Goal: Task Accomplishment & Management: Manage account settings

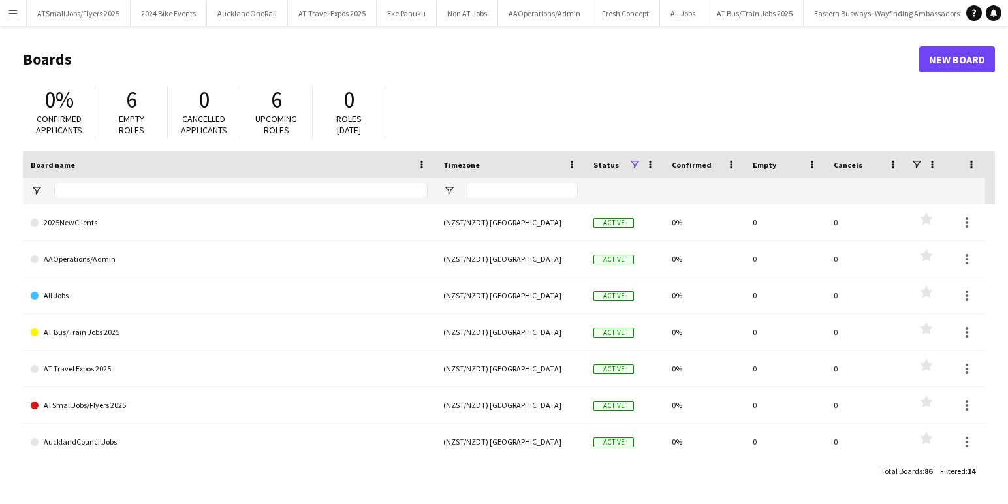
click at [14, 12] on app-icon "Menu" at bounding box center [13, 13] width 10 height 10
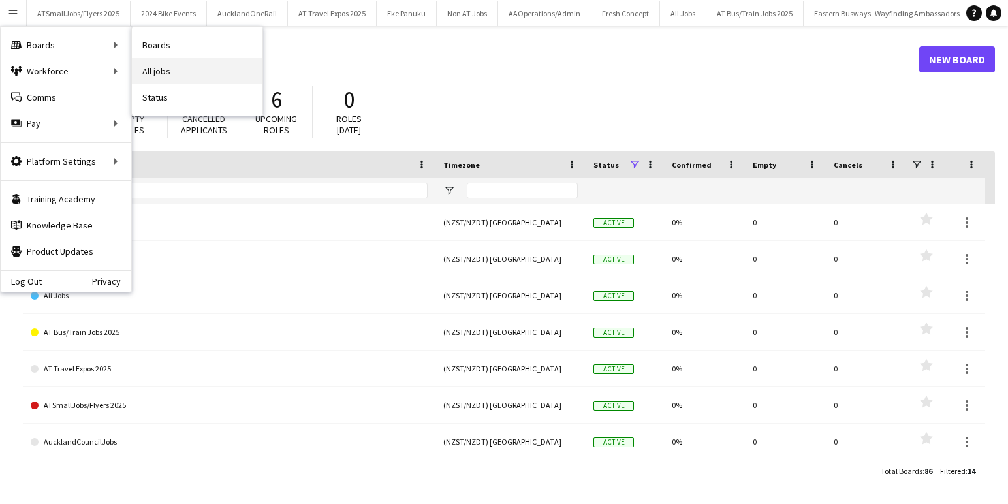
click at [167, 70] on link "All jobs" at bounding box center [197, 71] width 131 height 26
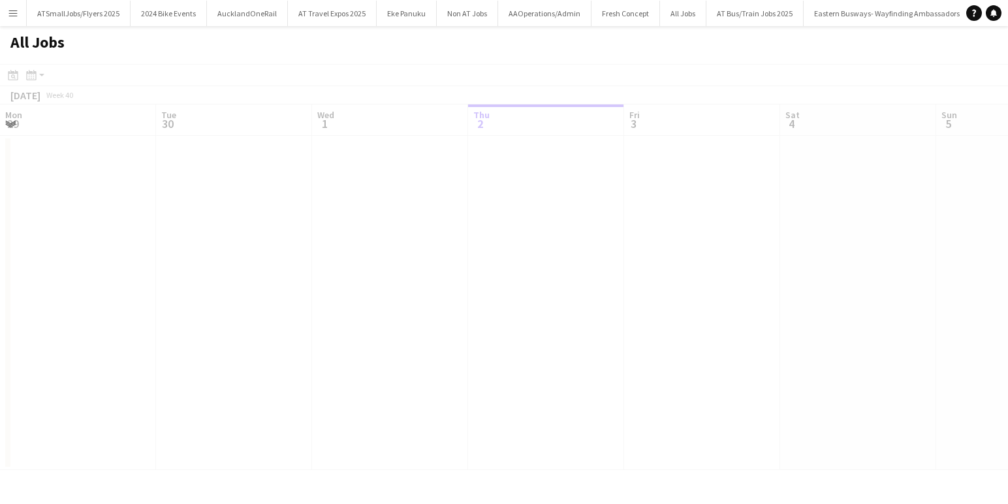
scroll to position [0, 312]
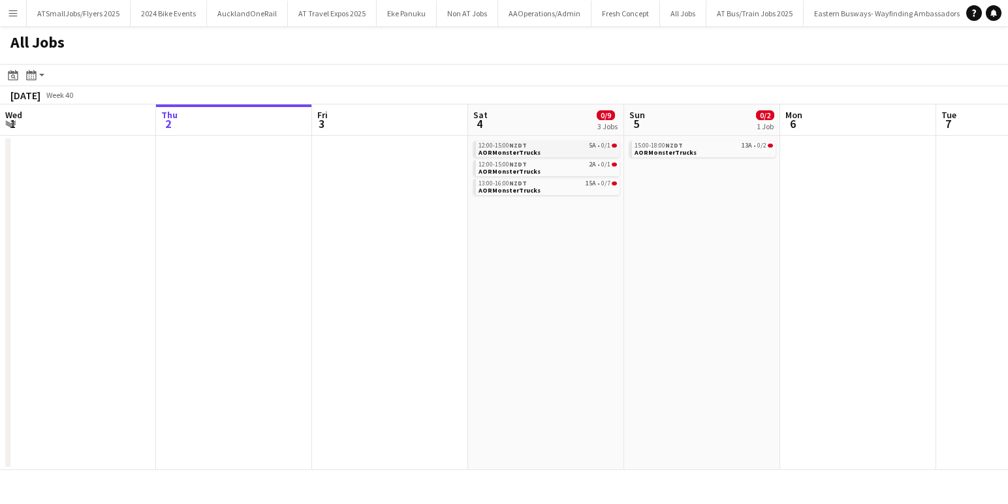
click at [551, 151] on link "12:00-15:00 NZDT 5A • 0/1 AORMonsterTrucks" at bounding box center [548, 148] width 138 height 15
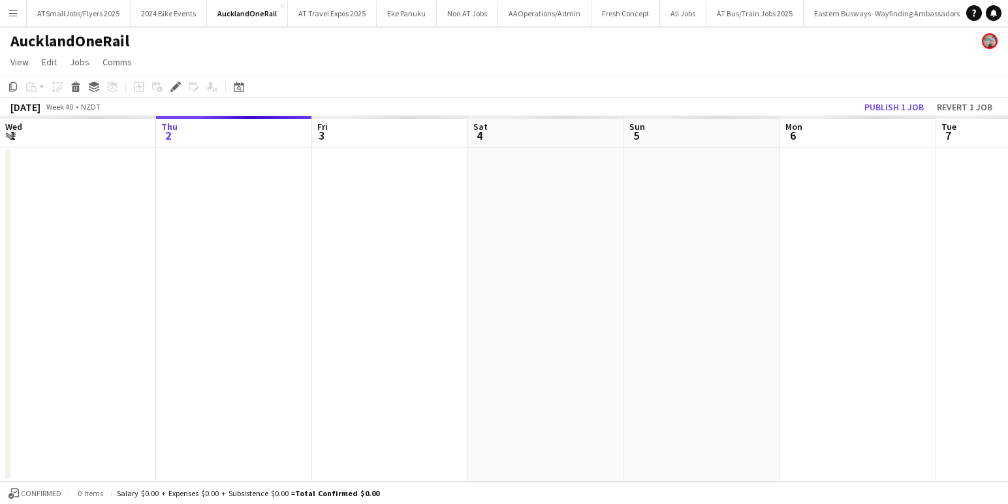
scroll to position [0, 449]
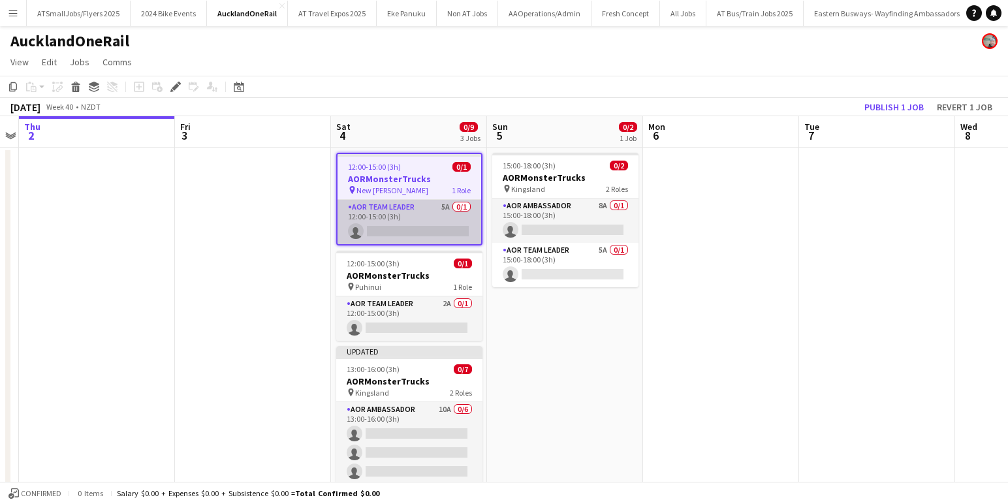
click at [429, 226] on app-card-role "AOR Team Leader 5A 0/1 12:00-15:00 (3h) single-neutral-actions" at bounding box center [410, 222] width 144 height 44
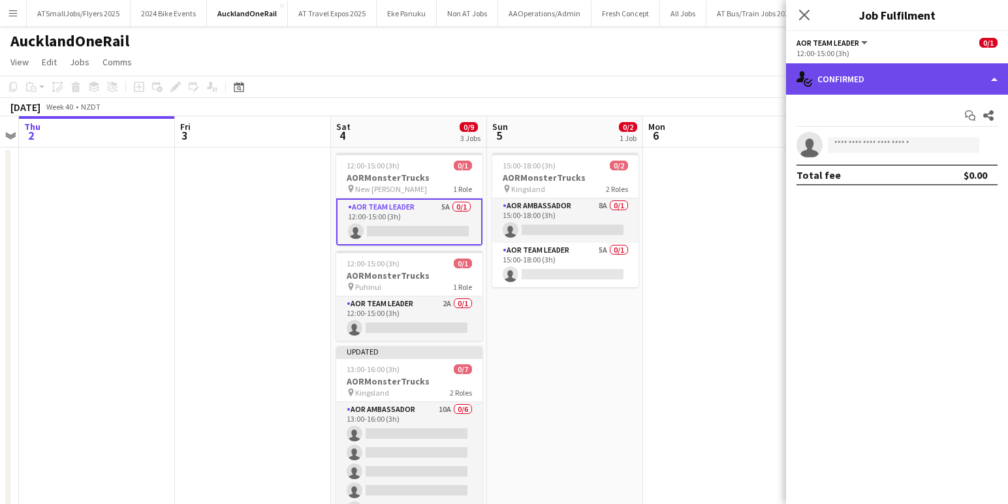
click at [889, 72] on div "single-neutral-actions-check-2 Confirmed" at bounding box center [897, 78] width 222 height 31
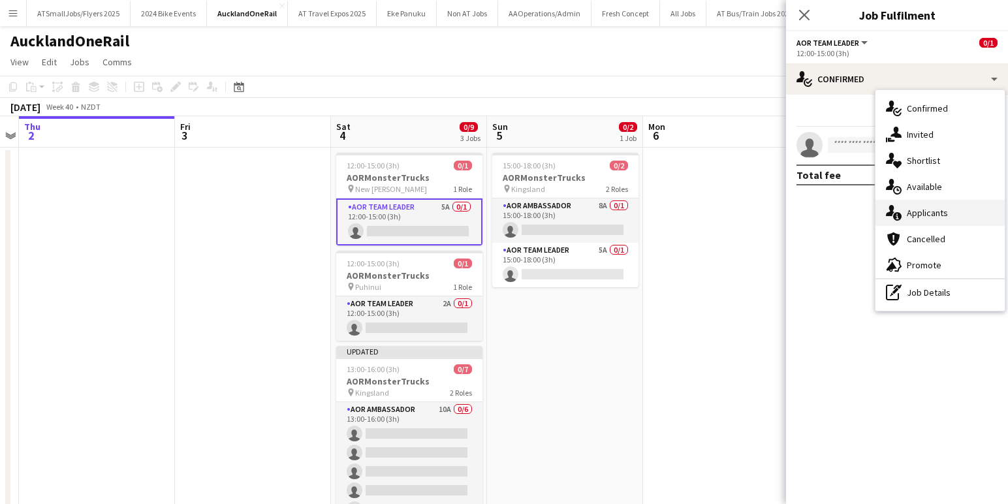
click at [917, 215] on span "Applicants" at bounding box center [927, 213] width 41 height 12
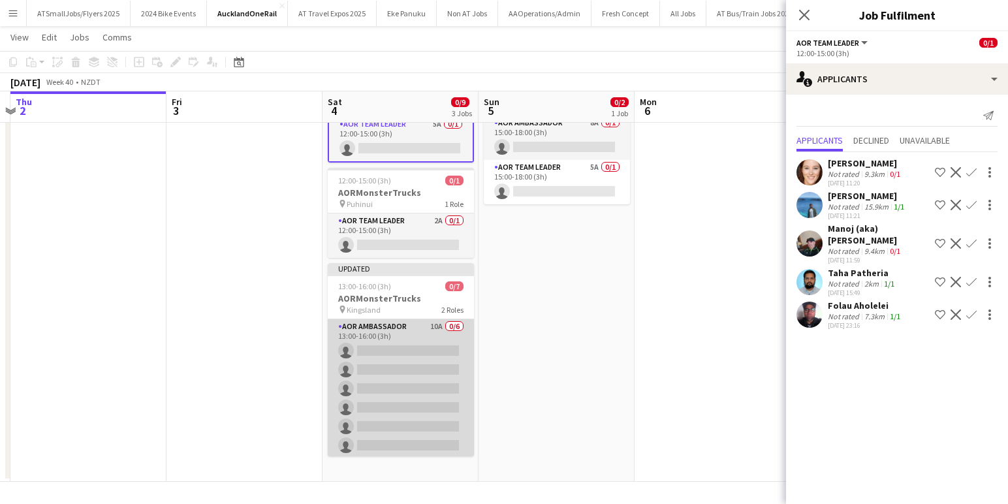
scroll to position [46, 0]
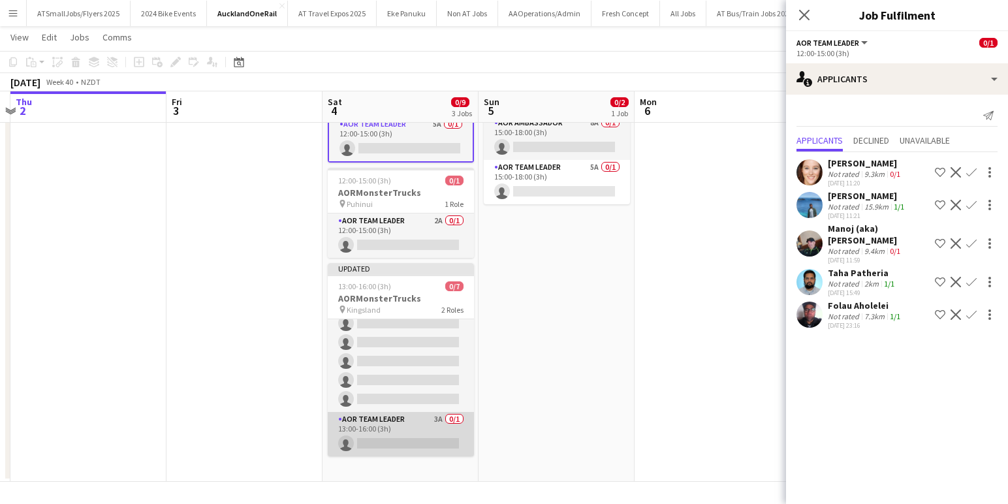
click at [392, 437] on app-card-role "AOR Team Leader 3A 0/1 13:00-16:00 (3h) single-neutral-actions" at bounding box center [401, 434] width 146 height 44
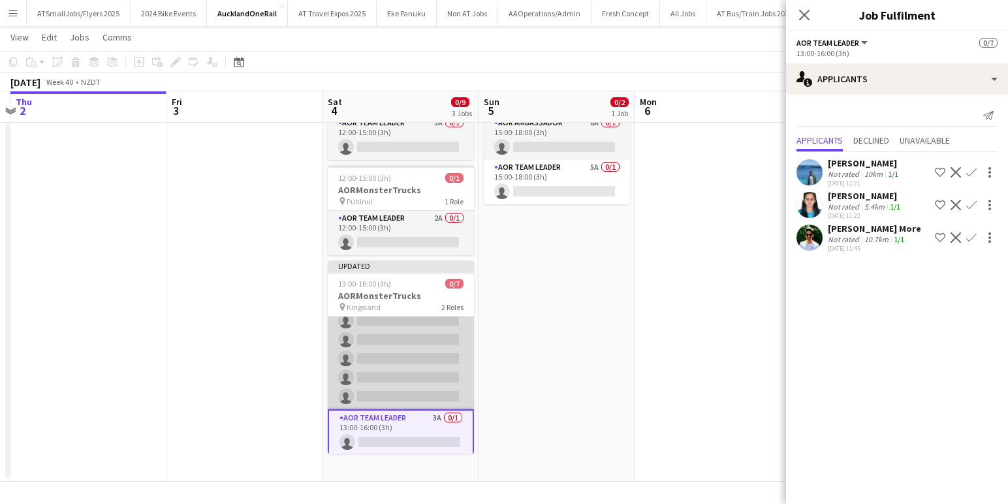
scroll to position [49, 0]
click at [398, 345] on app-card-role "AOR Ambassador 10A 0/6 13:00-16:00 (3h) single-neutral-actions single-neutral-a…" at bounding box center [401, 337] width 146 height 139
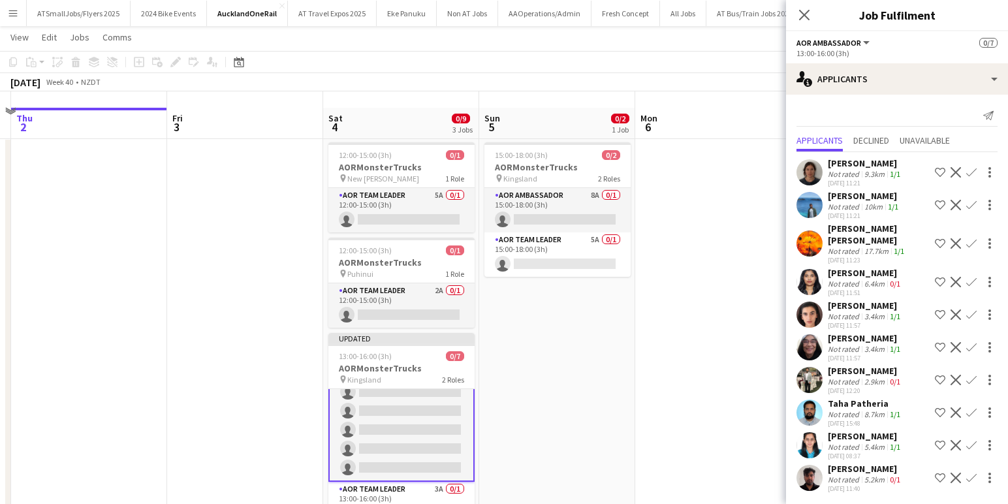
scroll to position [0, 0]
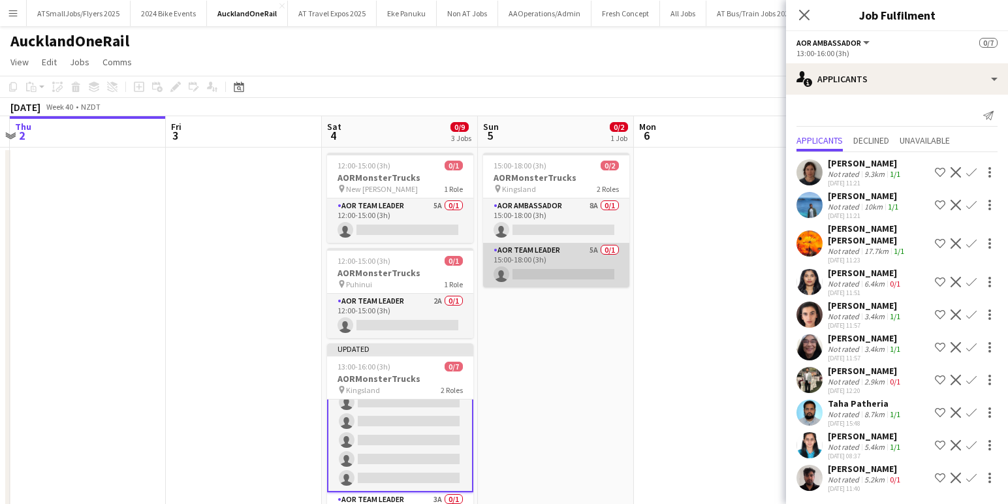
click at [563, 266] on app-card-role "AOR Team Leader 5A 0/1 15:00-18:00 (3h) single-neutral-actions" at bounding box center [556, 265] width 146 height 44
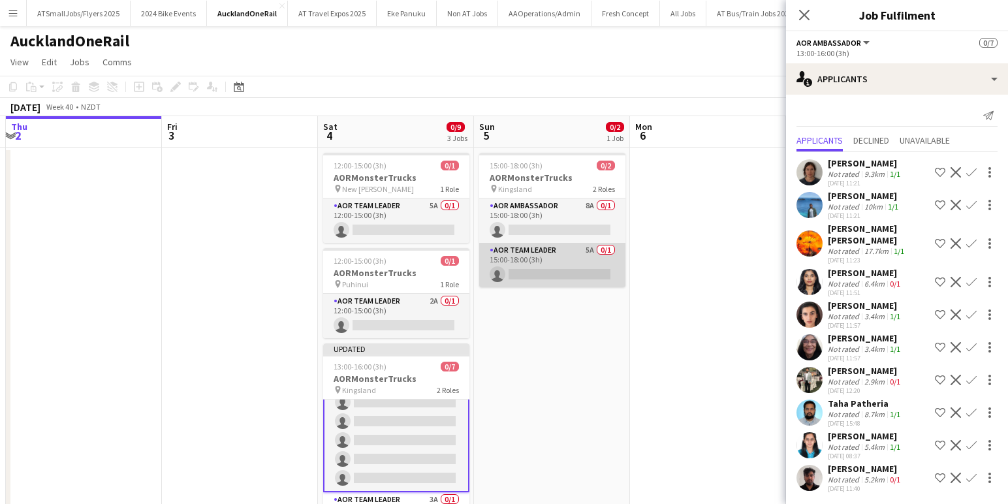
scroll to position [46, 0]
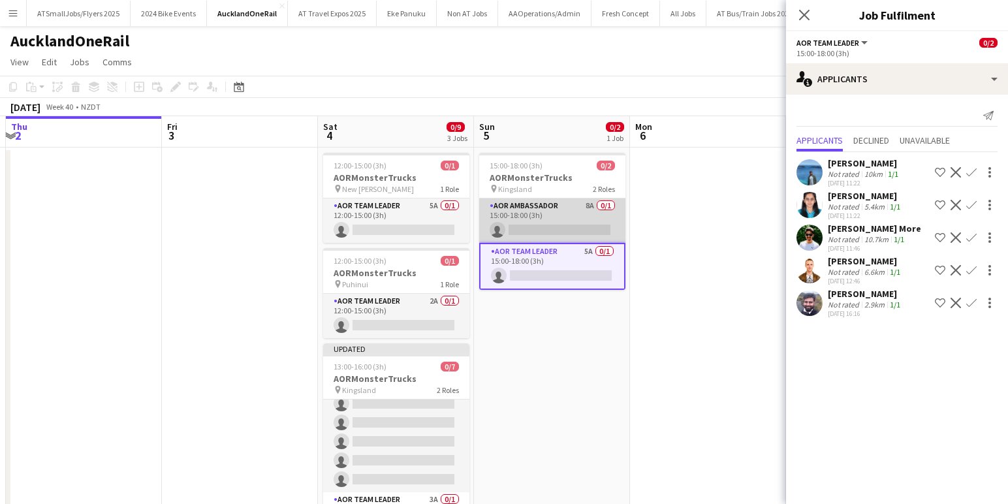
click at [560, 230] on app-card-role "AOR Ambassador 8A 0/1 15:00-18:00 (3h) single-neutral-actions" at bounding box center [552, 220] width 146 height 44
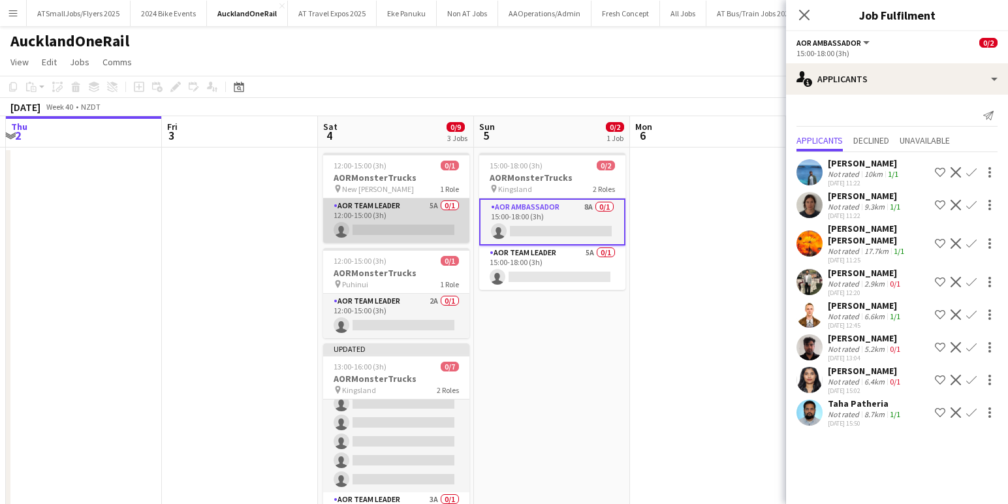
click at [396, 221] on app-card-role "AOR Team Leader 5A 0/1 12:00-15:00 (3h) single-neutral-actions" at bounding box center [396, 220] width 146 height 44
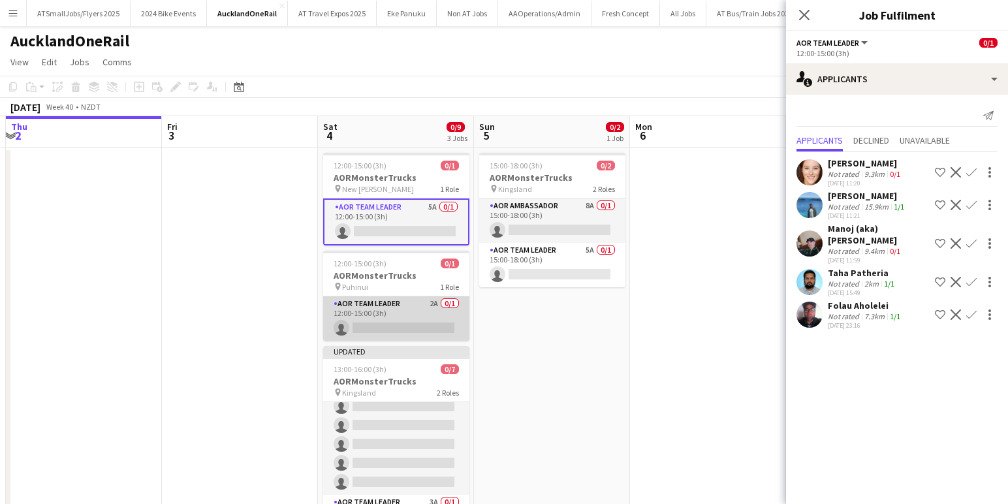
click at [398, 320] on app-card-role "AOR Team Leader 2A 0/1 12:00-15:00 (3h) single-neutral-actions" at bounding box center [396, 318] width 146 height 44
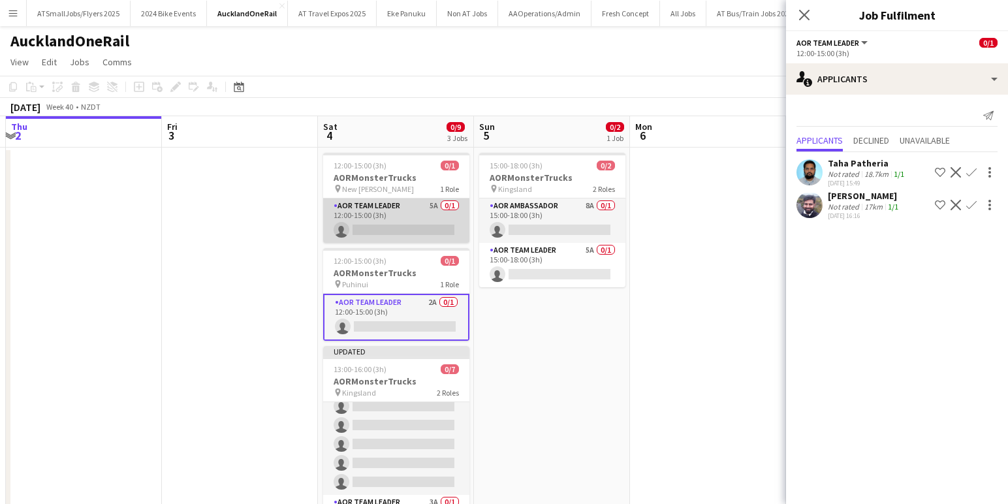
click at [395, 218] on app-card-role "AOR Team Leader 5A 0/1 12:00-15:00 (3h) single-neutral-actions" at bounding box center [396, 220] width 146 height 44
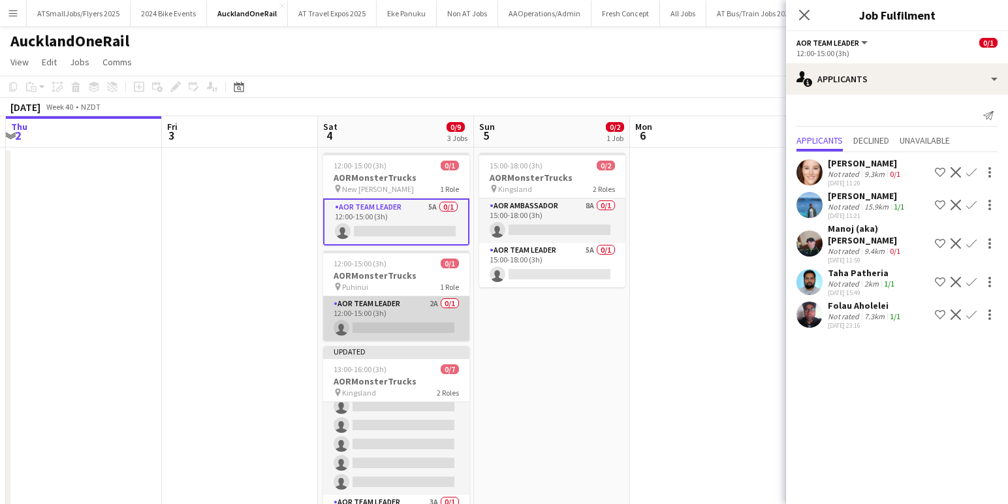
click at [406, 329] on app-card-role "AOR Team Leader 2A 0/1 12:00-15:00 (3h) single-neutral-actions" at bounding box center [396, 318] width 146 height 44
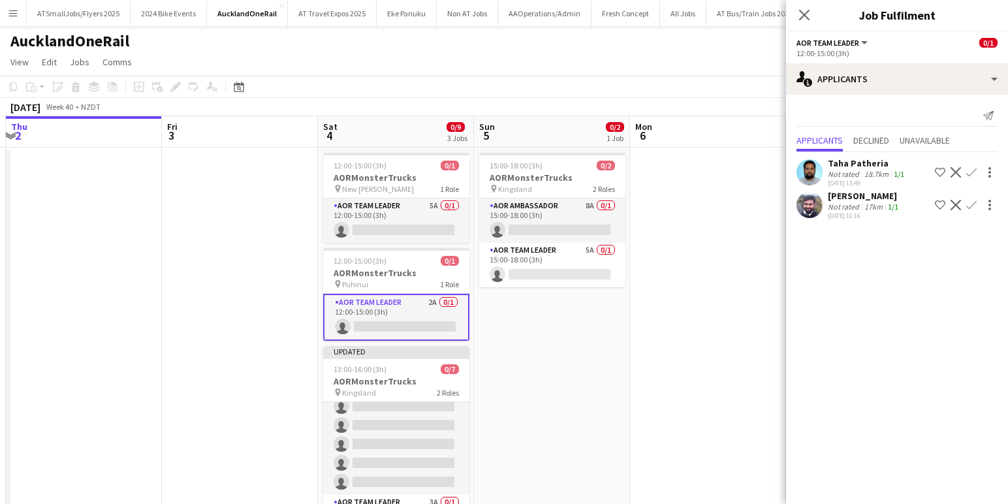
click at [968, 206] on app-icon "Confirm" at bounding box center [971, 205] width 10 height 10
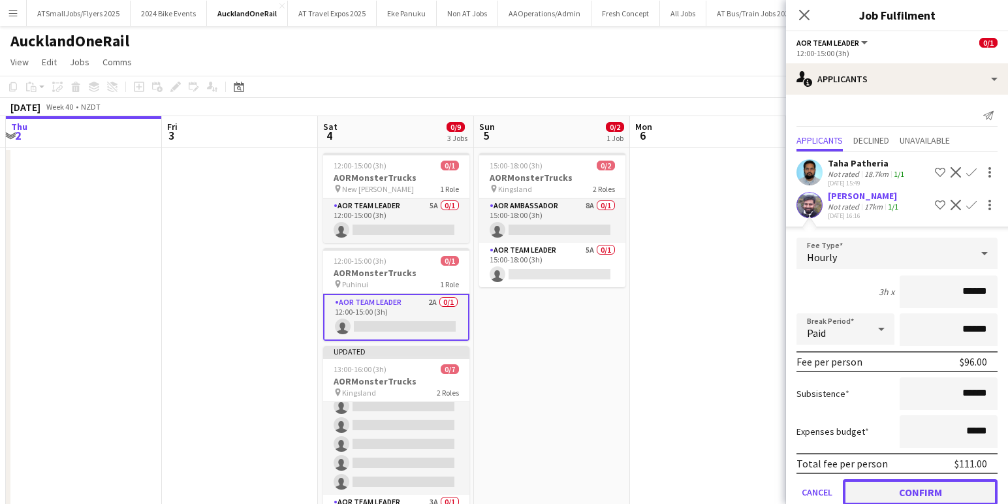
click at [923, 490] on button "Confirm" at bounding box center [920, 492] width 155 height 26
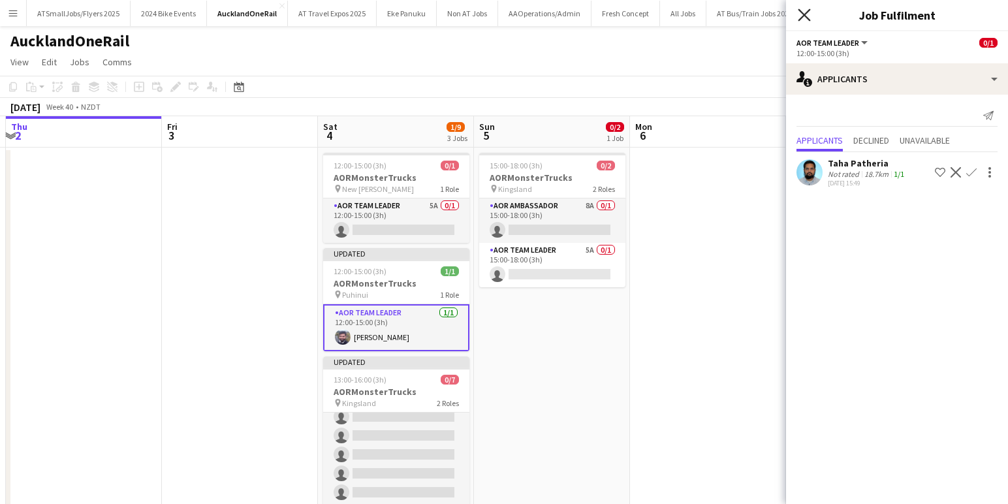
click at [805, 12] on icon "Close pop-in" at bounding box center [804, 14] width 12 height 12
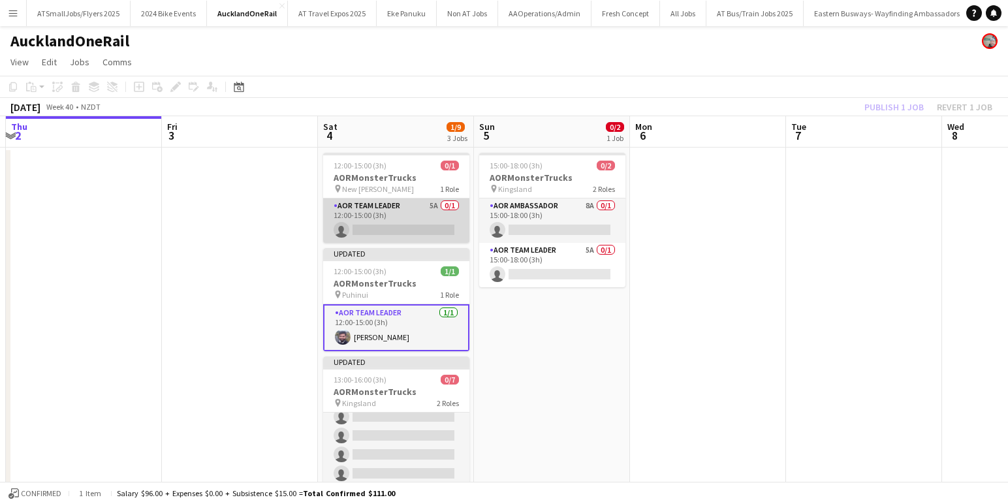
click at [405, 227] on app-card-role "AOR Team Leader 5A 0/1 12:00-15:00 (3h) single-neutral-actions" at bounding box center [396, 220] width 146 height 44
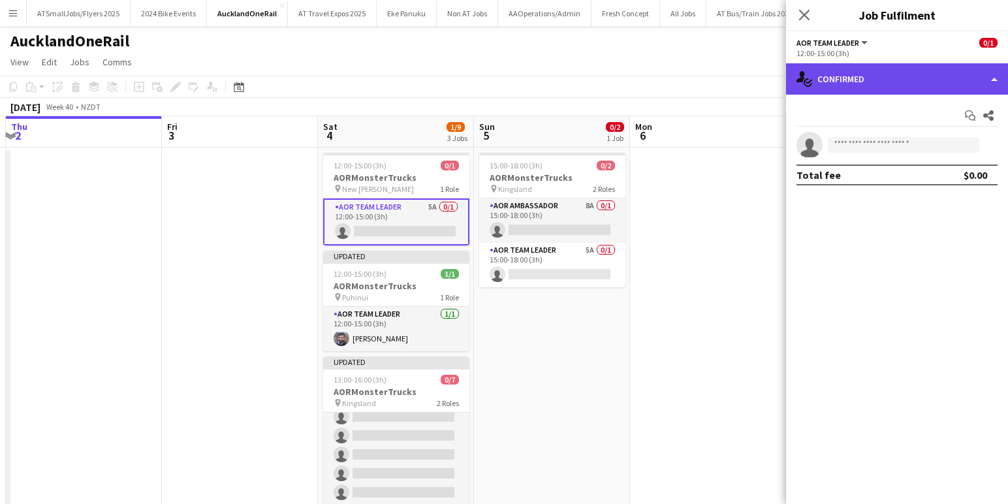
click at [896, 76] on div "single-neutral-actions-check-2 Confirmed" at bounding box center [897, 78] width 222 height 31
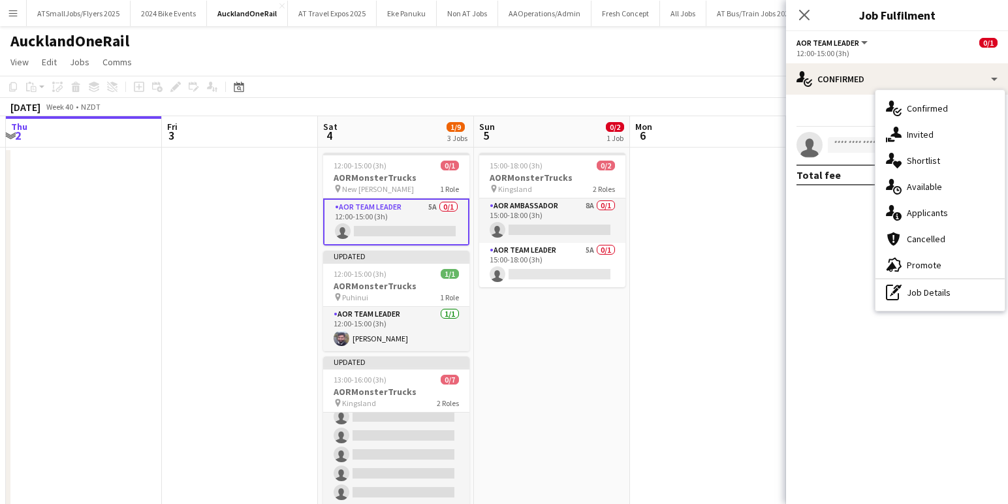
click at [930, 212] on span "Applicants" at bounding box center [927, 213] width 41 height 12
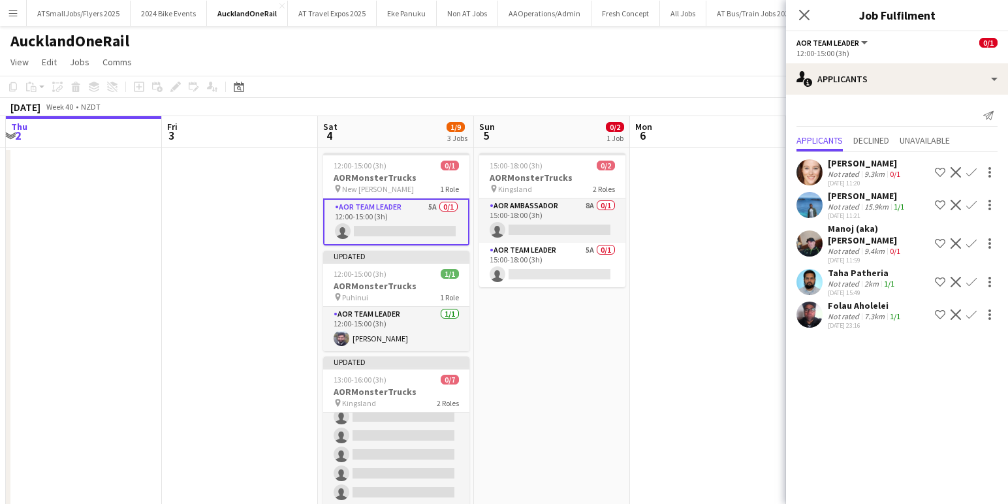
click at [883, 170] on div "9.3km" at bounding box center [874, 174] width 25 height 10
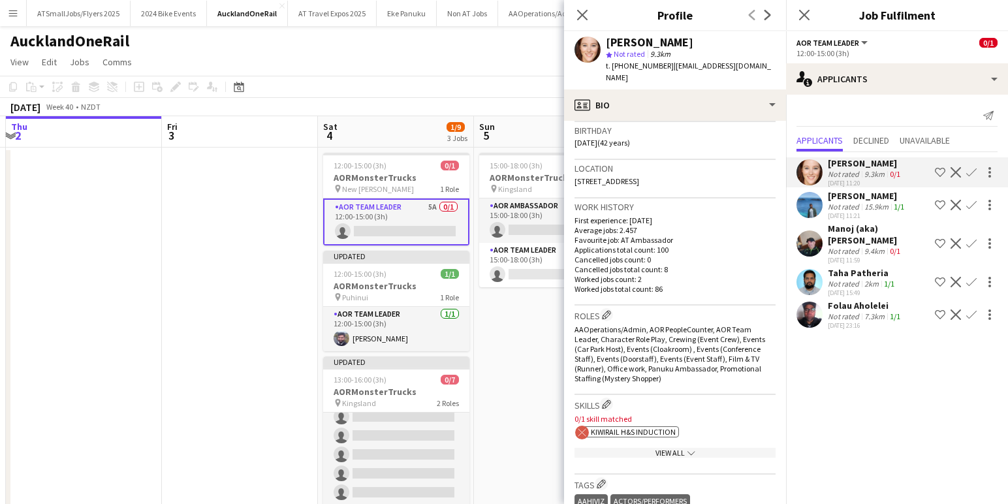
scroll to position [324, 0]
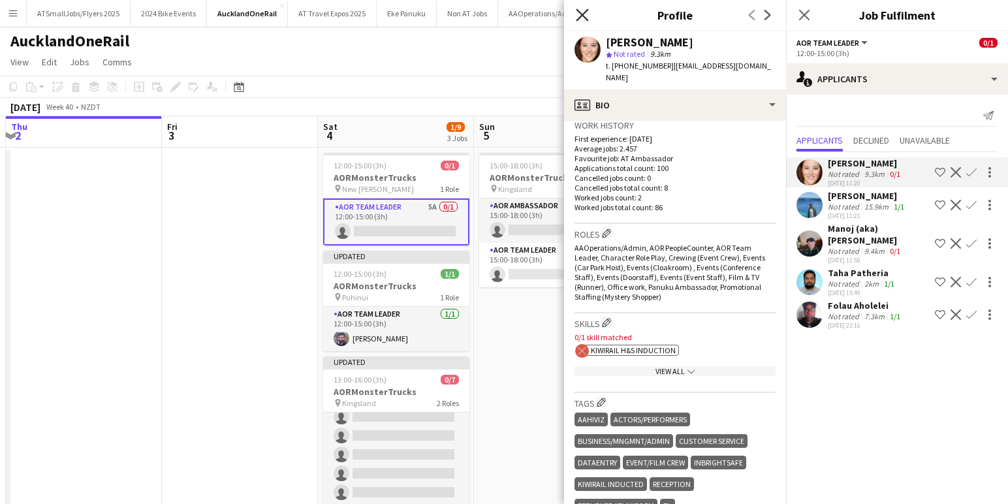
click at [583, 13] on icon at bounding box center [582, 14] width 12 height 12
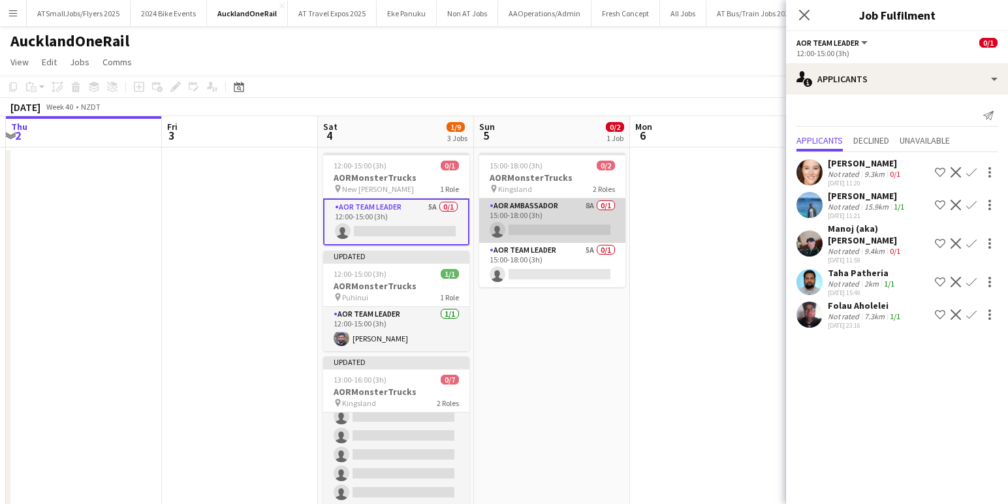
click at [559, 223] on app-card-role "AOR Ambassador 8A 0/1 15:00-18:00 (3h) single-neutral-actions" at bounding box center [552, 220] width 146 height 44
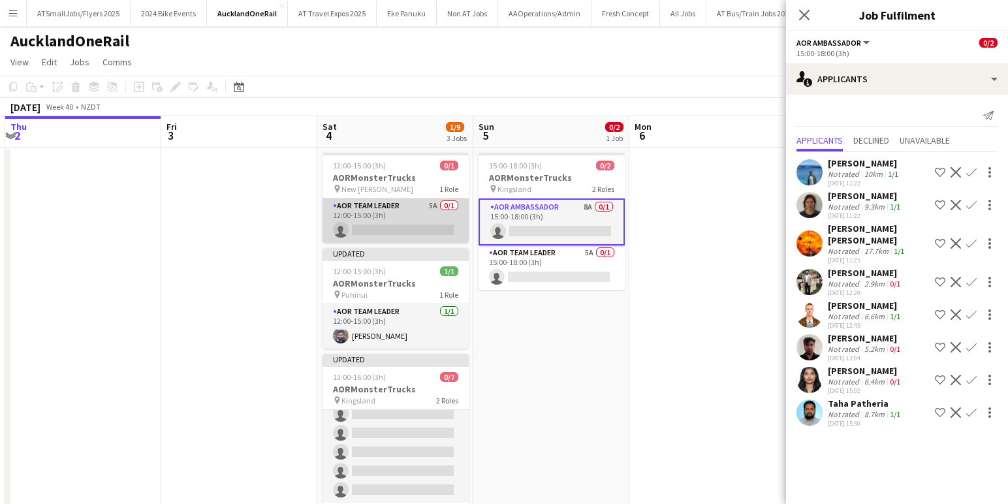
click at [409, 228] on app-card-role "AOR Team Leader 5A 0/1 12:00-15:00 (3h) single-neutral-actions" at bounding box center [396, 220] width 146 height 44
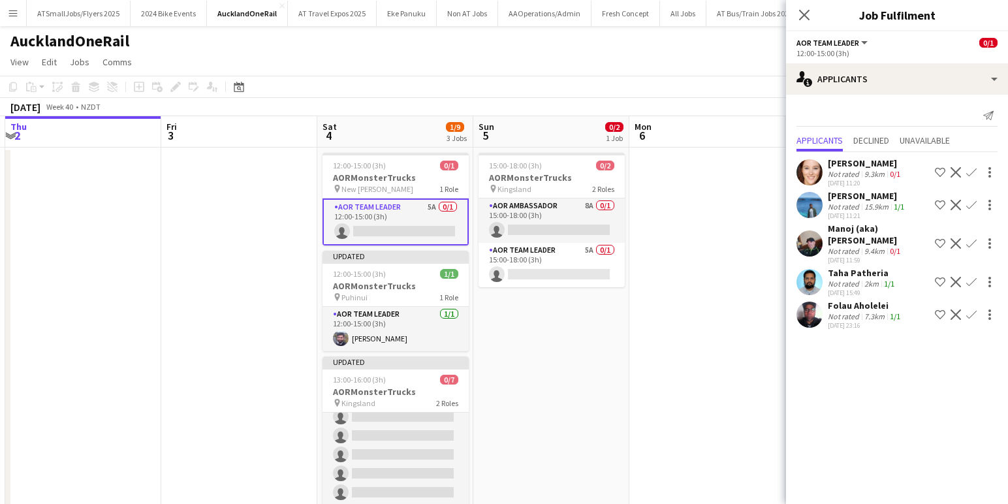
click at [972, 174] on app-icon "Confirm" at bounding box center [971, 172] width 10 height 10
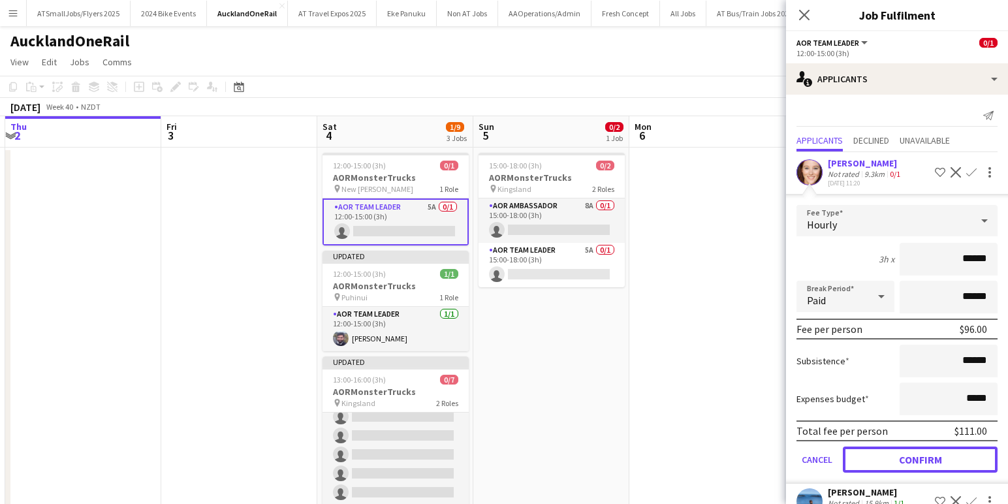
click at [930, 462] on button "Confirm" at bounding box center [920, 460] width 155 height 26
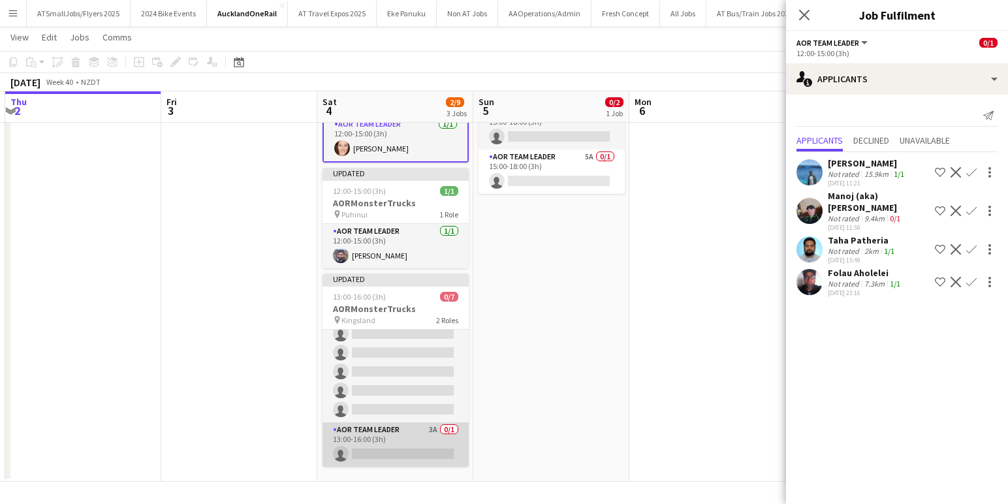
scroll to position [46, 0]
click at [397, 447] on app-card-role "AOR Team Leader 3A 0/1 13:00-16:00 (3h) single-neutral-actions" at bounding box center [396, 445] width 146 height 44
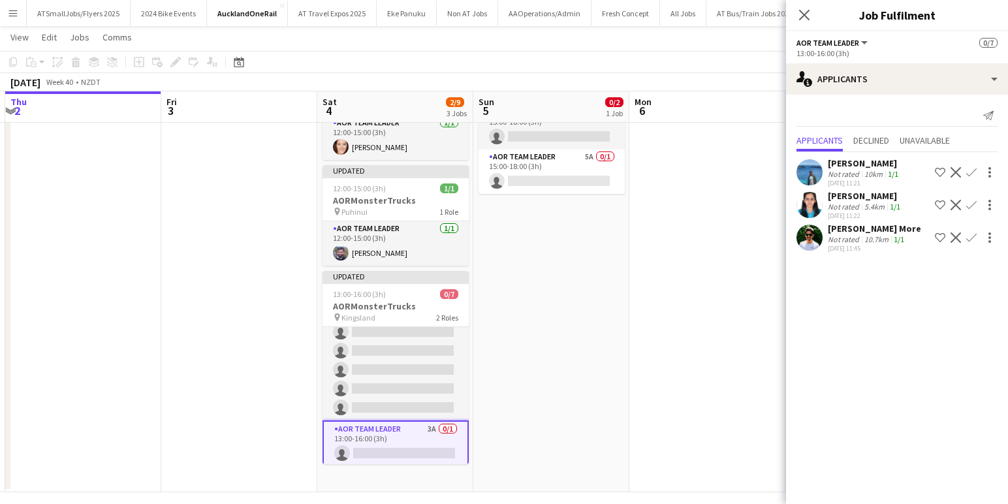
click at [971, 237] on app-icon "Confirm" at bounding box center [971, 237] width 10 height 10
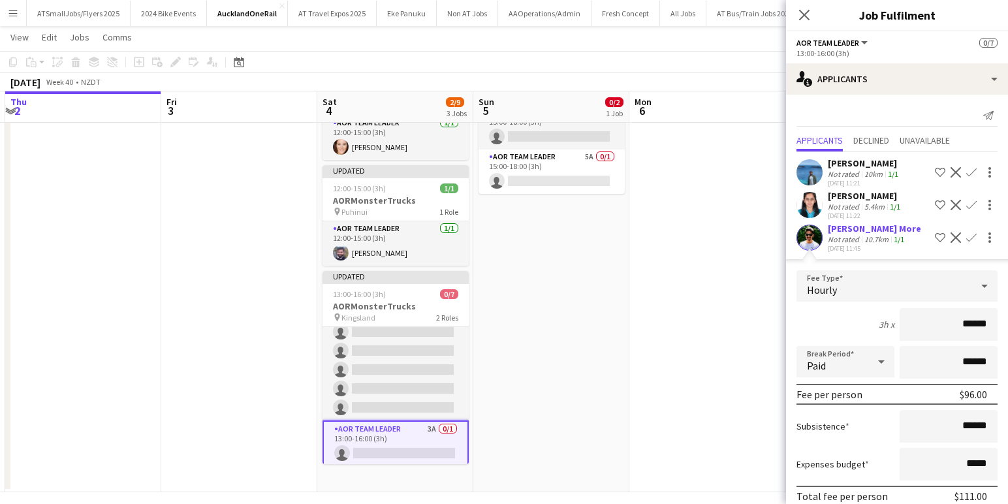
scroll to position [58, 0]
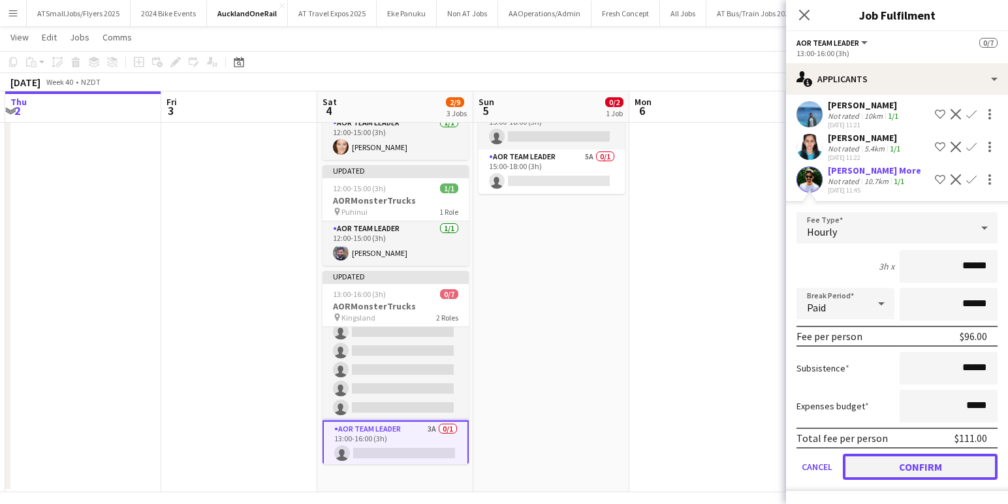
click at [922, 469] on button "Confirm" at bounding box center [920, 467] width 155 height 26
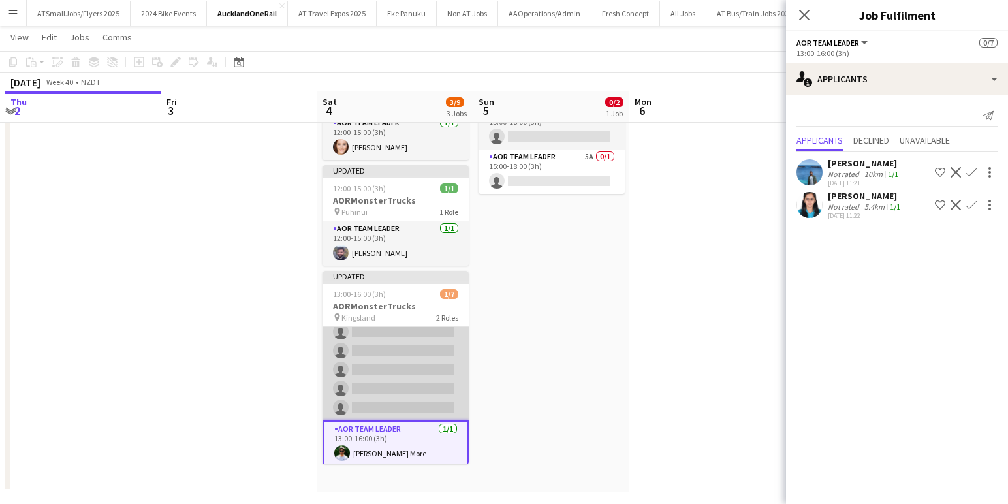
click at [393, 366] on app-card-role "AOR Ambassador 10A 0/6 13:00-16:00 (3h) single-neutral-actions single-neutral-a…" at bounding box center [396, 350] width 146 height 139
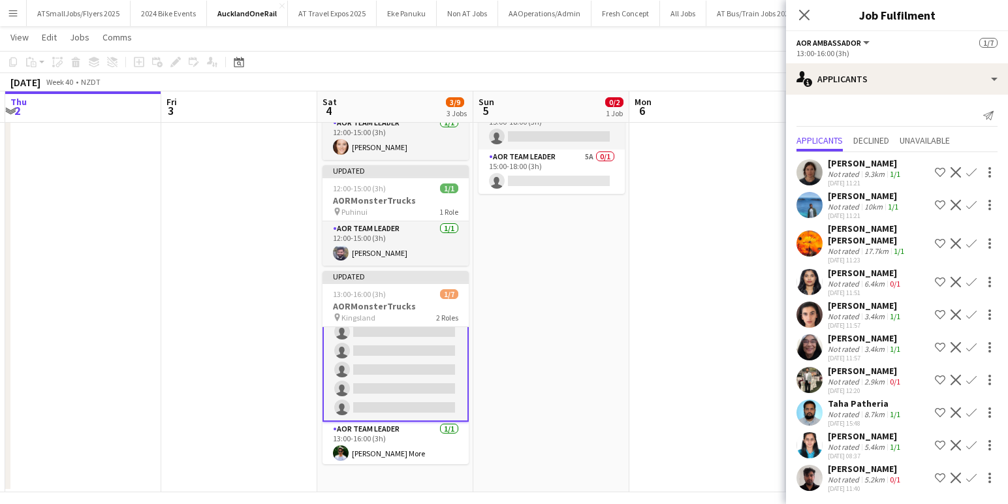
click at [971, 206] on app-icon "Confirm" at bounding box center [971, 205] width 10 height 10
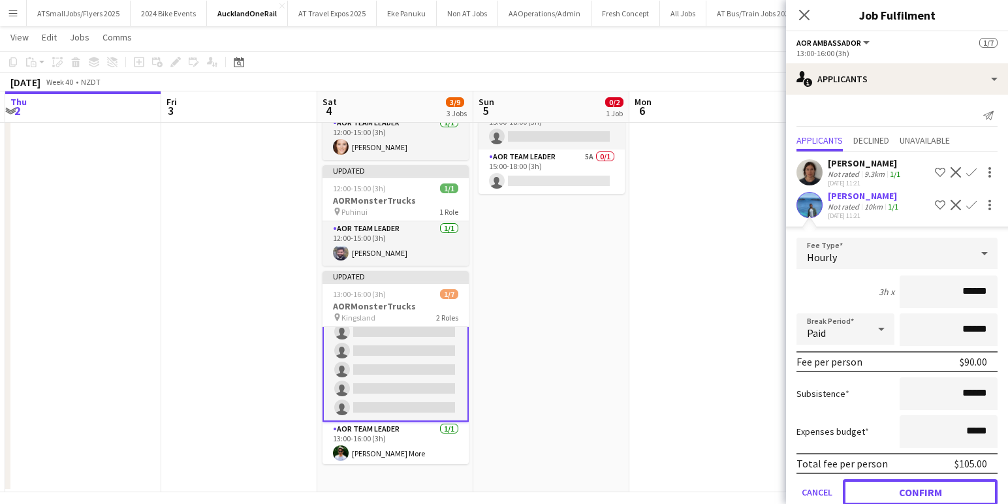
click at [939, 490] on button "Confirm" at bounding box center [920, 492] width 155 height 26
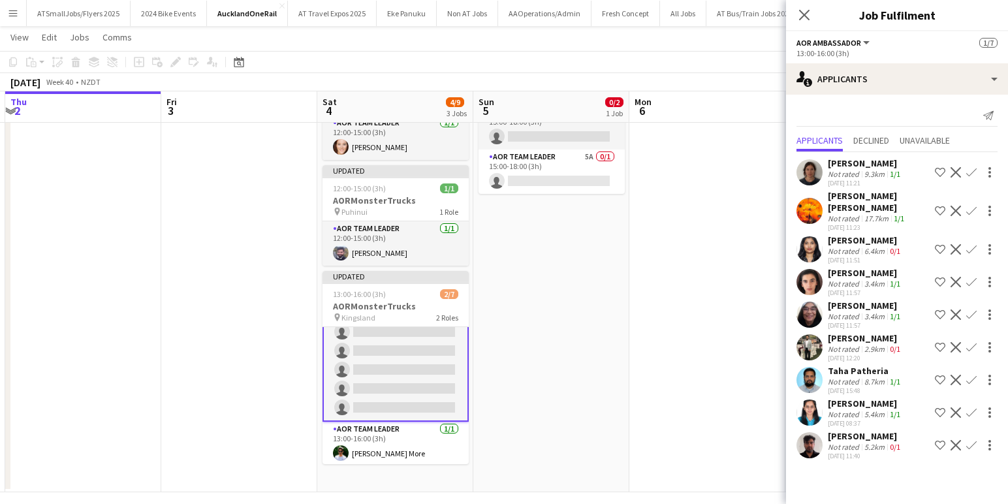
click at [972, 309] on app-icon "Confirm" at bounding box center [971, 314] width 10 height 10
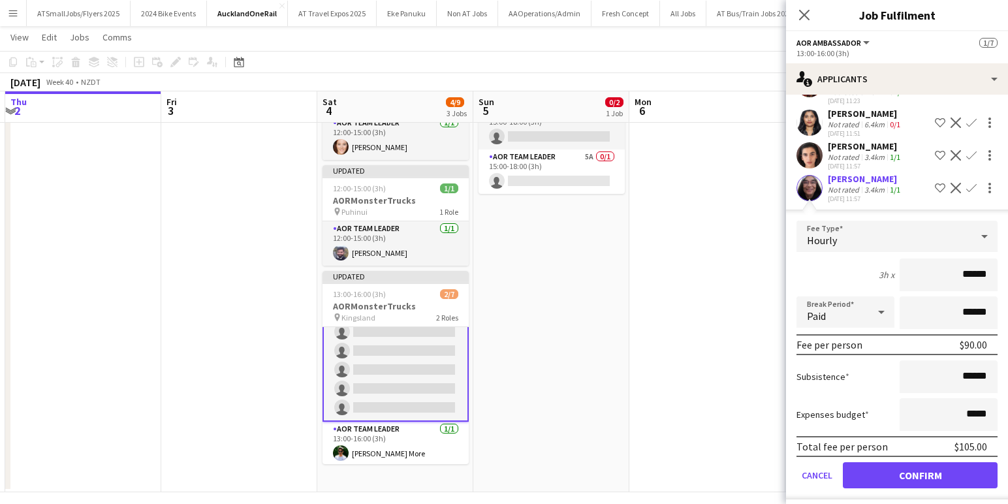
scroll to position [254, 0]
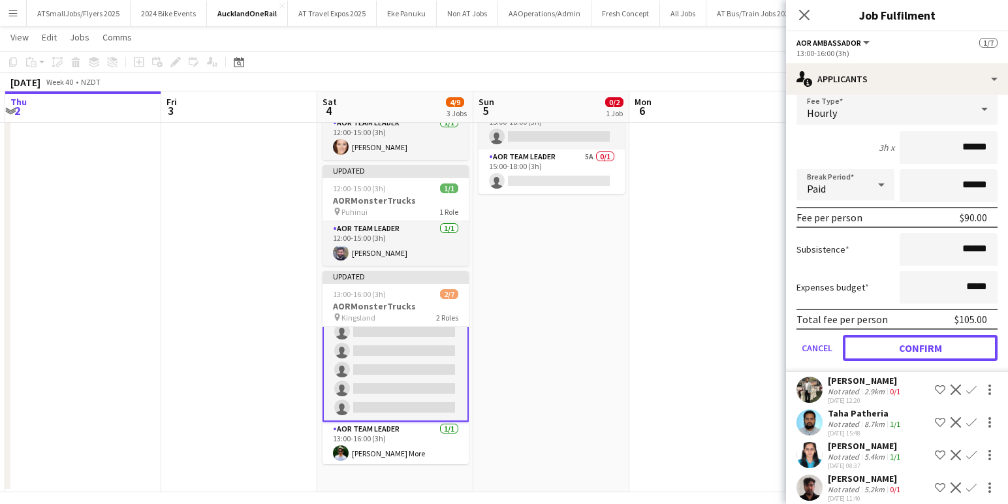
click at [921, 335] on button "Confirm" at bounding box center [920, 348] width 155 height 26
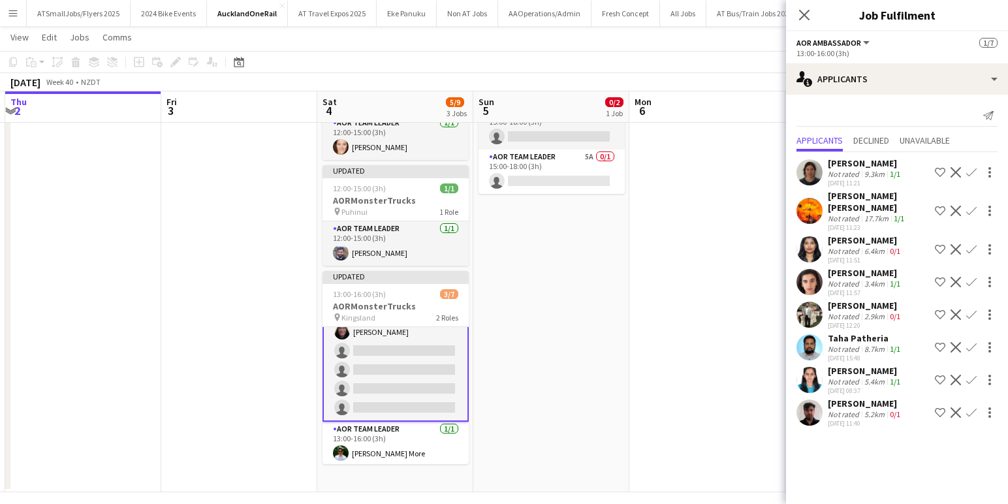
scroll to position [0, 0]
click at [970, 277] on app-icon "Confirm" at bounding box center [971, 282] width 10 height 10
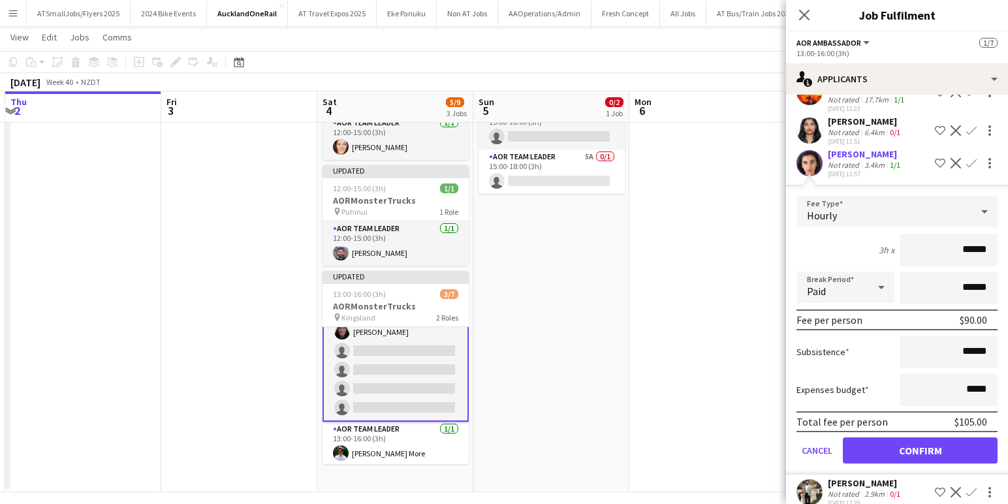
scroll to position [221, 0]
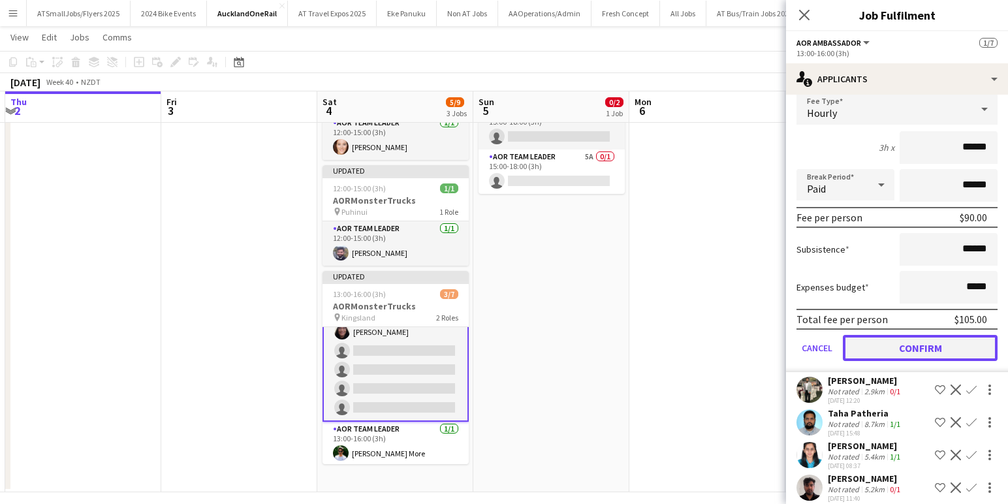
click at [921, 338] on button "Confirm" at bounding box center [920, 348] width 155 height 26
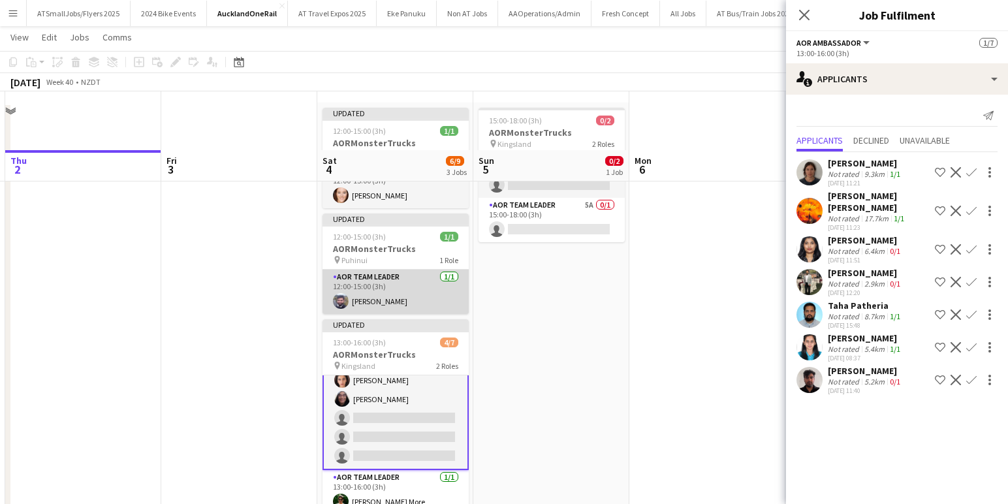
scroll to position [103, 0]
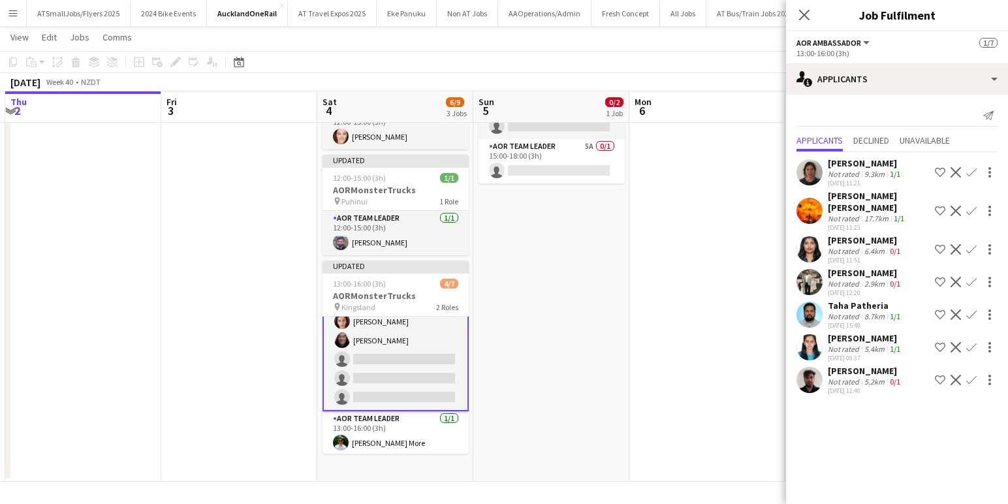
click at [969, 342] on app-icon "Confirm" at bounding box center [971, 347] width 10 height 10
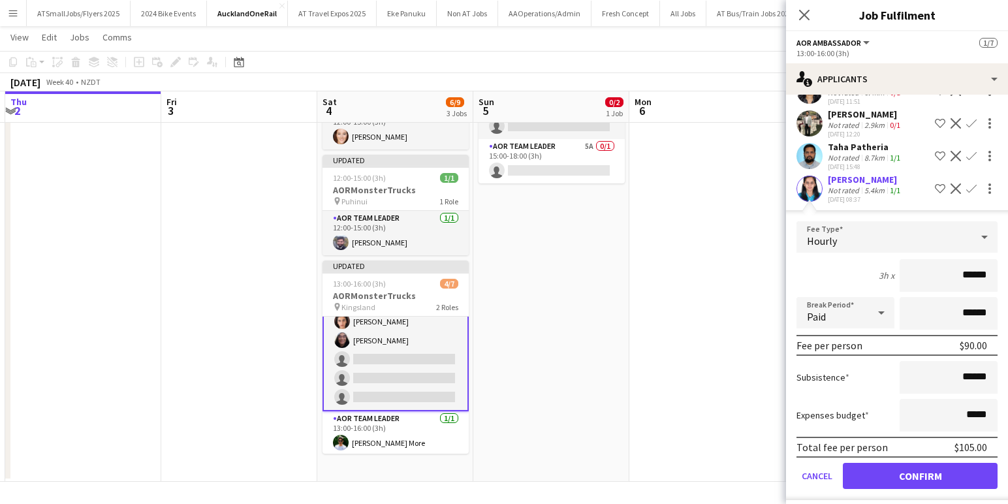
scroll to position [189, 0]
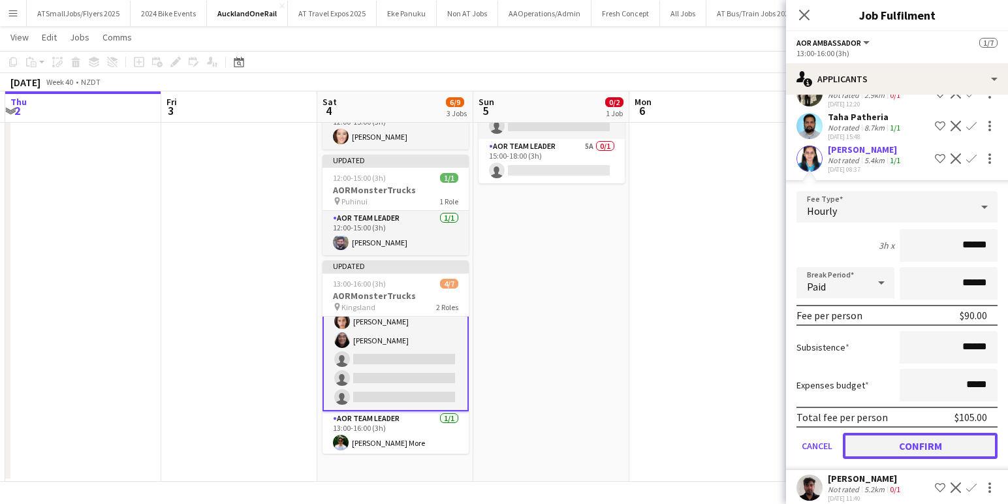
click at [936, 433] on button "Confirm" at bounding box center [920, 446] width 155 height 26
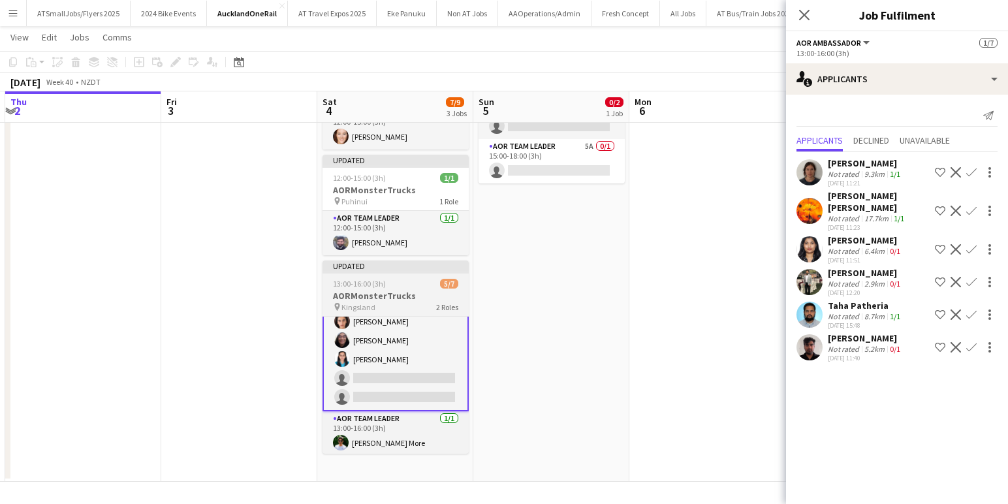
scroll to position [49, 0]
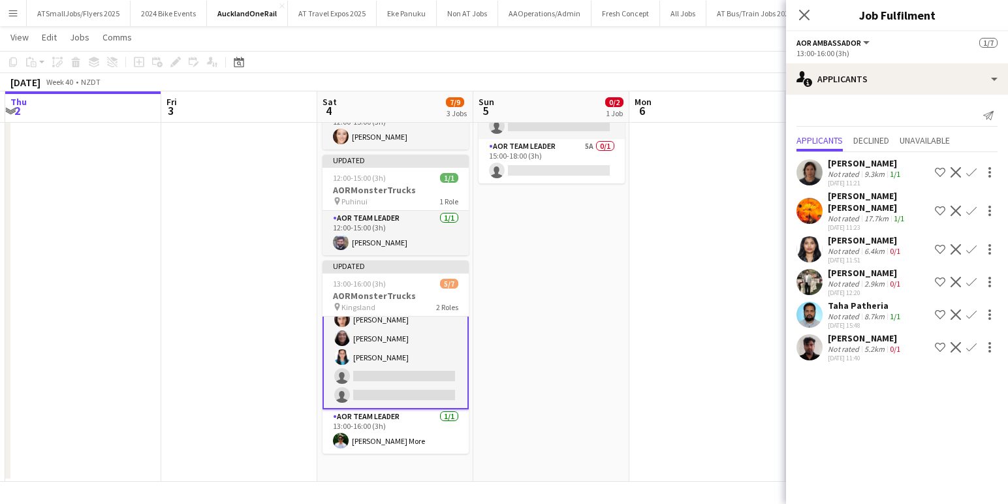
click at [811, 168] on app-user-avatar at bounding box center [810, 172] width 26 height 26
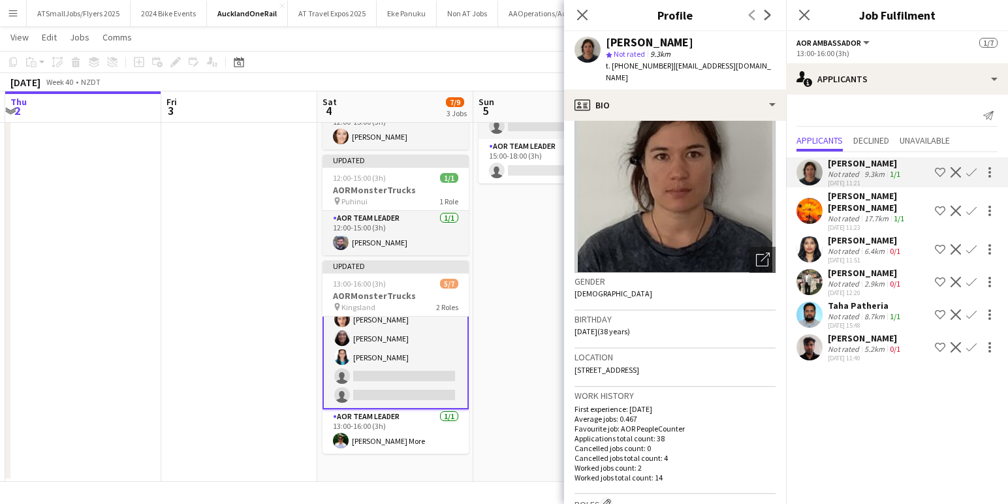
scroll to position [0, 0]
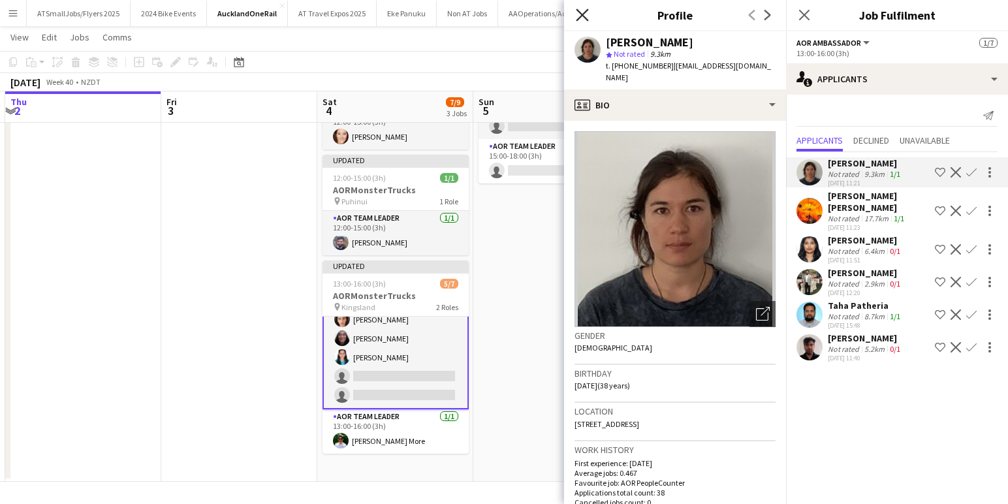
click at [582, 11] on icon "Close pop-in" at bounding box center [582, 14] width 12 height 12
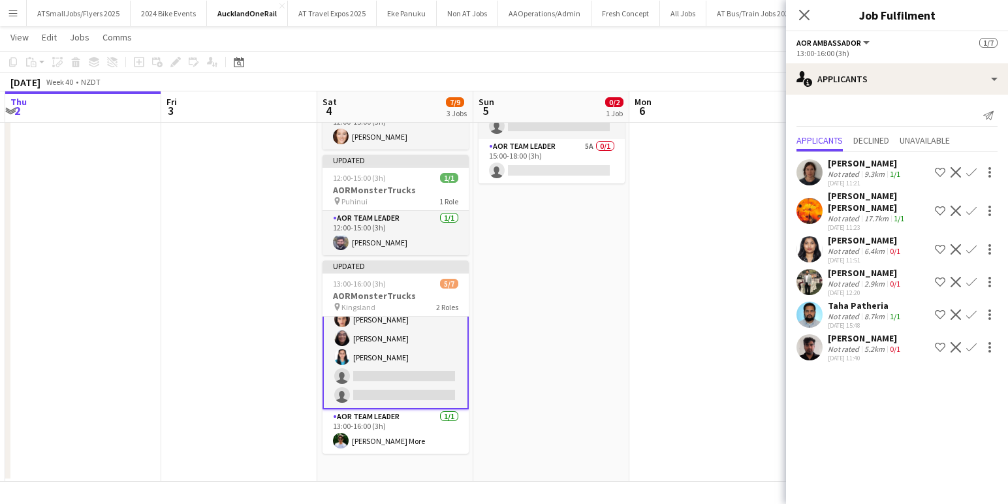
click at [813, 172] on app-user-avatar at bounding box center [810, 172] width 26 height 26
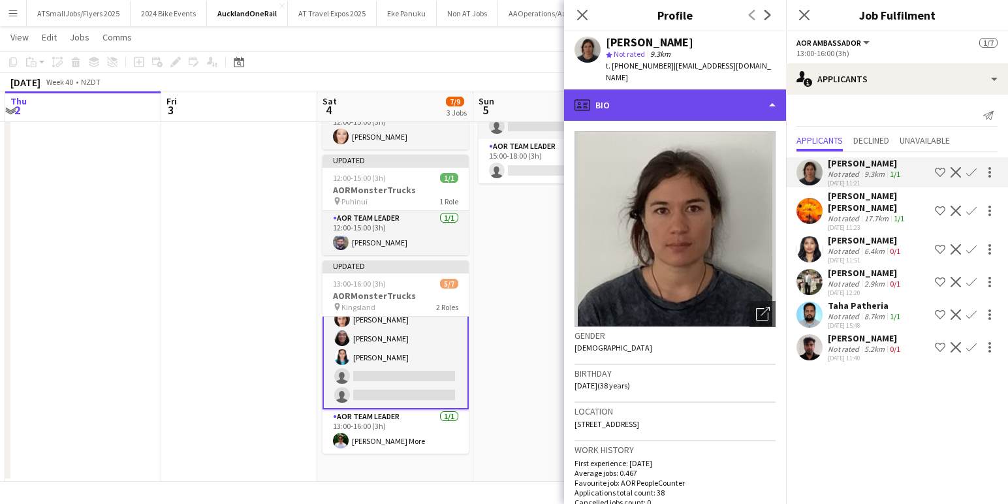
scroll to position [102, 0]
click at [731, 98] on div "profile Bio" at bounding box center [675, 104] width 222 height 31
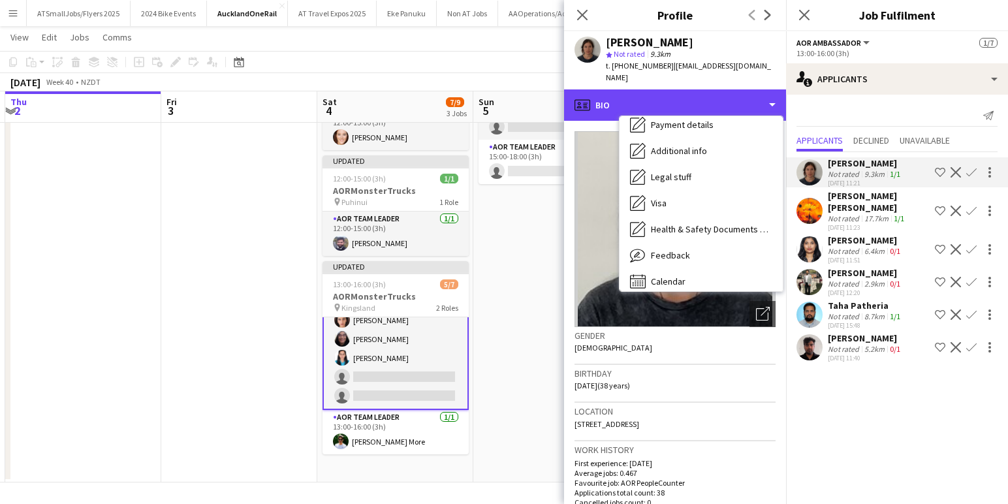
scroll to position [175, 0]
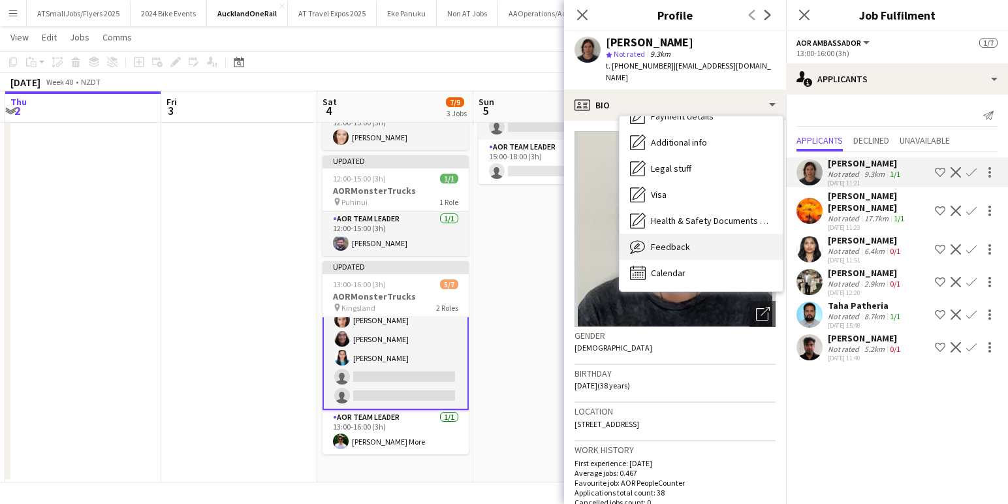
click at [672, 241] on span "Feedback" at bounding box center [670, 247] width 39 height 12
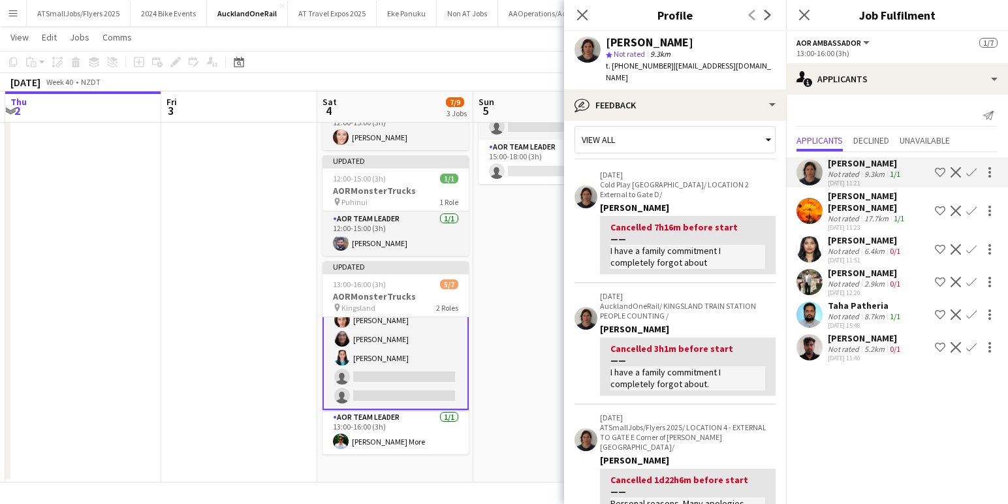
scroll to position [7, 0]
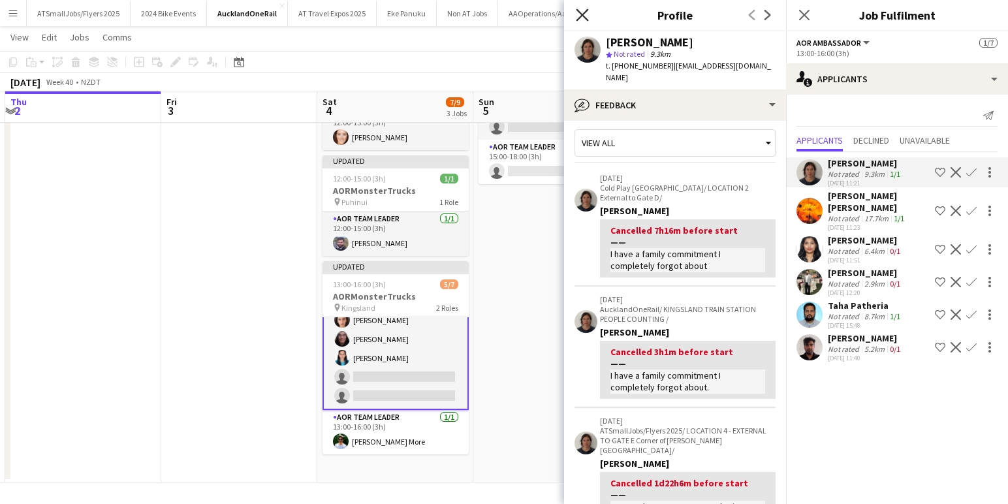
click at [586, 12] on icon at bounding box center [582, 14] width 12 height 12
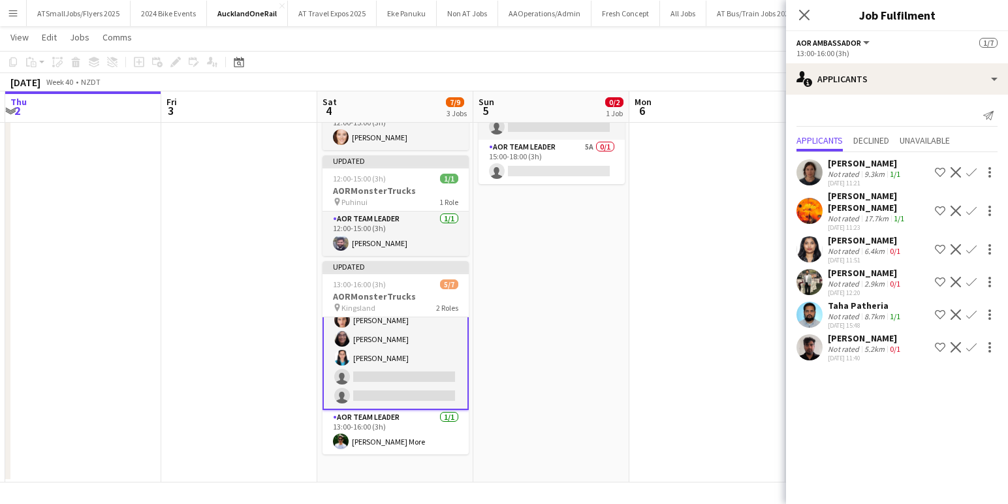
click at [972, 174] on app-icon "Confirm" at bounding box center [971, 172] width 10 height 10
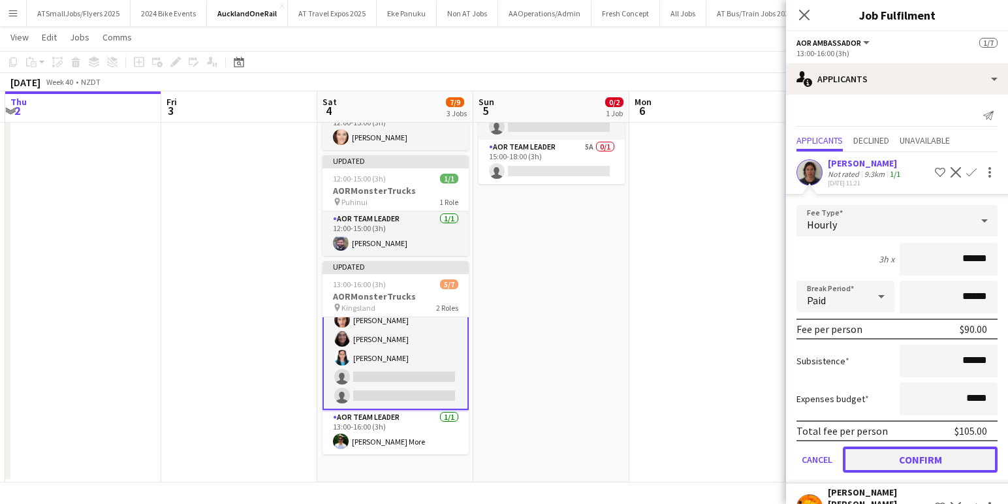
click at [924, 458] on button "Confirm" at bounding box center [920, 460] width 155 height 26
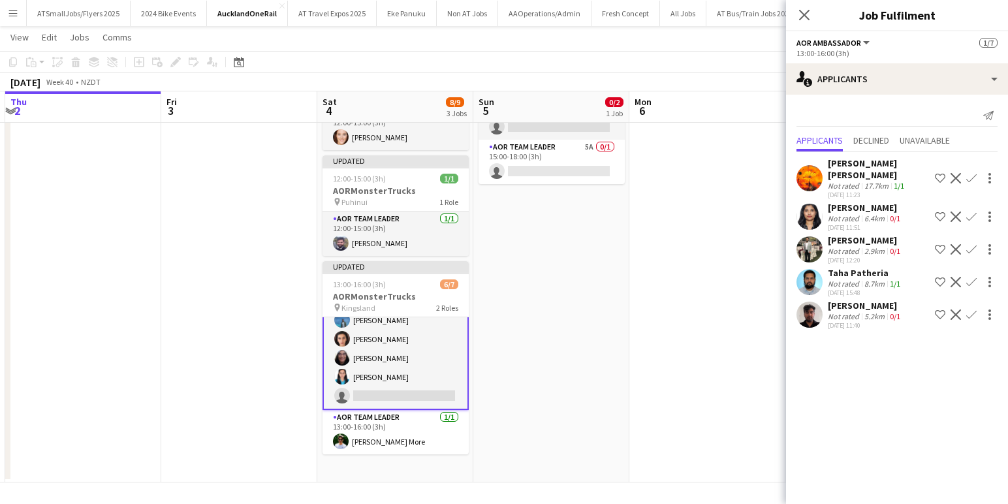
scroll to position [103, 0]
click at [809, 302] on app-user-avatar at bounding box center [810, 315] width 26 height 26
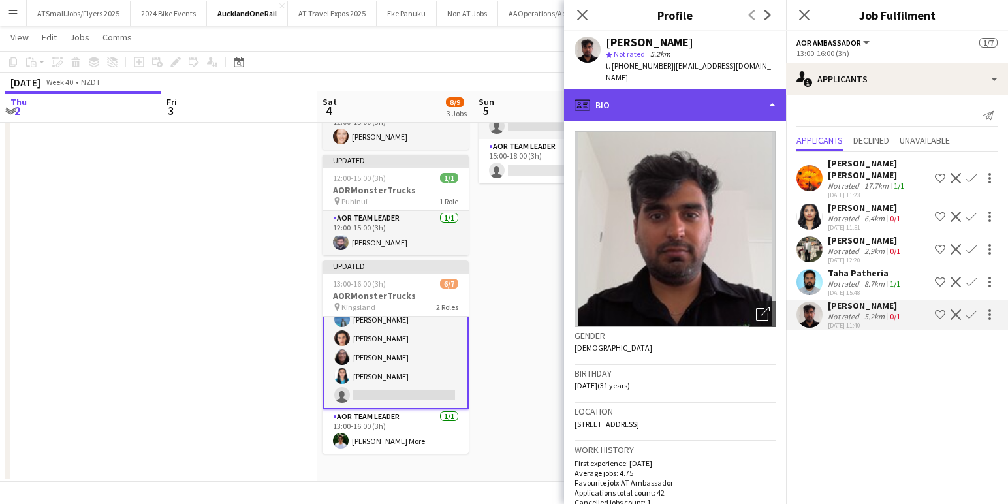
click at [730, 93] on div "profile Bio" at bounding box center [675, 104] width 222 height 31
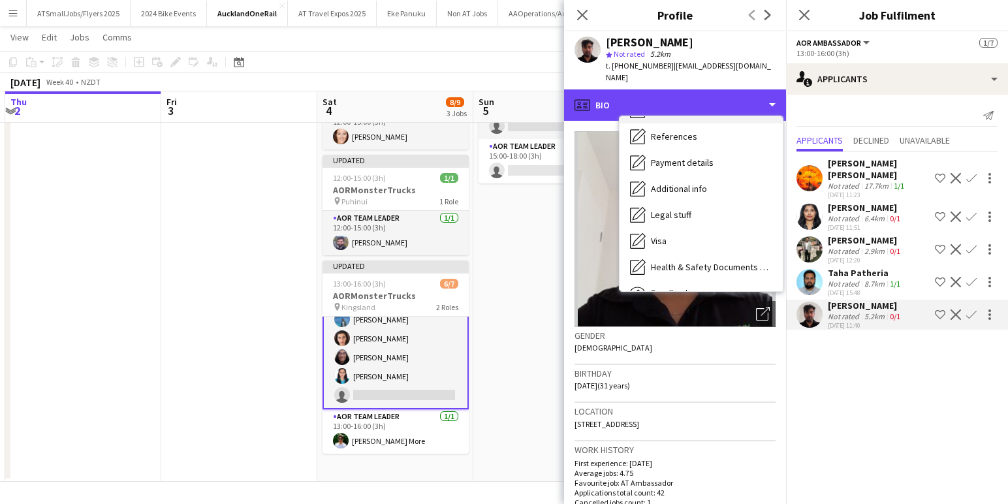
scroll to position [175, 0]
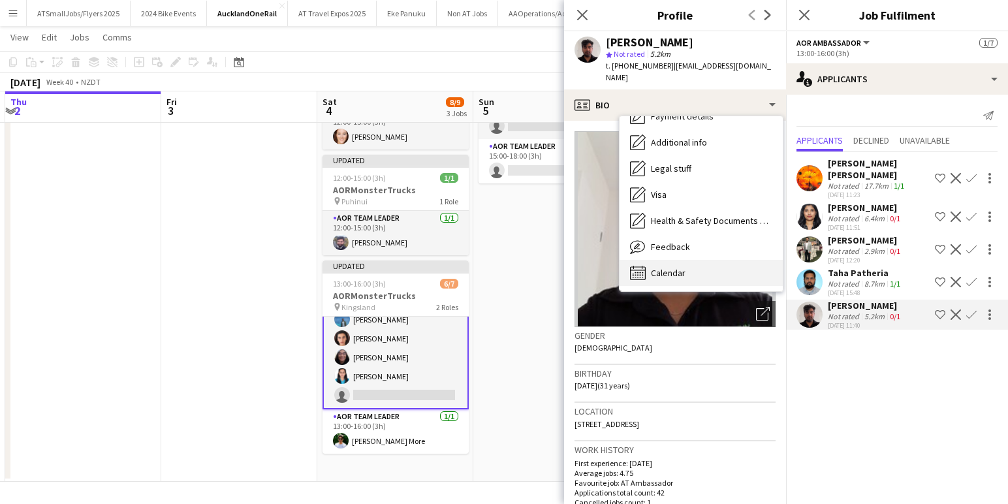
click at [697, 260] on div "Calendar Calendar" at bounding box center [701, 273] width 163 height 26
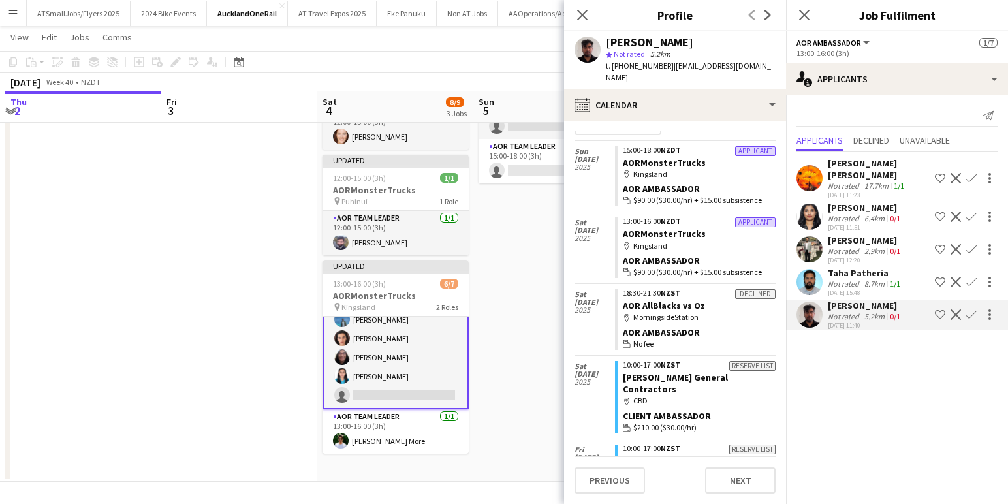
scroll to position [0, 0]
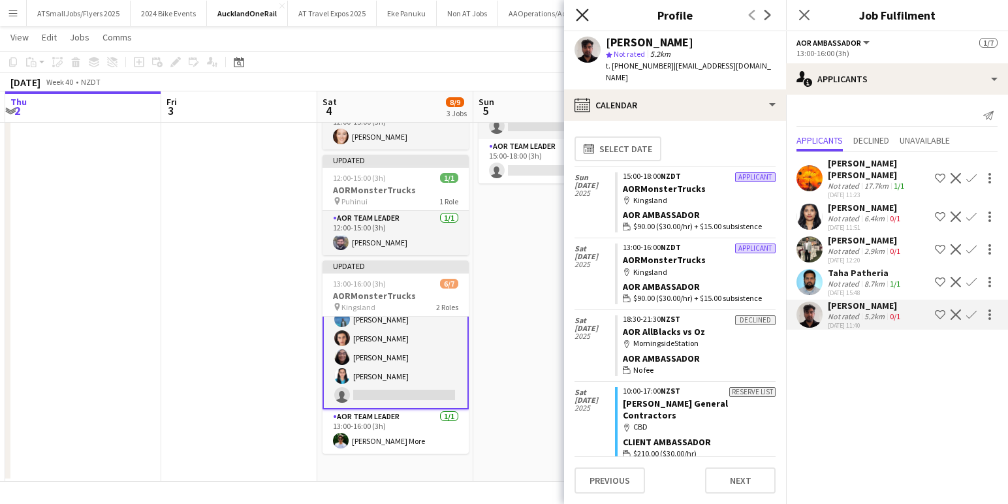
click at [579, 13] on icon "Close pop-in" at bounding box center [582, 14] width 12 height 12
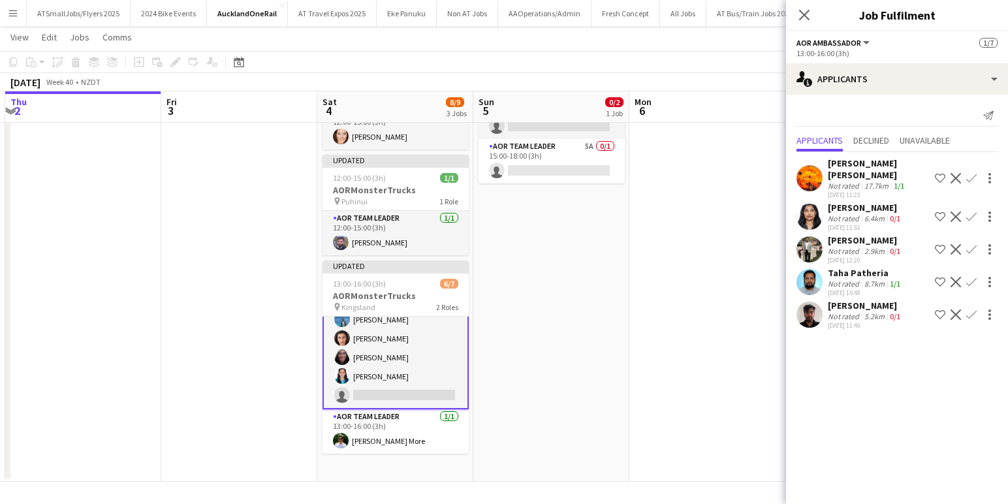
click at [808, 269] on app-user-avatar at bounding box center [810, 282] width 26 height 26
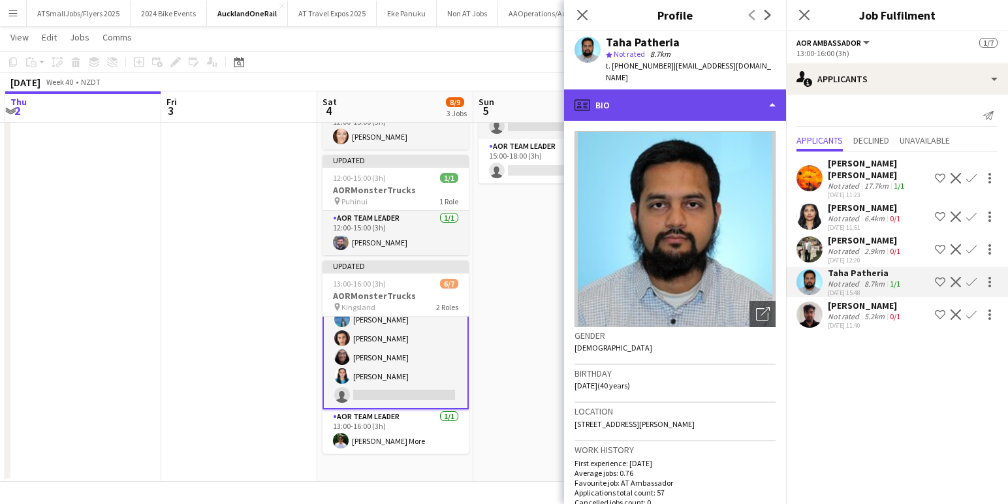
click at [765, 92] on div "profile Bio" at bounding box center [675, 104] width 222 height 31
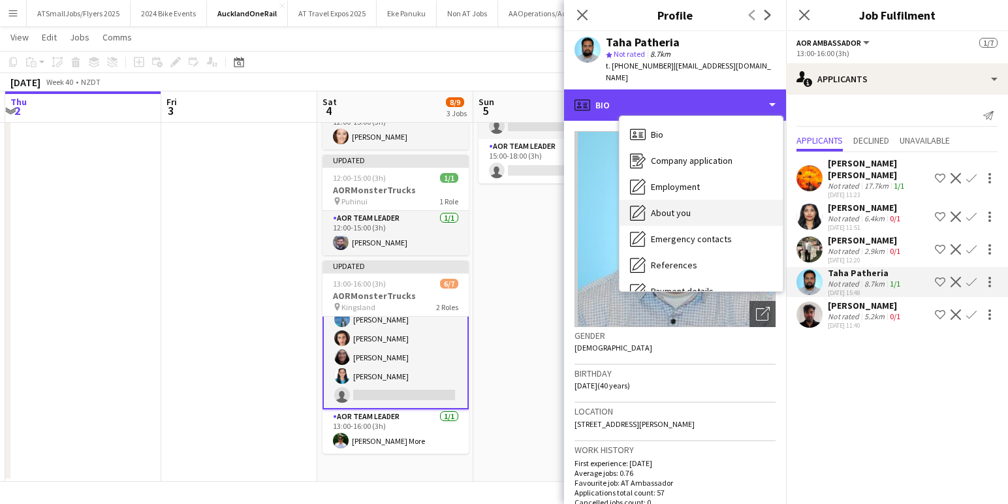
scroll to position [175, 0]
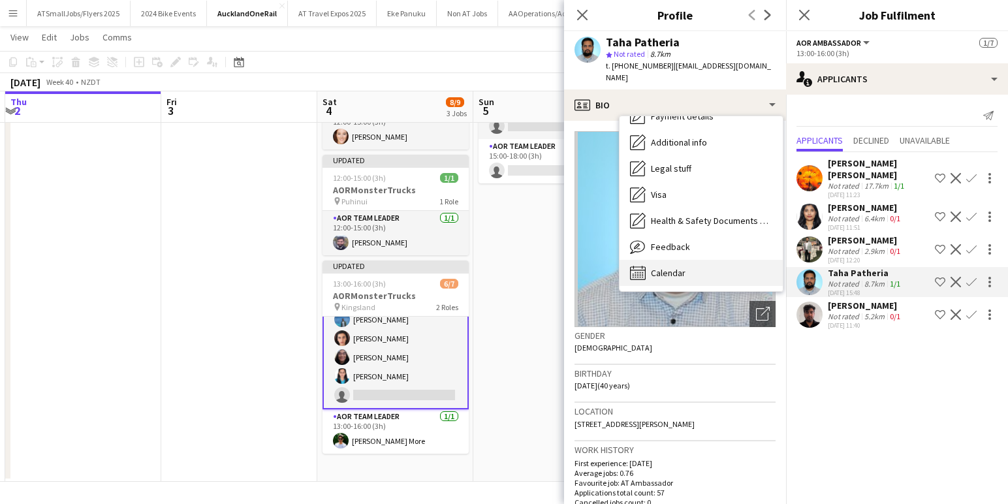
click at [683, 267] on span "Calendar" at bounding box center [668, 273] width 35 height 12
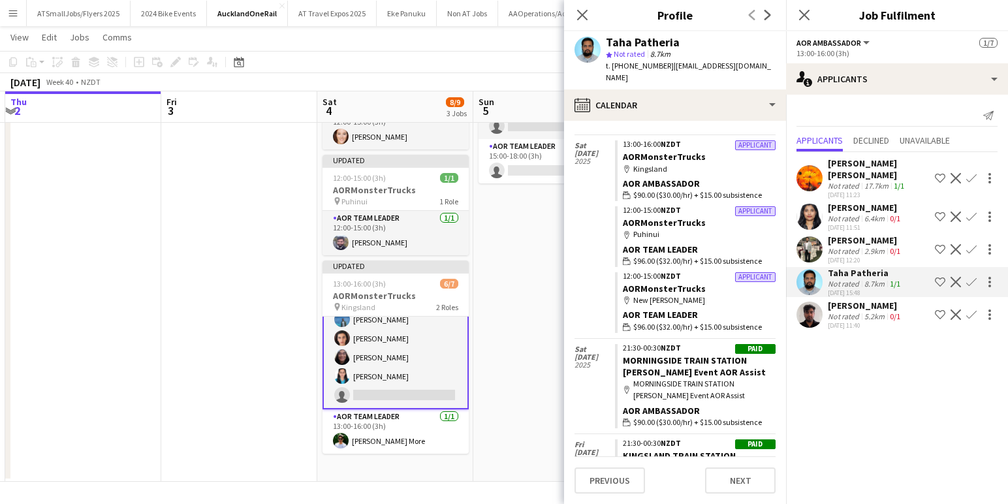
scroll to position [0, 0]
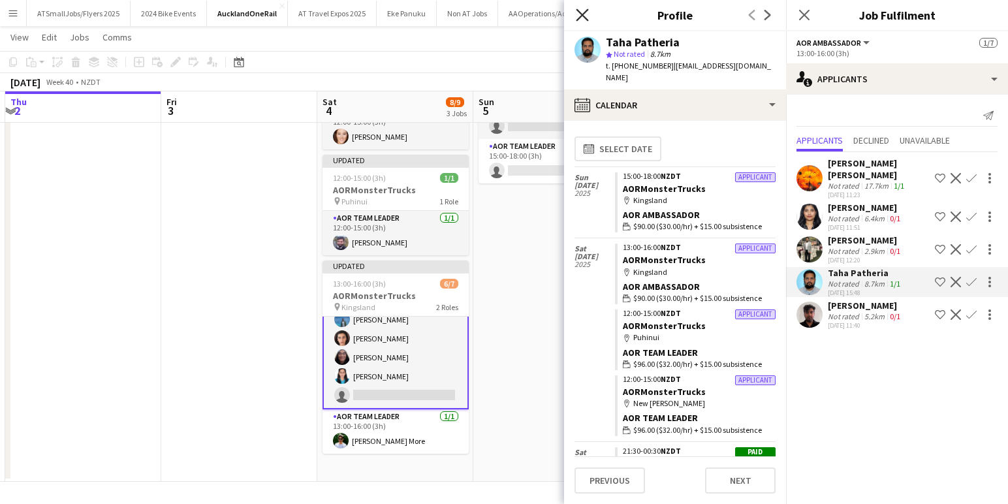
drag, startPoint x: 581, startPoint y: 11, endPoint x: 588, endPoint y: 20, distance: 11.1
click at [581, 11] on icon "Close pop-in" at bounding box center [582, 14] width 12 height 12
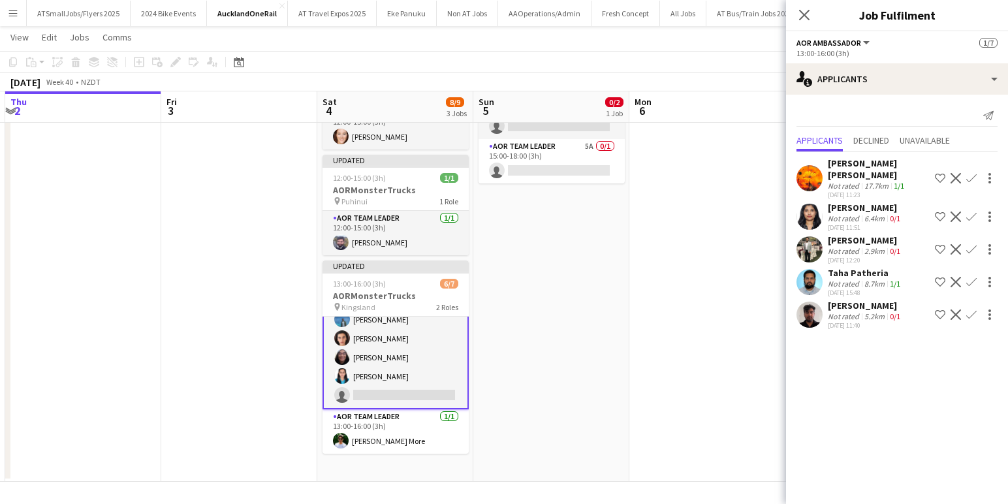
click at [806, 236] on app-user-avatar at bounding box center [810, 249] width 26 height 26
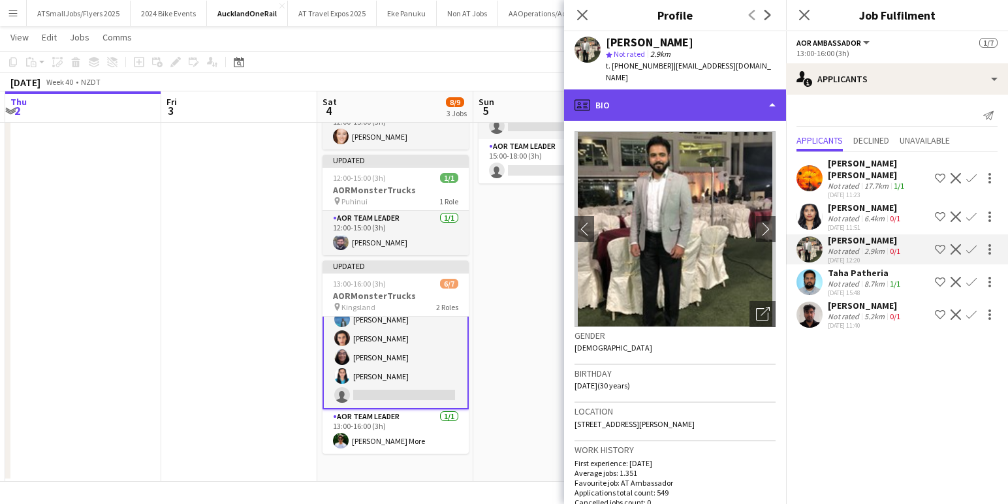
click at [718, 92] on div "profile Bio" at bounding box center [675, 104] width 222 height 31
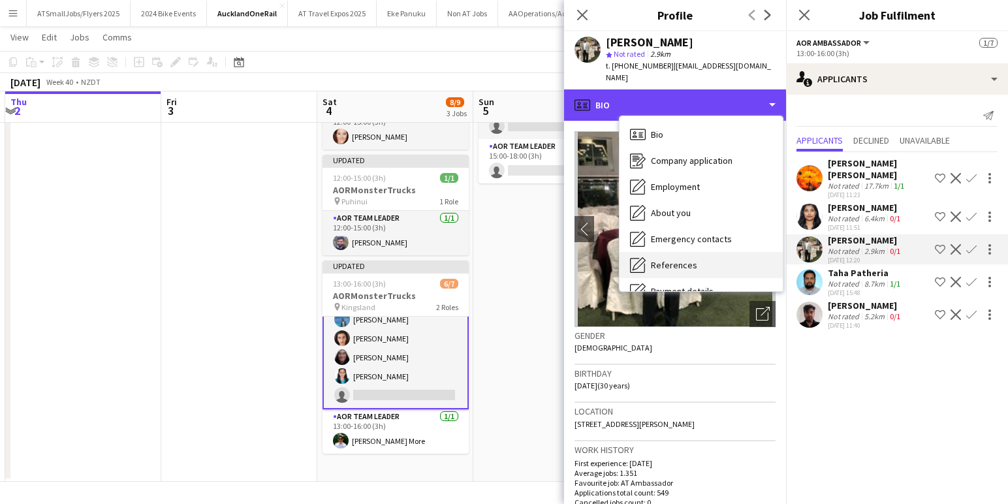
scroll to position [175, 0]
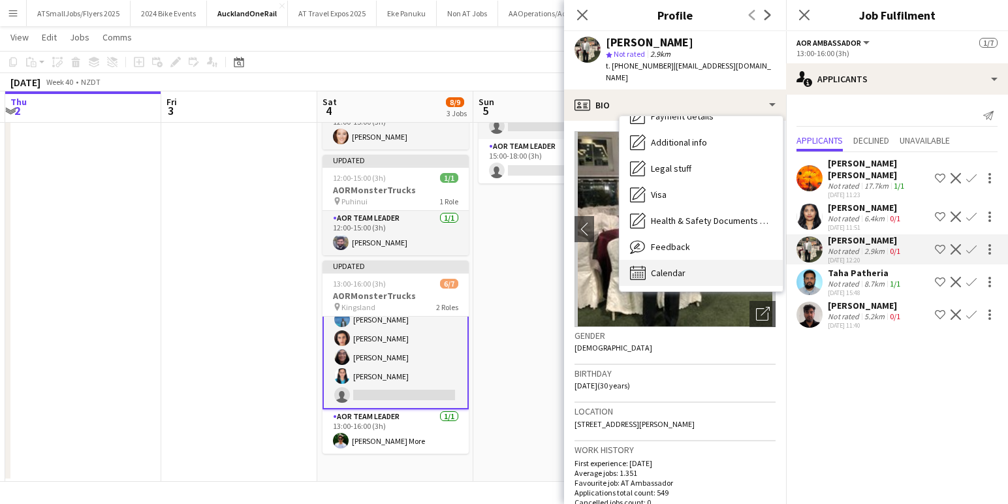
click at [691, 260] on div "Calendar Calendar" at bounding box center [701, 273] width 163 height 26
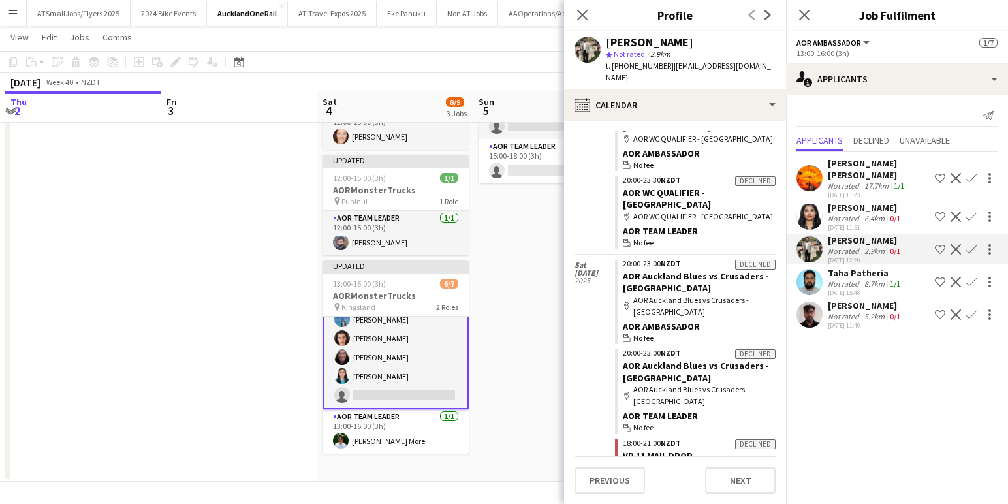
scroll to position [915, 0]
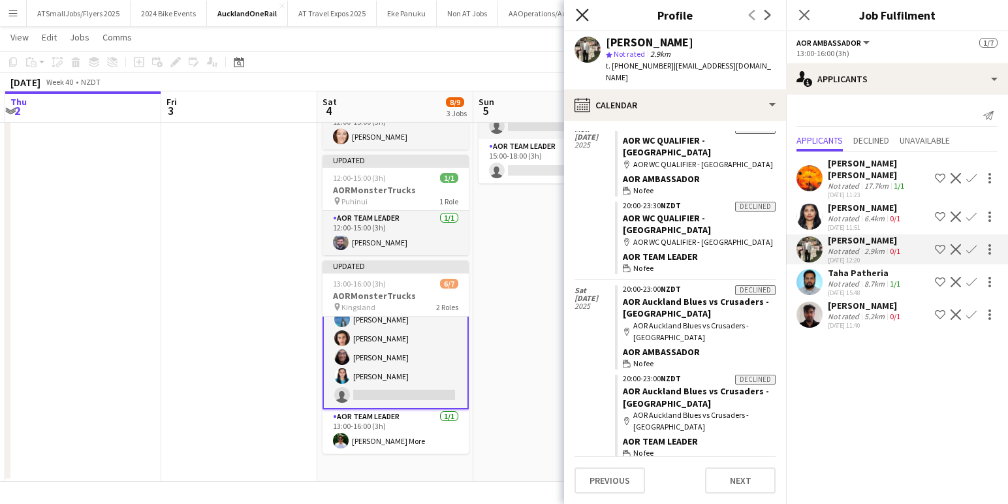
click at [580, 17] on icon at bounding box center [582, 14] width 12 height 12
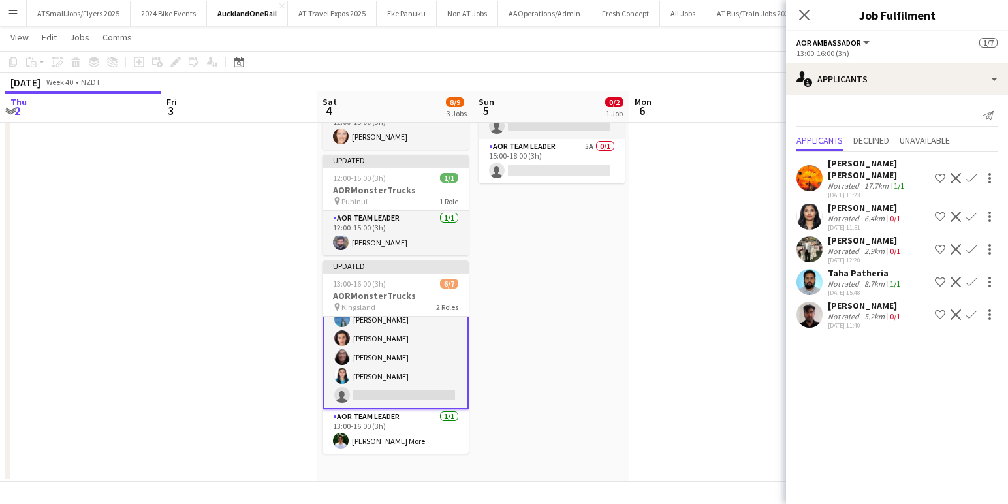
click at [813, 204] on app-user-avatar at bounding box center [810, 217] width 26 height 26
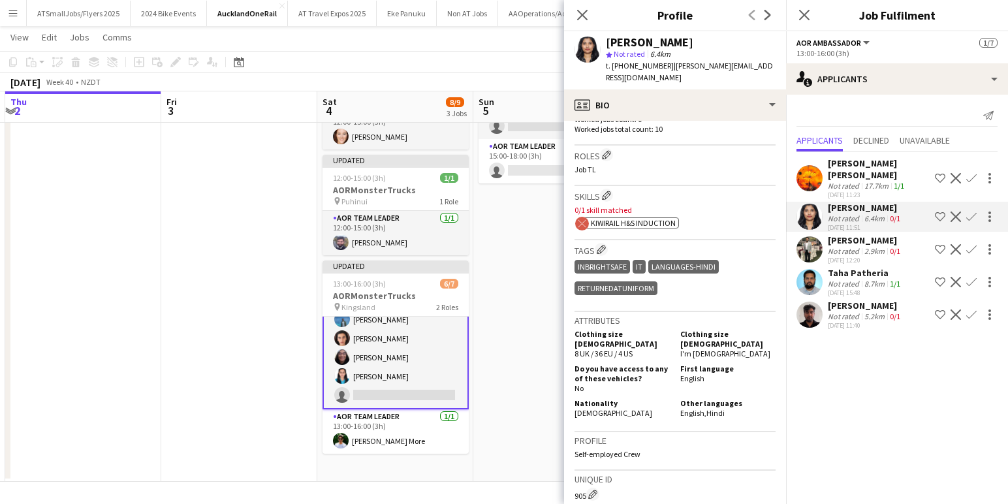
scroll to position [621, 0]
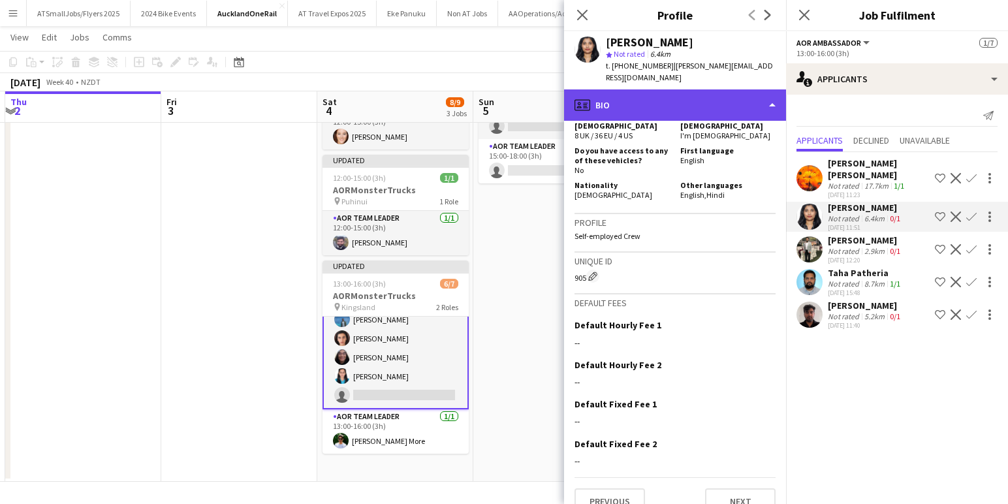
click at [736, 89] on div "profile Bio" at bounding box center [675, 104] width 222 height 31
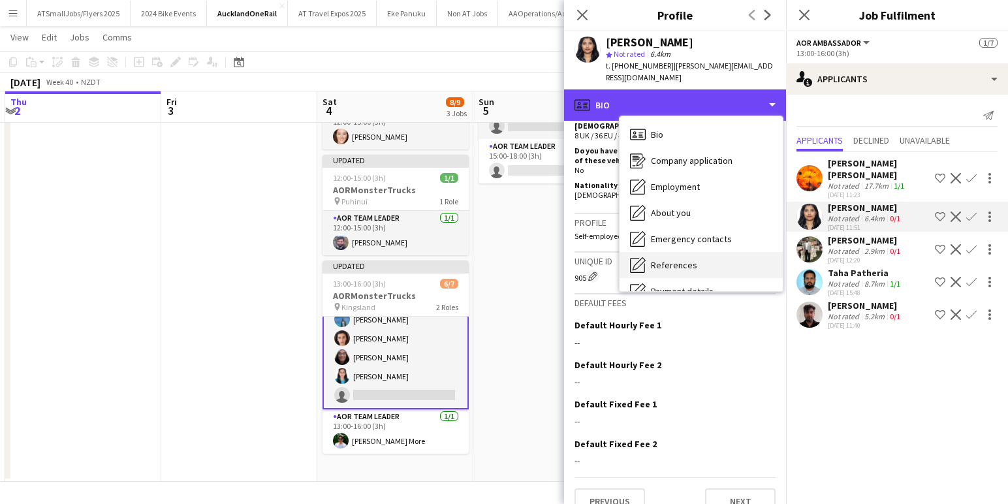
scroll to position [175, 0]
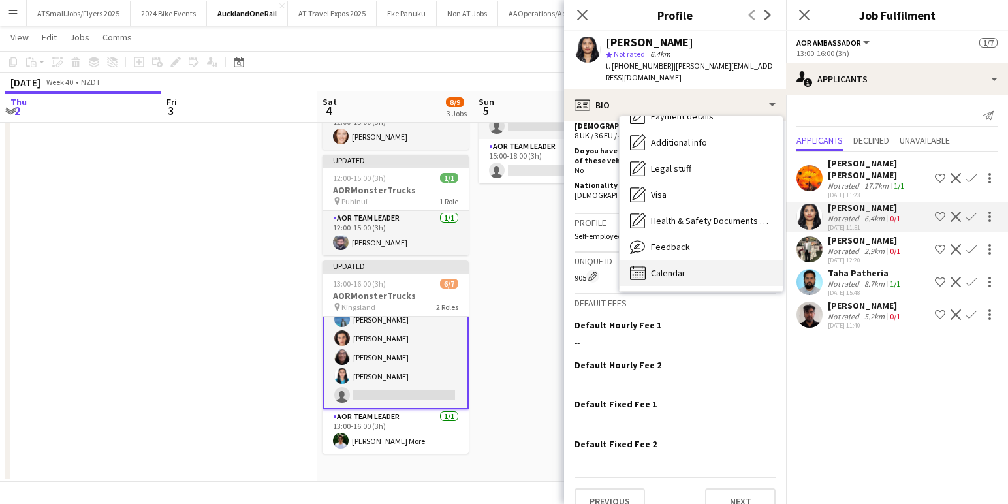
click at [703, 260] on div "Calendar Calendar" at bounding box center [701, 273] width 163 height 26
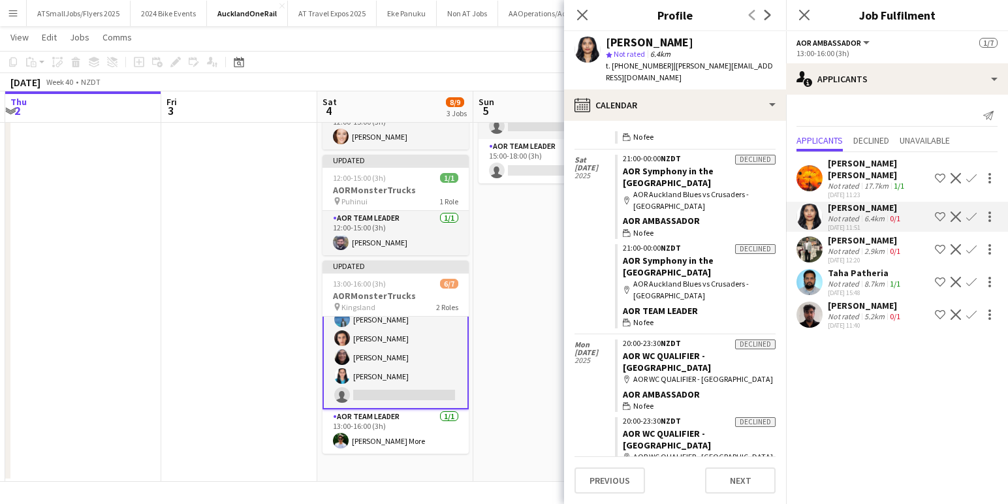
scroll to position [0, 0]
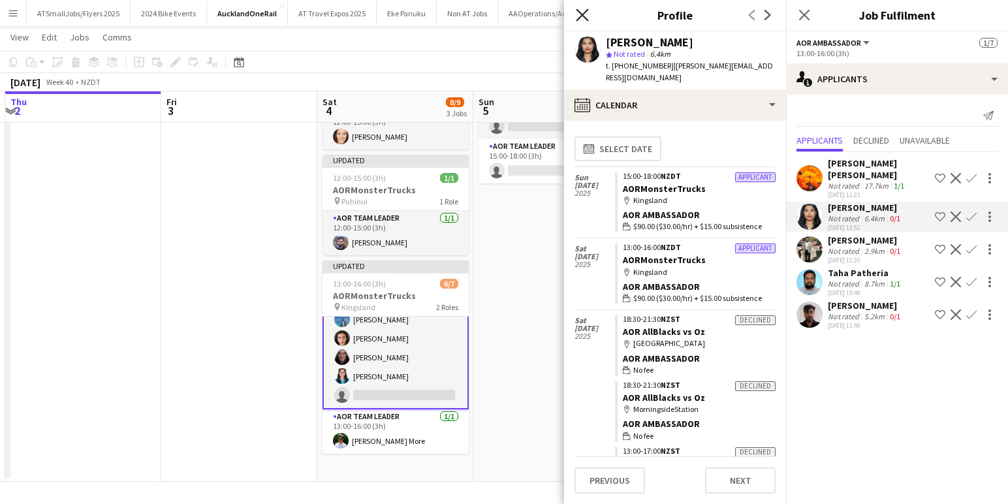
click at [582, 14] on icon at bounding box center [582, 14] width 12 height 12
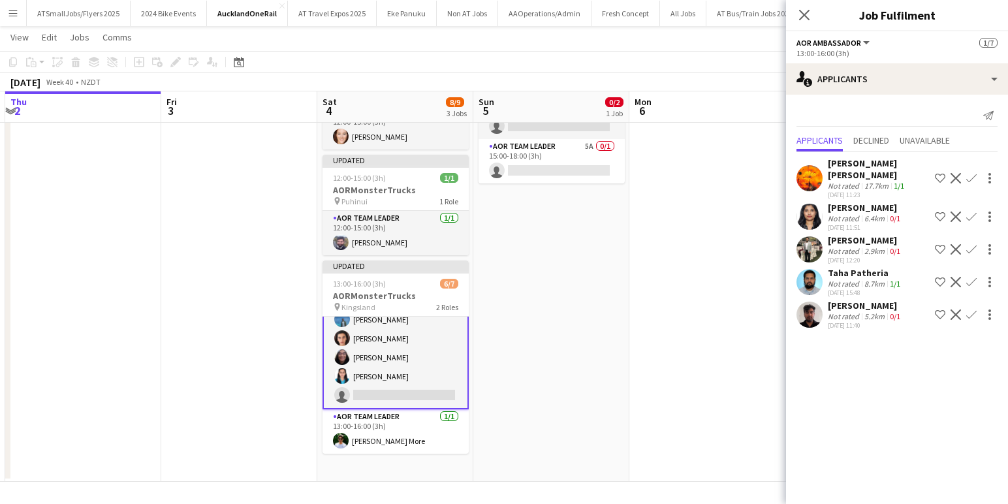
click at [808, 169] on app-user-avatar at bounding box center [810, 178] width 26 height 26
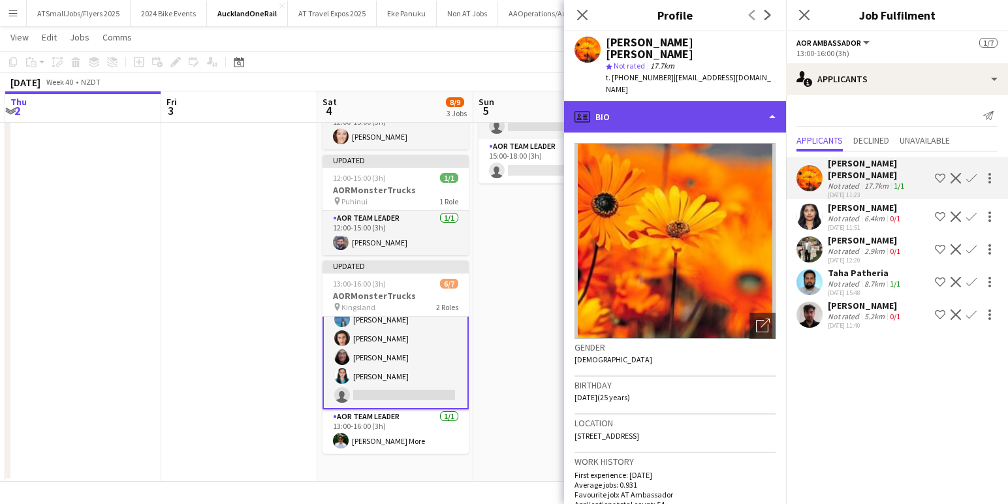
click at [696, 101] on div "profile Bio" at bounding box center [675, 116] width 222 height 31
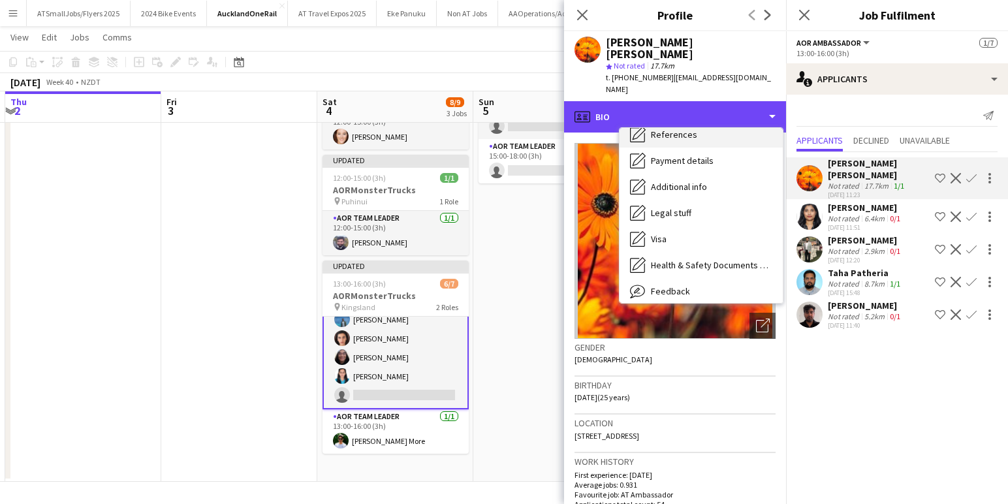
scroll to position [175, 0]
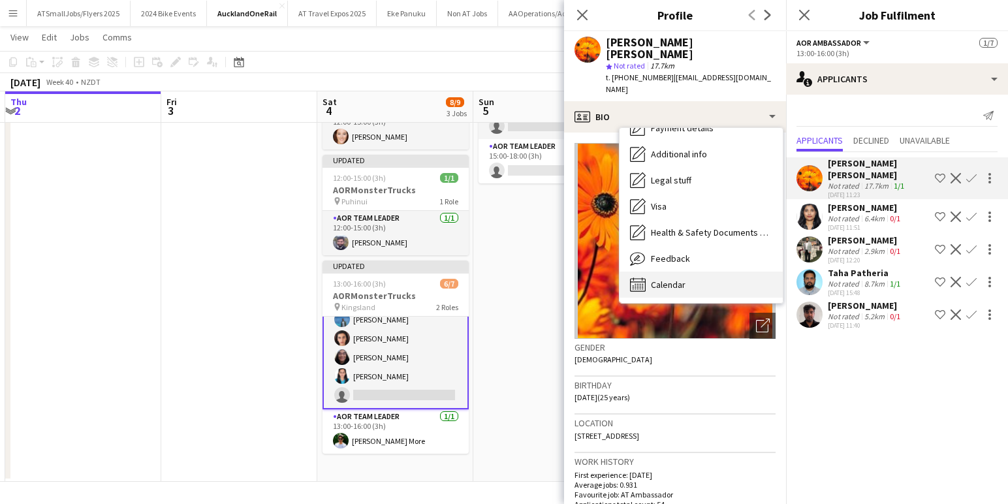
click at [689, 272] on div "Calendar Calendar" at bounding box center [701, 285] width 163 height 26
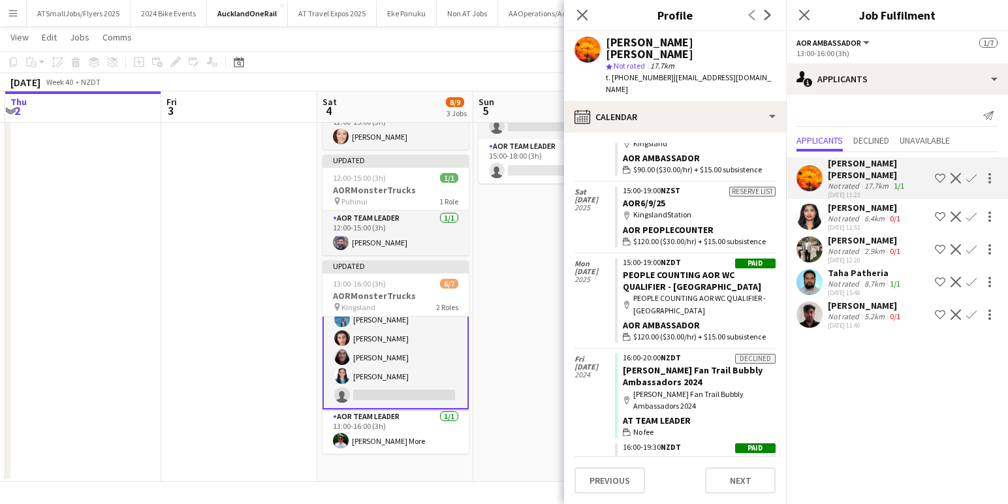
scroll to position [0, 0]
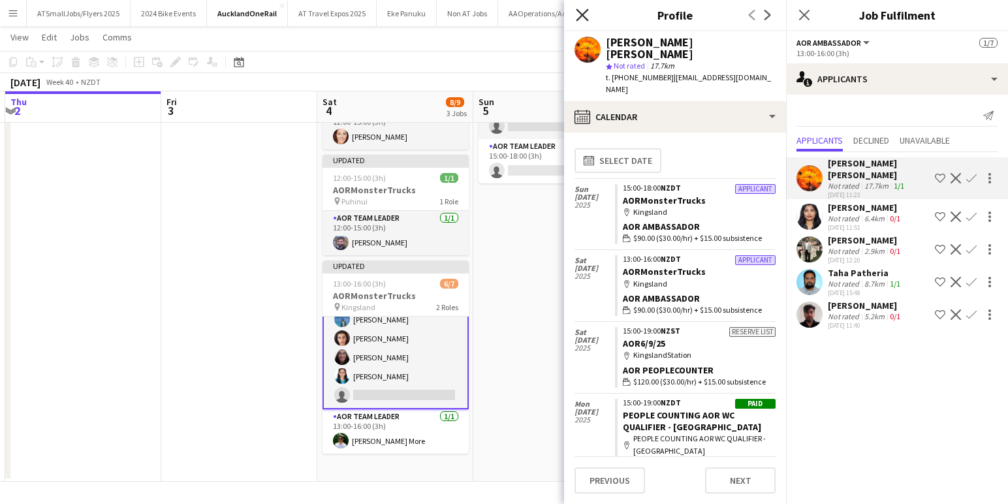
click at [582, 12] on icon "Close pop-in" at bounding box center [582, 14] width 12 height 12
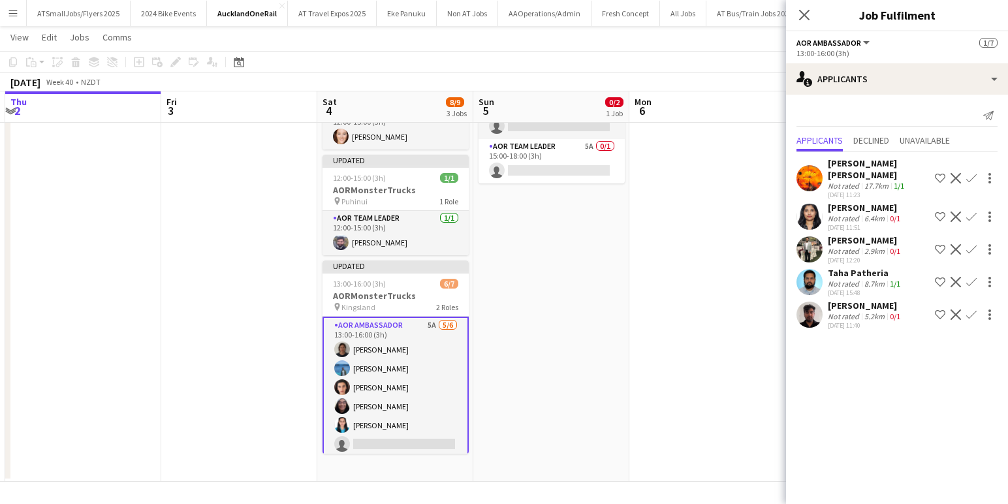
scroll to position [49, 0]
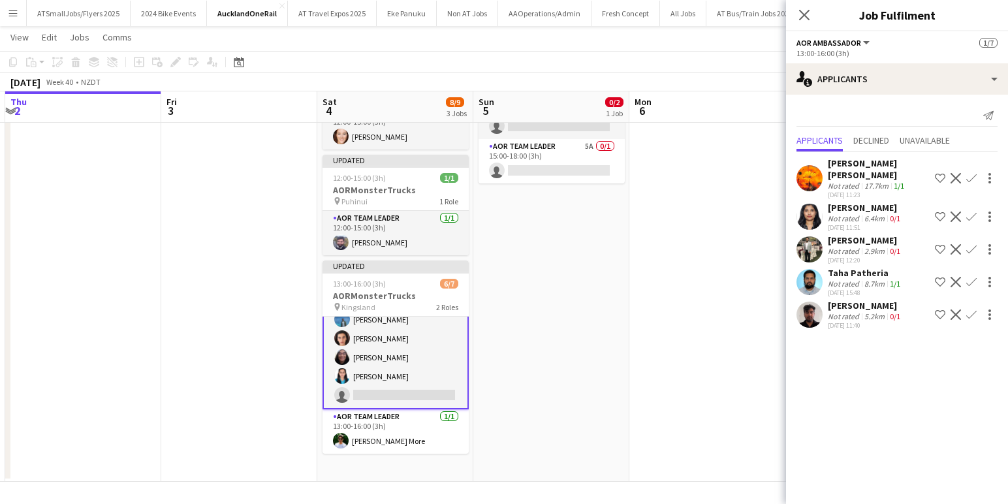
click at [971, 173] on app-icon "Confirm" at bounding box center [971, 178] width 10 height 10
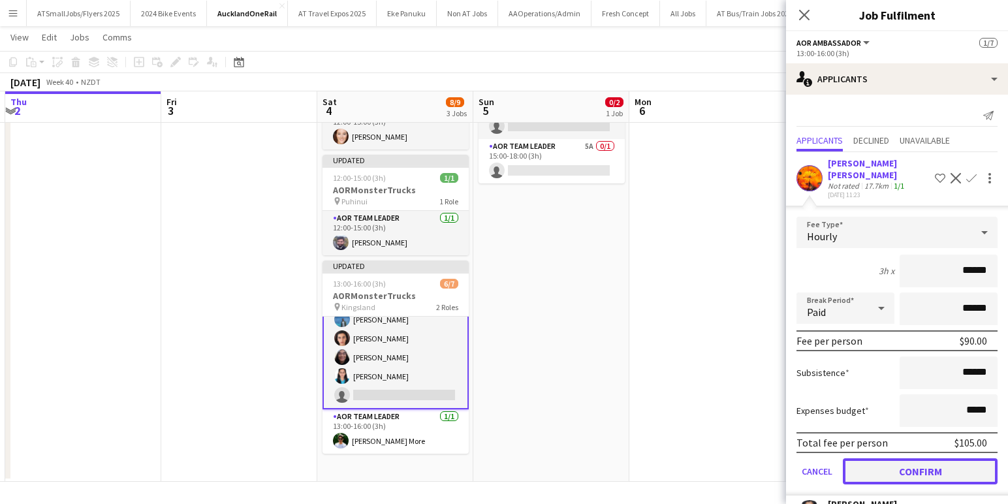
click at [930, 458] on button "Confirm" at bounding box center [920, 471] width 155 height 26
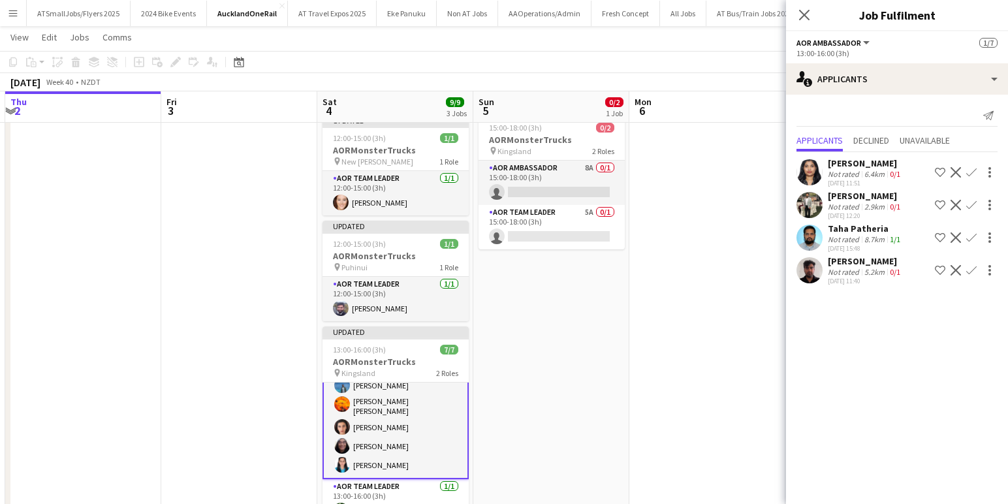
scroll to position [0, 0]
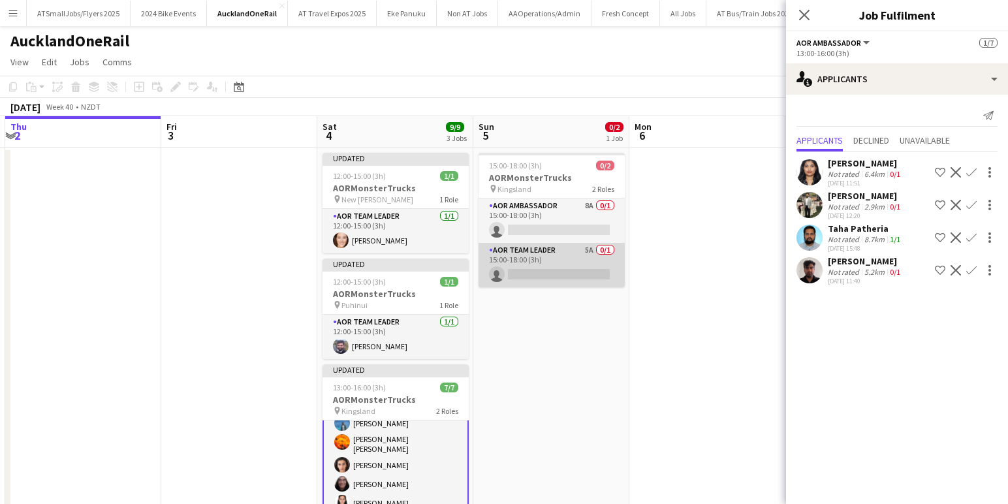
click at [552, 272] on app-card-role "AOR Team Leader 5A 0/1 15:00-18:00 (3h) single-neutral-actions" at bounding box center [552, 265] width 146 height 44
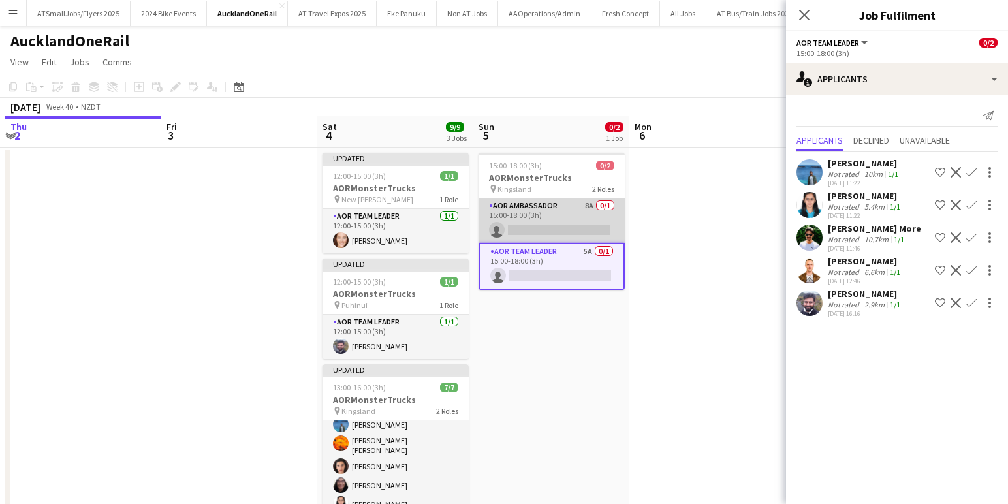
click at [559, 223] on app-card-role "AOR Ambassador 8A 0/1 15:00-18:00 (3h) single-neutral-actions" at bounding box center [552, 220] width 146 height 44
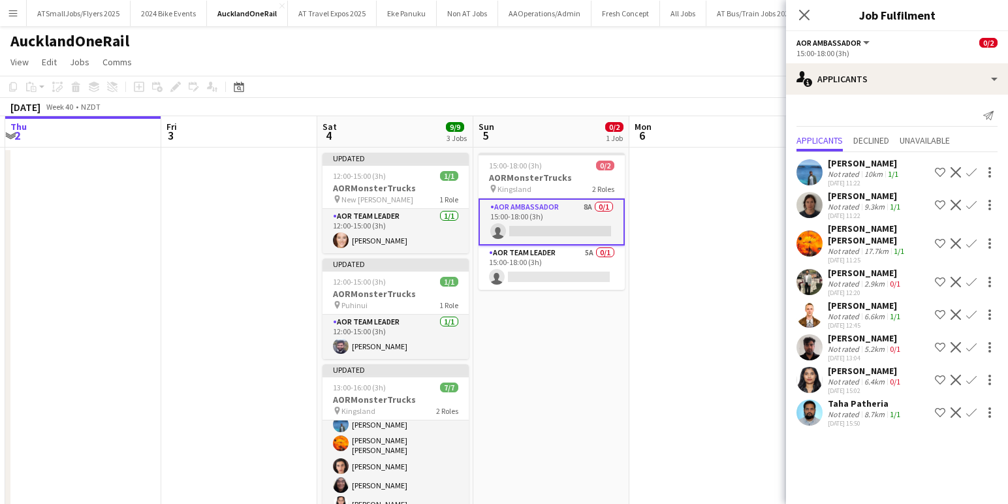
click at [970, 309] on app-icon "Confirm" at bounding box center [971, 314] width 10 height 10
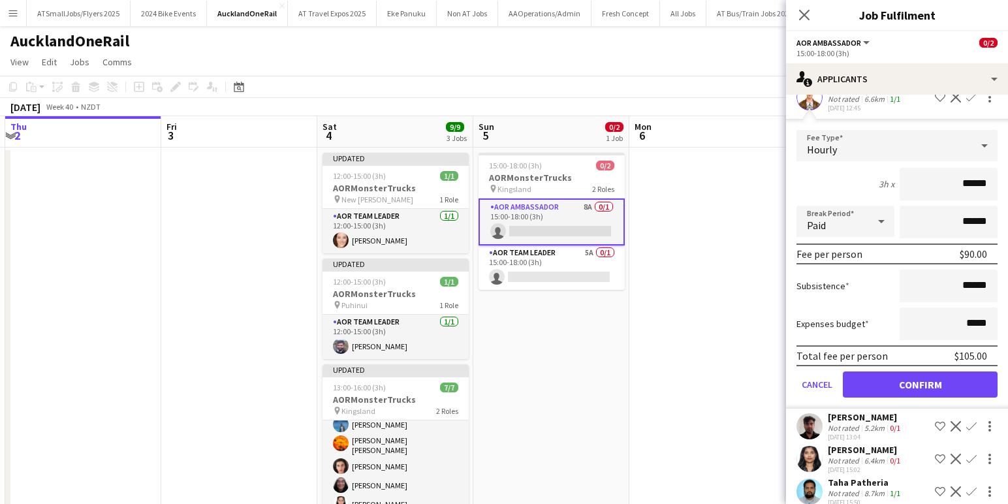
scroll to position [221, 0]
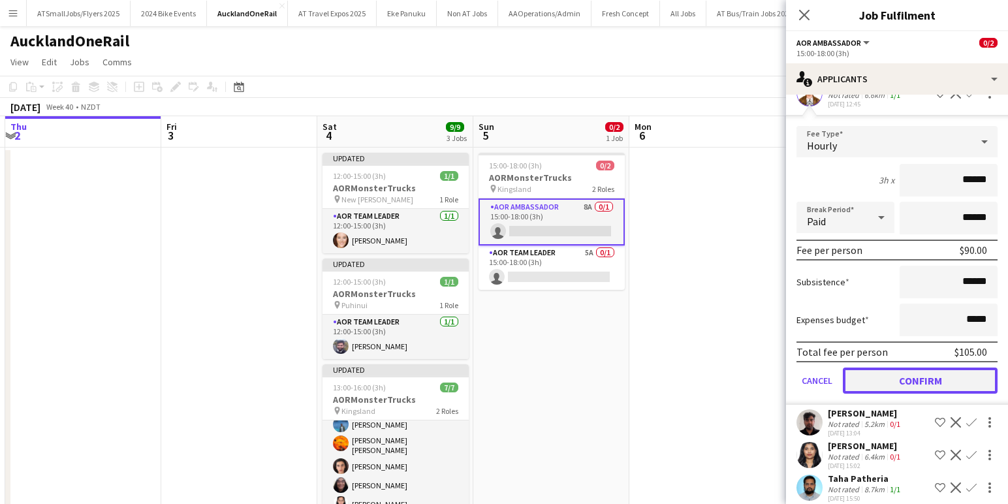
click at [921, 368] on button "Confirm" at bounding box center [920, 381] width 155 height 26
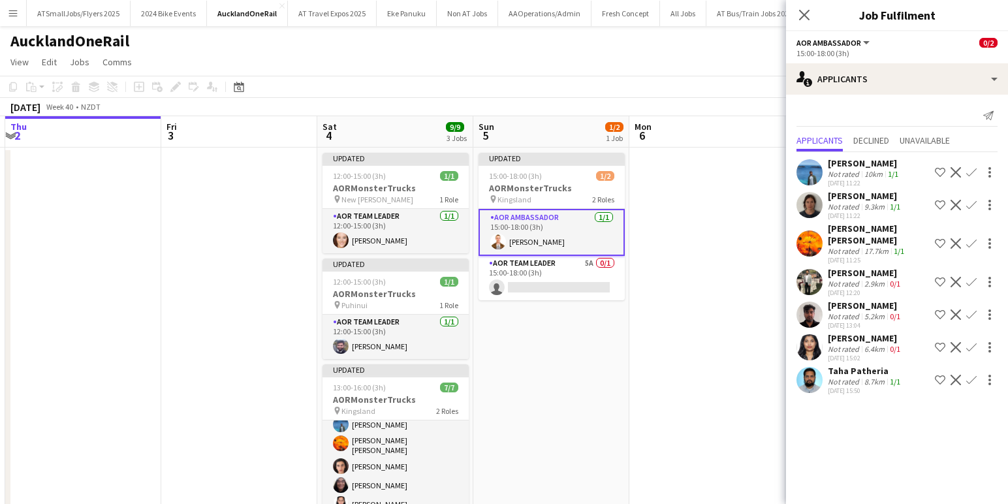
scroll to position [0, 0]
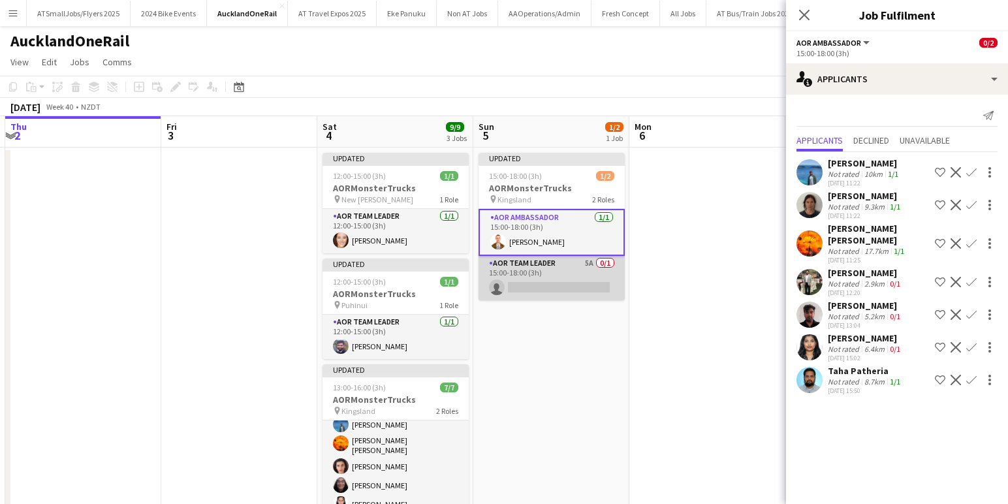
click at [527, 282] on app-card-role "AOR Team Leader 5A 0/1 15:00-18:00 (3h) single-neutral-actions" at bounding box center [552, 278] width 146 height 44
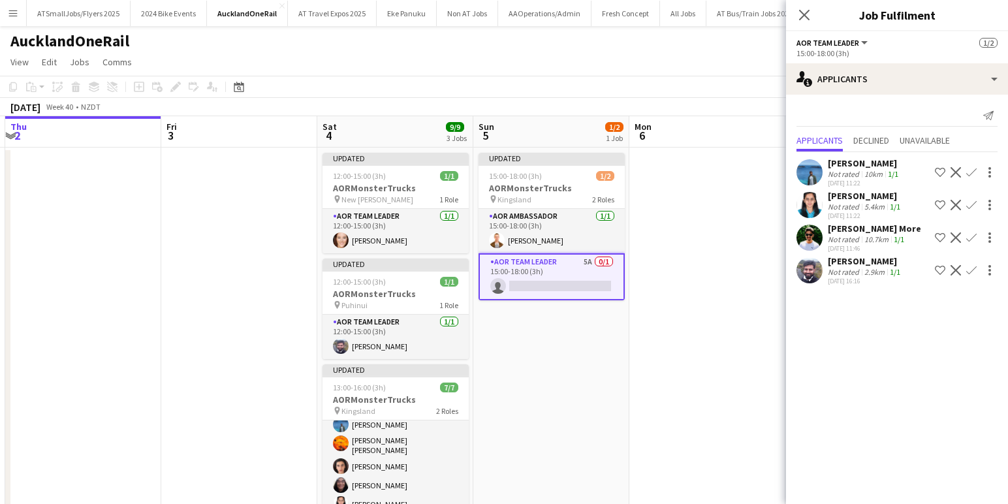
click at [971, 240] on app-icon "Confirm" at bounding box center [971, 237] width 10 height 10
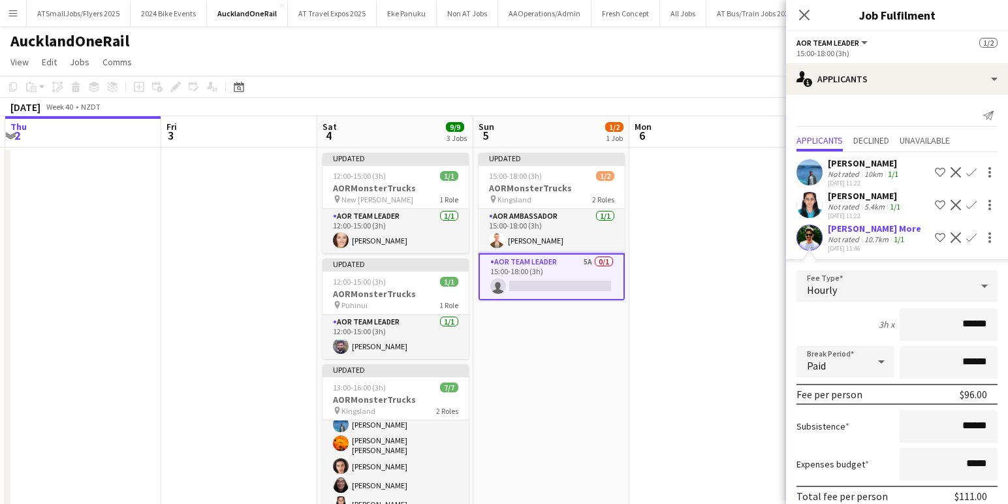
scroll to position [91, 0]
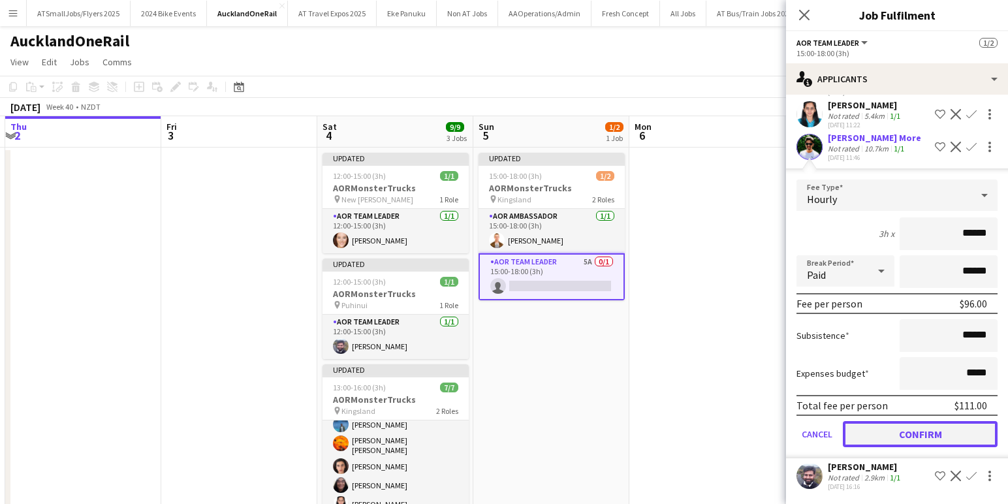
click at [926, 434] on button "Confirm" at bounding box center [920, 434] width 155 height 26
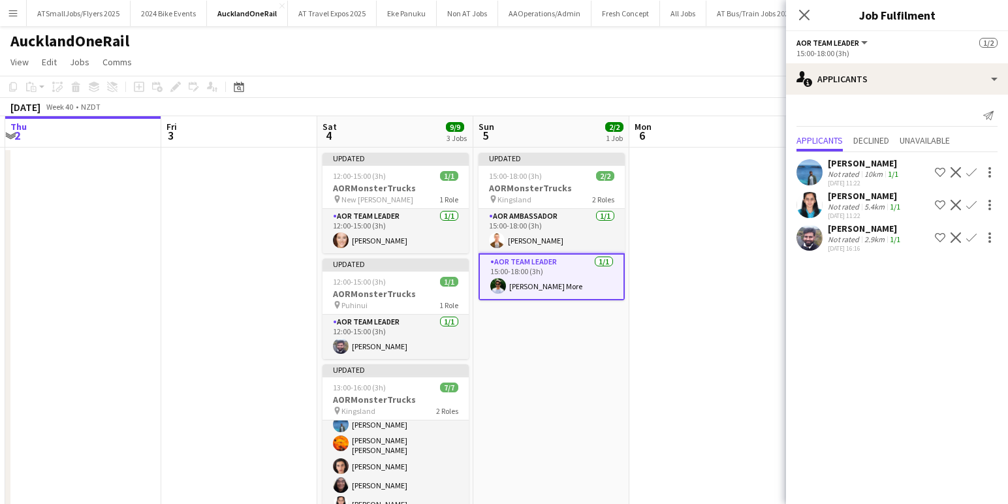
scroll to position [0, 0]
click at [708, 183] on app-date-cell at bounding box center [707, 367] width 156 height 438
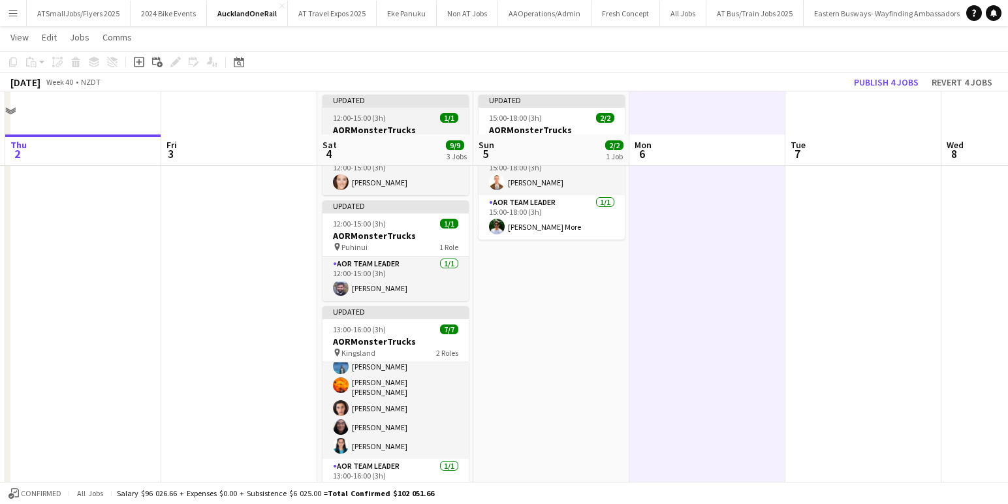
scroll to position [103, 0]
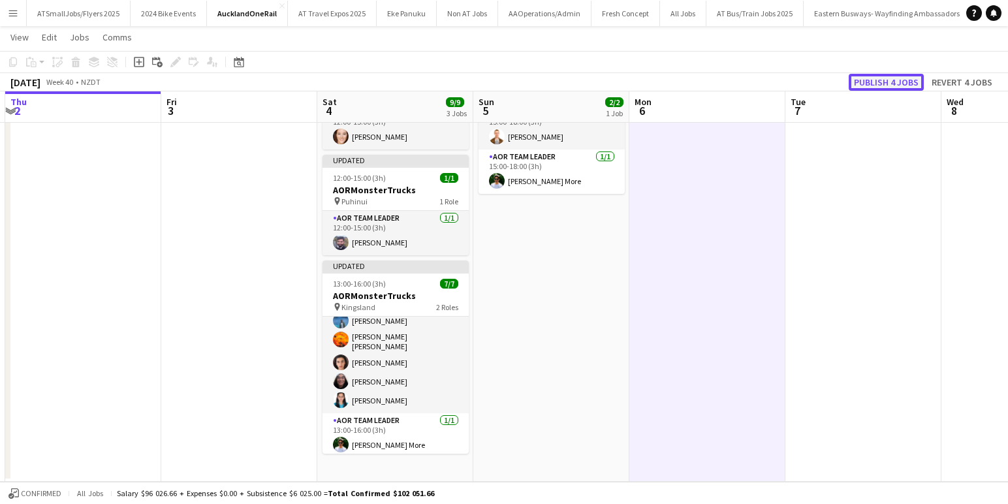
click at [882, 82] on button "Publish 4 jobs" at bounding box center [886, 82] width 75 height 17
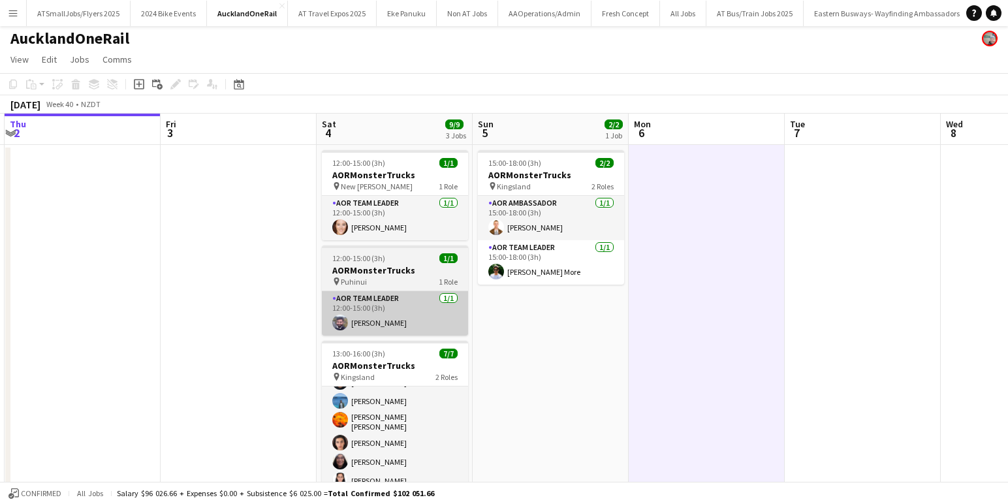
scroll to position [0, 0]
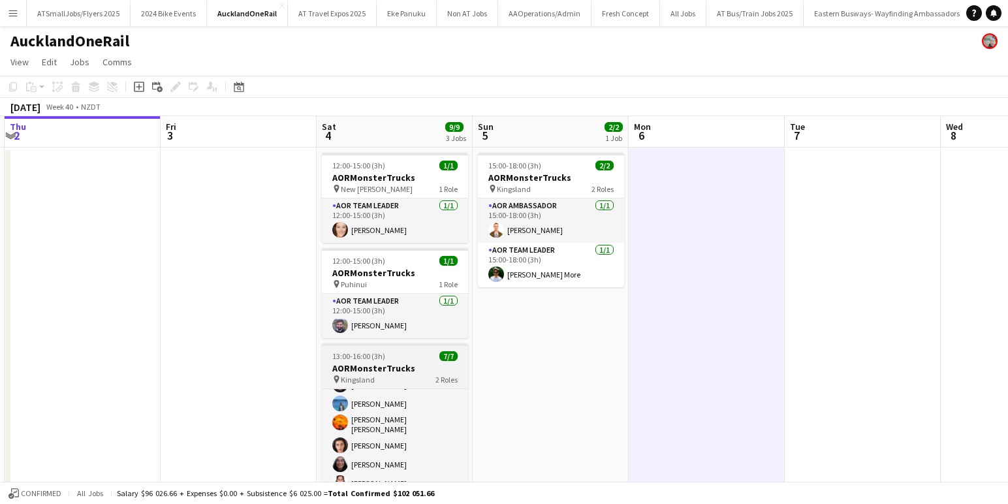
click at [387, 381] on div "pin Kingsland 2 Roles" at bounding box center [395, 379] width 146 height 10
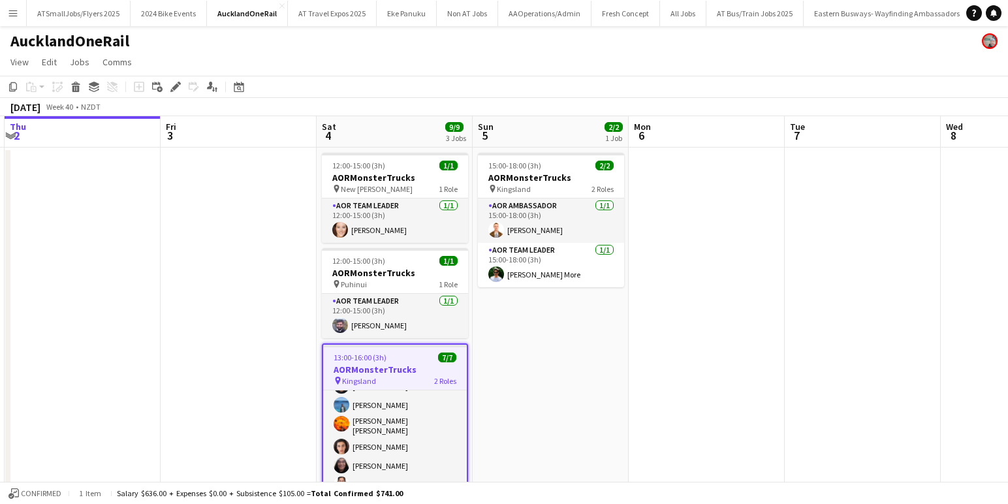
scroll to position [39, 0]
click at [13, 87] on icon "Copy" at bounding box center [13, 87] width 10 height 10
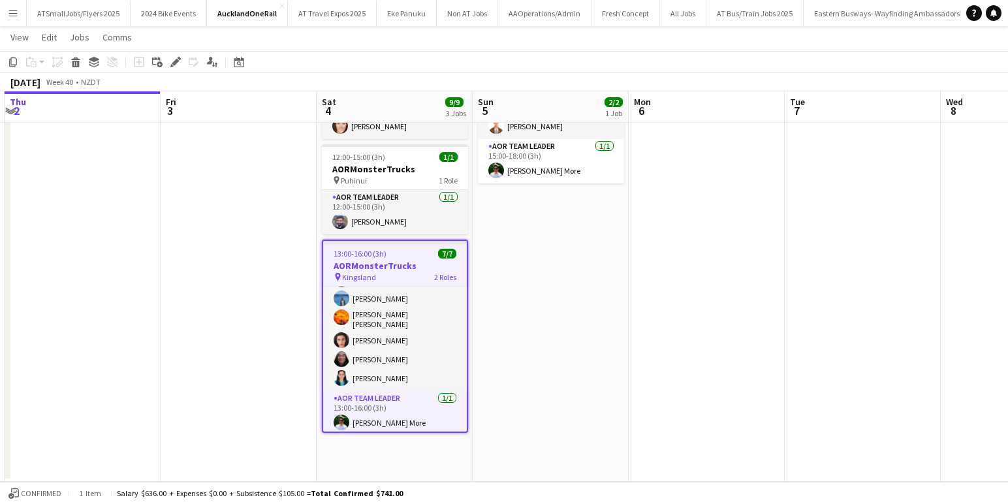
click at [398, 454] on app-date-cell "12:00-15:00 (3h) 1/1 AORMonsterTrucks pin New Lynn 1 Role AOR Team Leader 1/1 1…" at bounding box center [395, 263] width 156 height 438
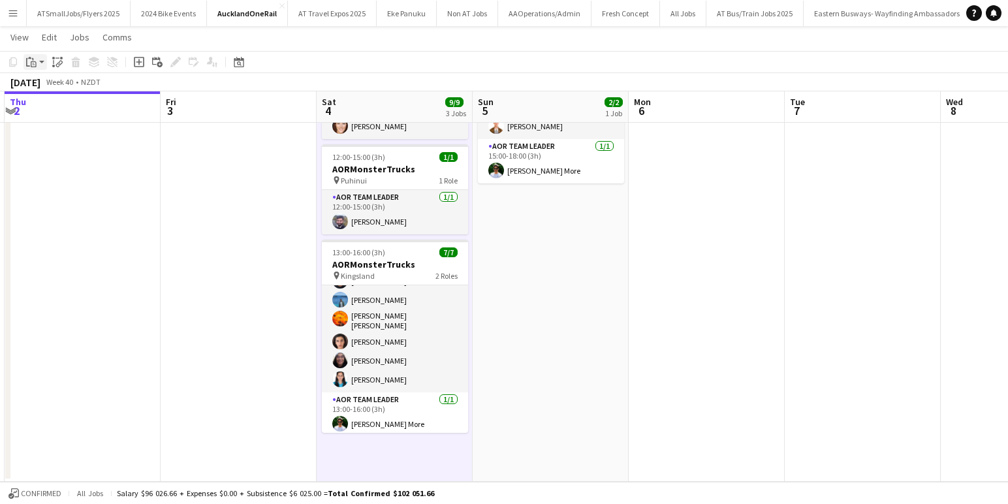
click at [35, 60] on icon "Paste" at bounding box center [31, 62] width 10 height 10
click at [52, 87] on link "Paste Command V" at bounding box center [86, 87] width 103 height 12
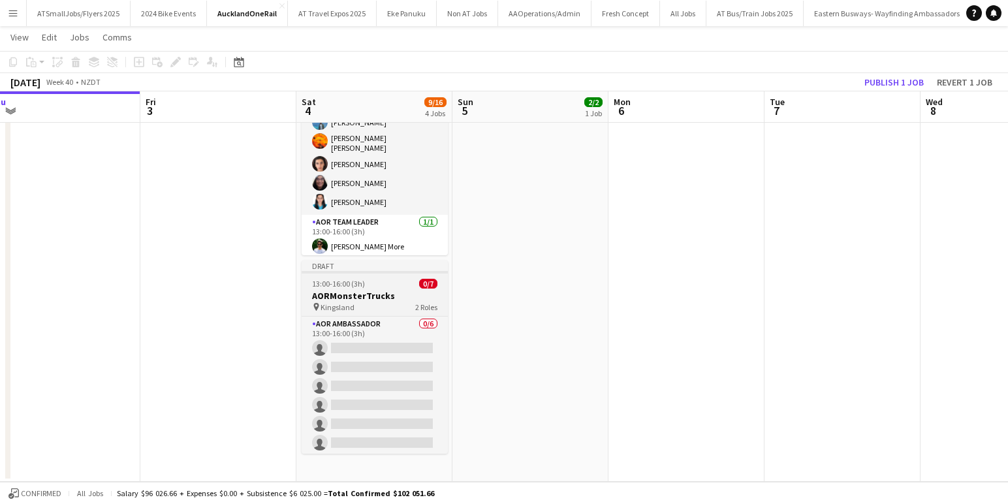
scroll to position [0, 486]
click at [394, 286] on div "13:00-16:00 (3h) 0/7" at bounding box center [372, 284] width 146 height 10
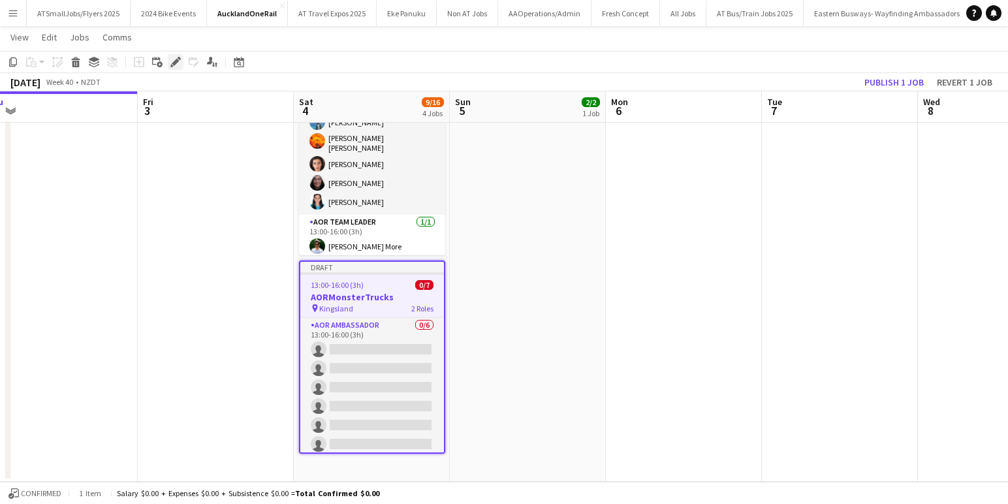
click at [176, 57] on icon "Edit" at bounding box center [175, 62] width 10 height 10
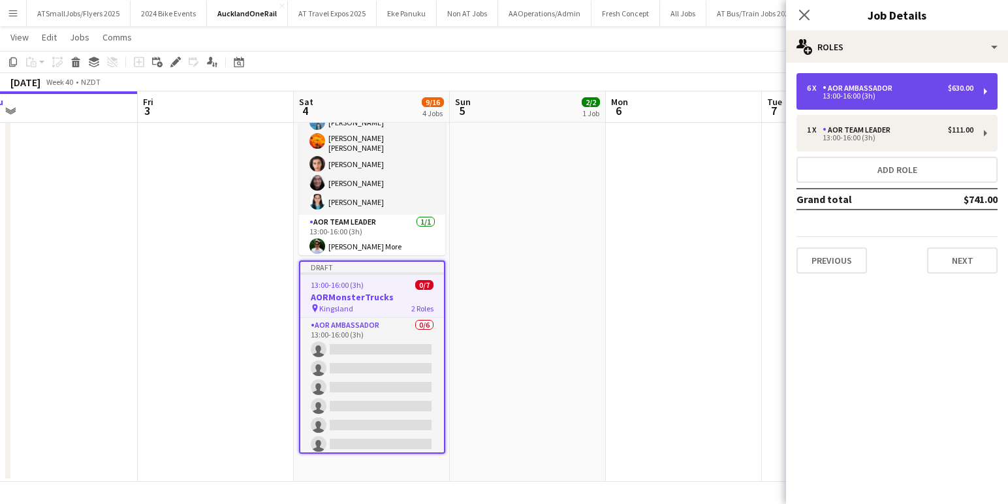
click at [920, 88] on div "6 x AOR Ambassador $630.00" at bounding box center [890, 88] width 166 height 9
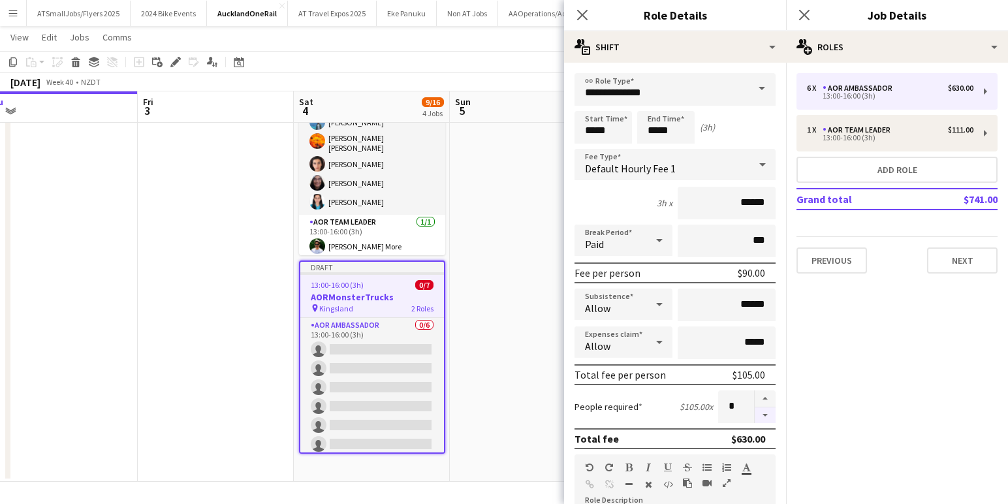
click at [766, 414] on button "button" at bounding box center [765, 415] width 21 height 16
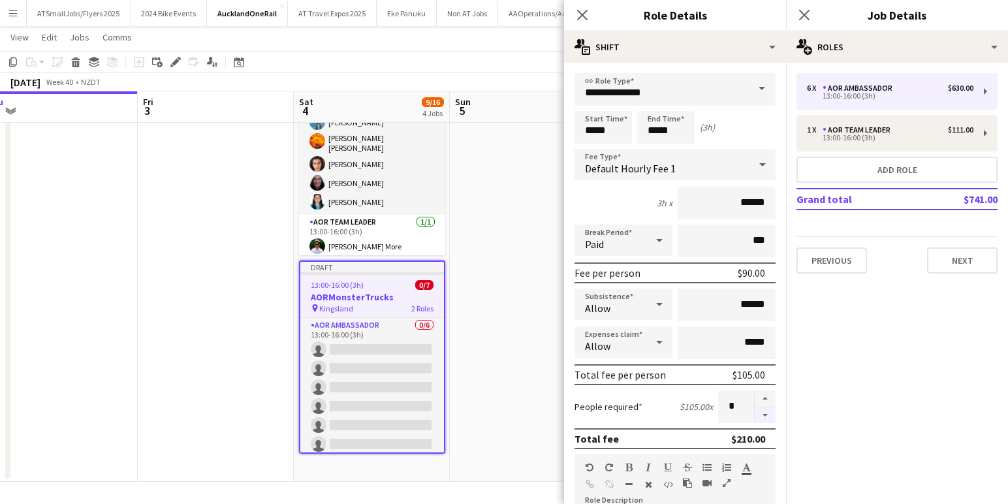
type input "*"
click at [603, 133] on input "*****" at bounding box center [603, 127] width 57 height 33
click at [591, 103] on div at bounding box center [590, 104] width 26 height 13
click at [590, 103] on div at bounding box center [590, 104] width 26 height 13
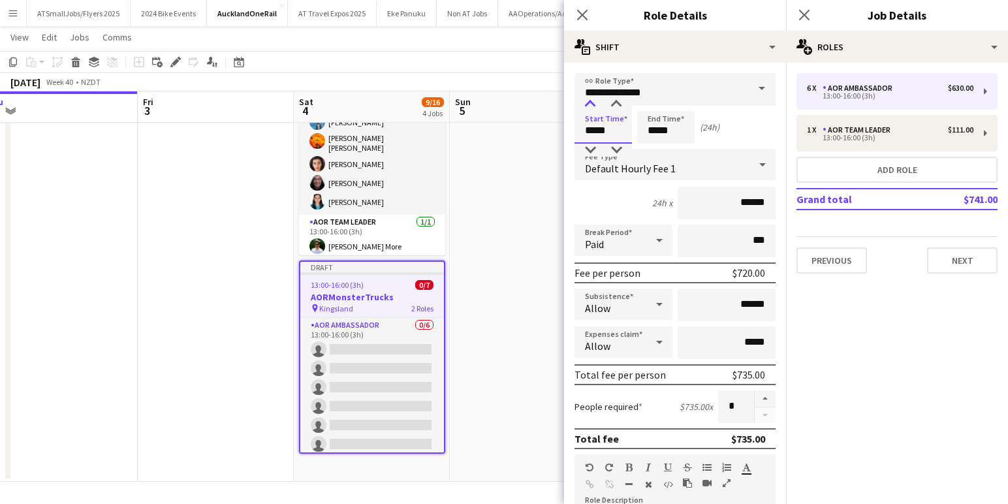
type input "*****"
click at [590, 103] on div at bounding box center [590, 104] width 26 height 13
click at [652, 127] on input "*****" at bounding box center [665, 127] width 57 height 33
click at [652, 99] on div at bounding box center [653, 104] width 26 height 13
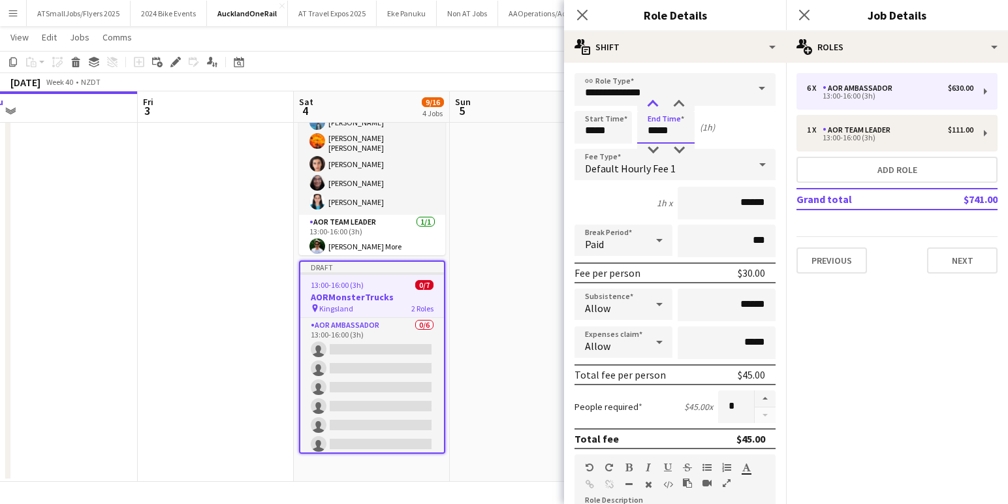
click at [652, 99] on div at bounding box center [653, 104] width 26 height 13
type input "*****"
click at [652, 99] on div at bounding box center [653, 104] width 26 height 13
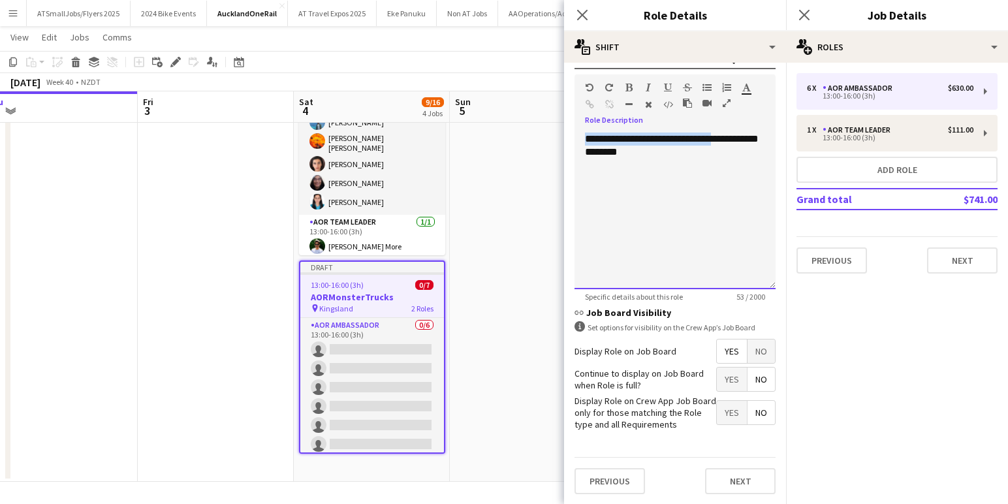
drag, startPoint x: 723, startPoint y: 136, endPoint x: 582, endPoint y: 138, distance: 141.0
click at [582, 138] on div "**********" at bounding box center [675, 211] width 201 height 157
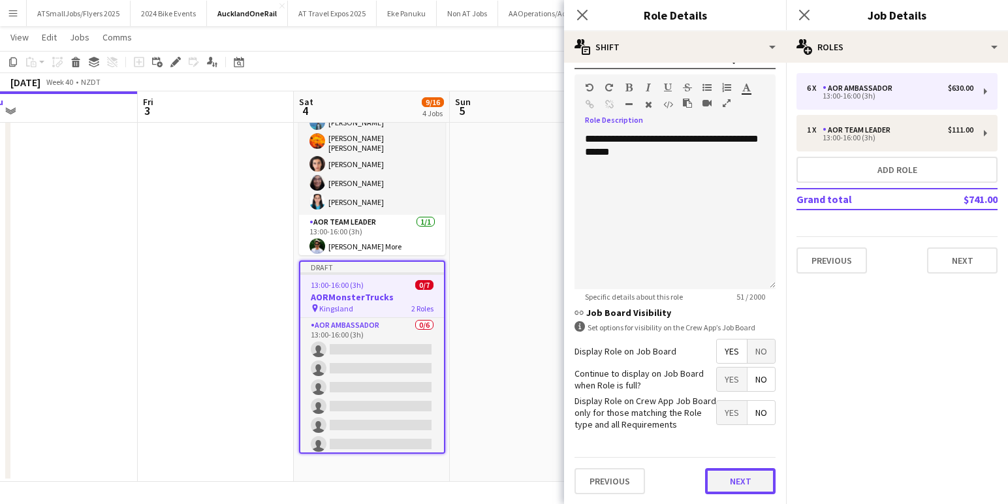
click at [744, 478] on button "Next" at bounding box center [740, 481] width 71 height 26
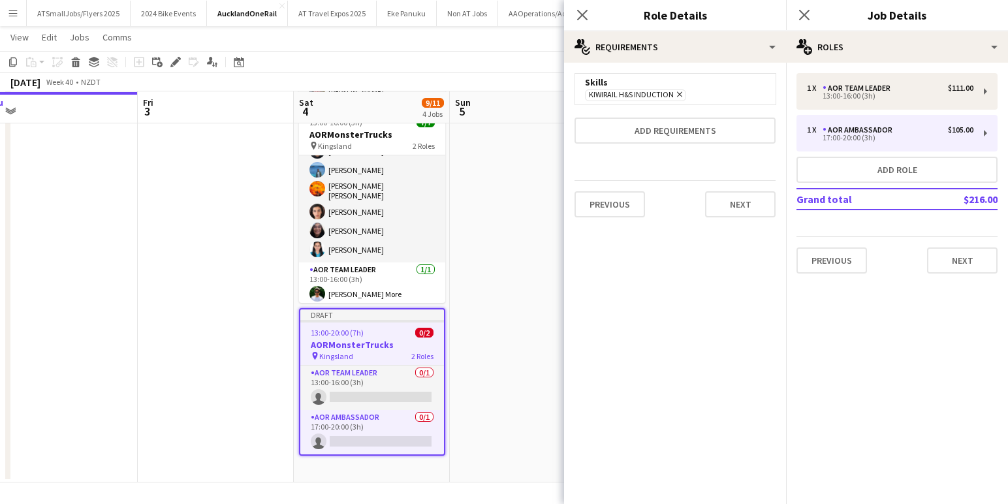
scroll to position [0, 0]
click at [748, 202] on button "Next" at bounding box center [740, 204] width 71 height 26
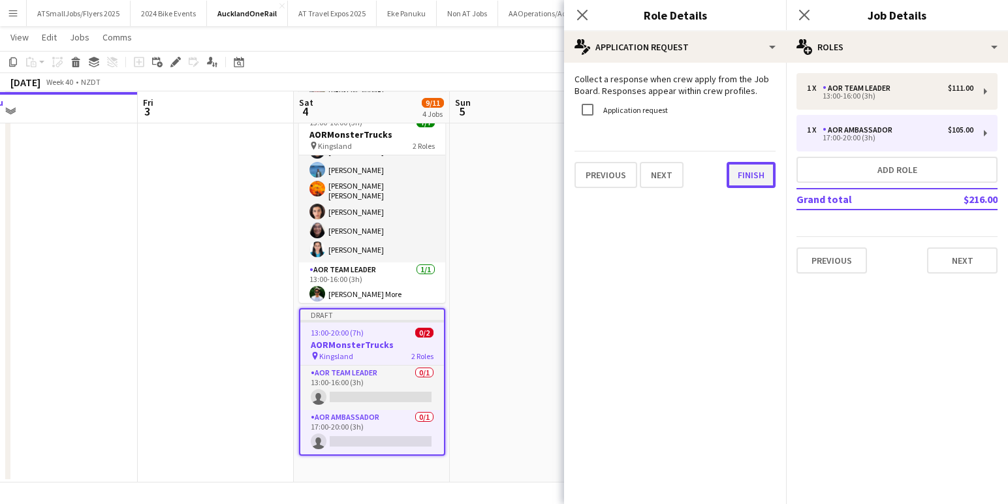
click at [753, 176] on button "Finish" at bounding box center [751, 175] width 49 height 26
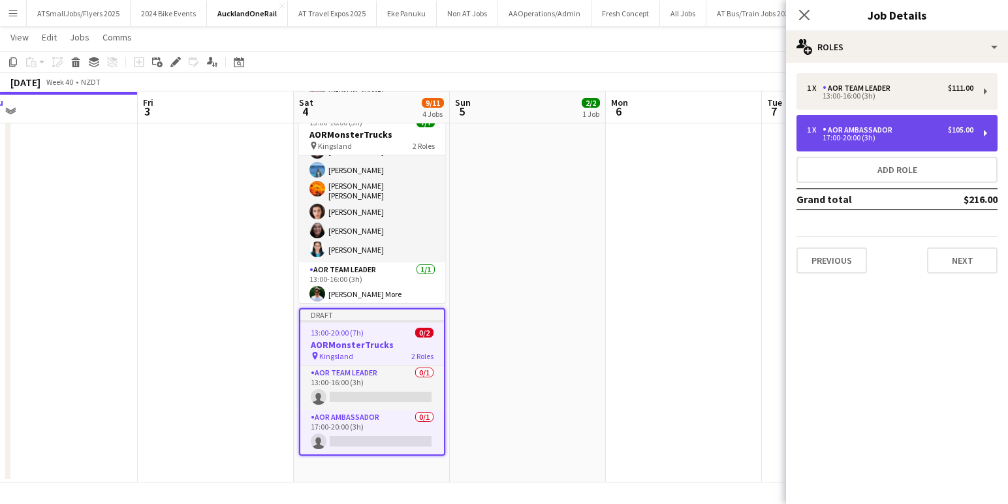
click at [917, 133] on div "1 x AOR Ambassador $105.00" at bounding box center [890, 129] width 166 height 9
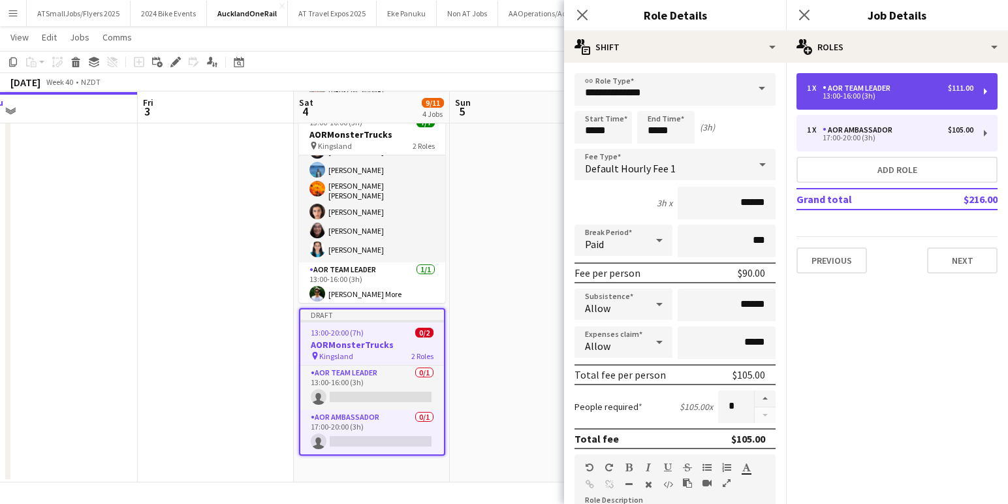
click at [916, 96] on div "13:00-16:00 (3h)" at bounding box center [890, 96] width 166 height 7
type input "**********"
type input "*****"
type input "******"
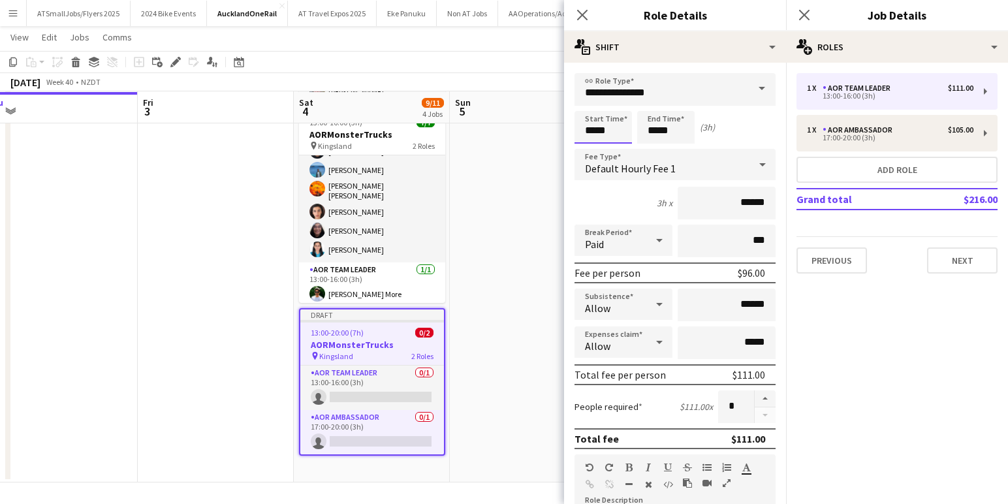
click at [592, 129] on input "*****" at bounding box center [603, 127] width 57 height 33
click at [592, 103] on div at bounding box center [590, 104] width 26 height 13
type input "*****"
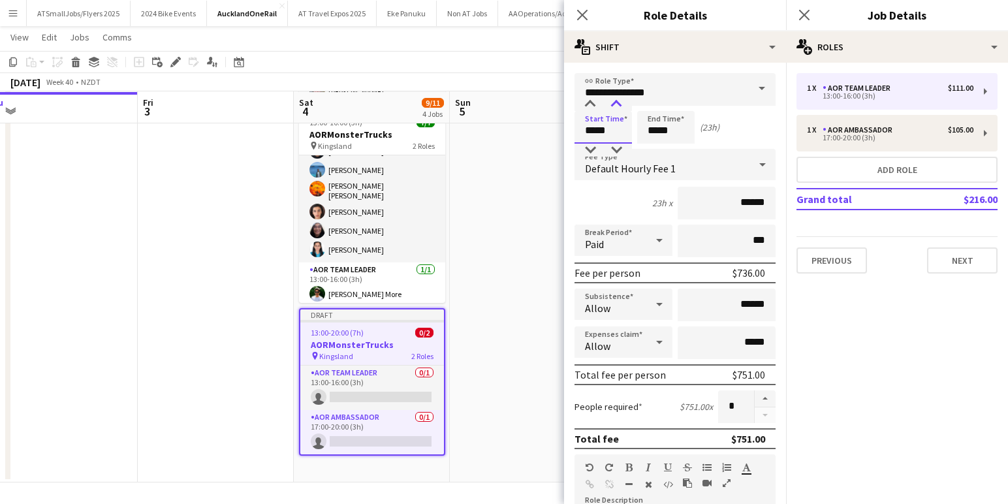
drag, startPoint x: 592, startPoint y: 103, endPoint x: 618, endPoint y: 104, distance: 26.1
click at [592, 103] on div at bounding box center [590, 104] width 26 height 13
drag, startPoint x: 652, startPoint y: 131, endPoint x: 657, endPoint y: 120, distance: 12.0
click at [652, 131] on input "*****" at bounding box center [665, 127] width 57 height 33
click at [653, 101] on div at bounding box center [653, 104] width 26 height 13
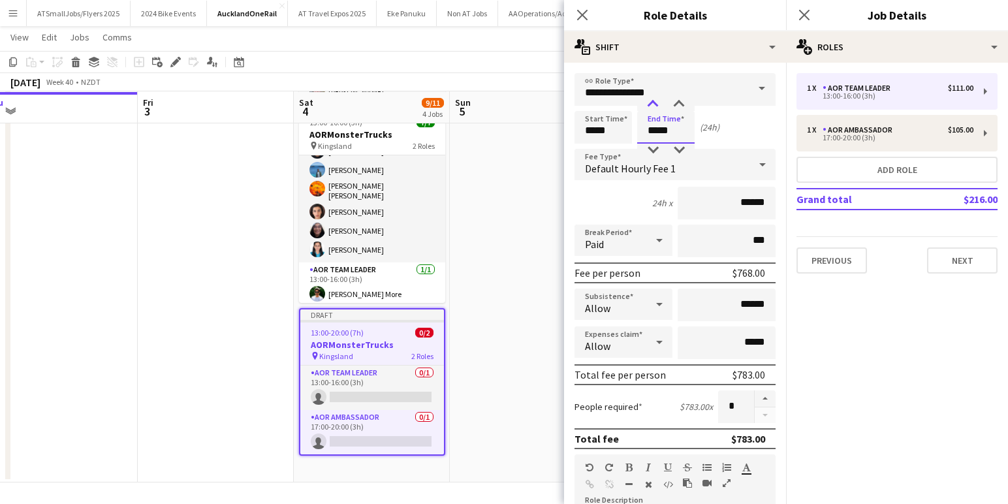
click at [653, 101] on div at bounding box center [653, 104] width 26 height 13
type input "*****"
click at [653, 101] on div at bounding box center [653, 104] width 26 height 13
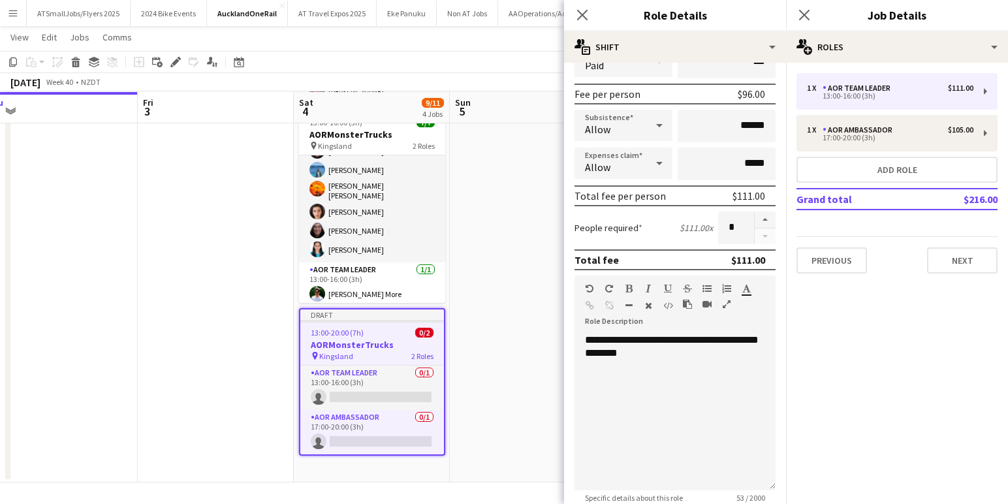
scroll to position [230, 0]
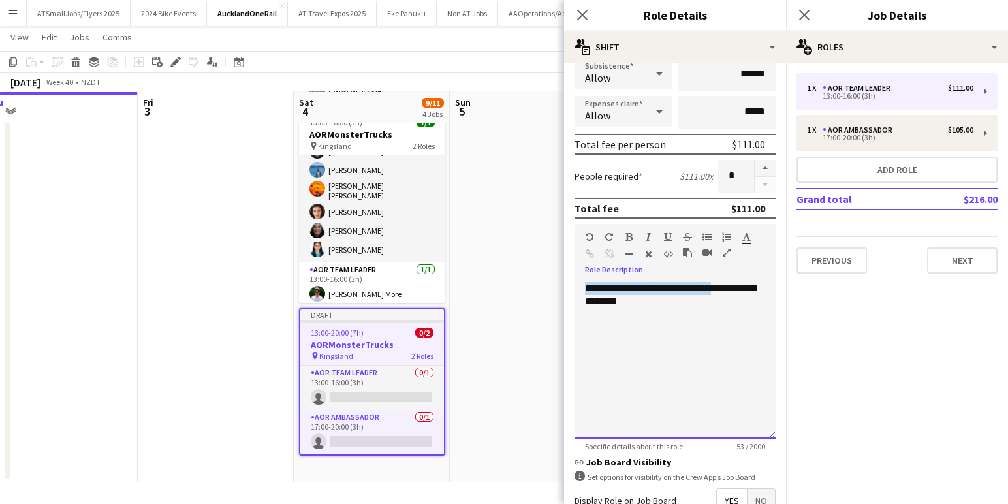
drag, startPoint x: 725, startPoint y: 289, endPoint x: 578, endPoint y: 289, distance: 146.2
click at [578, 289] on div "**********" at bounding box center [675, 360] width 201 height 157
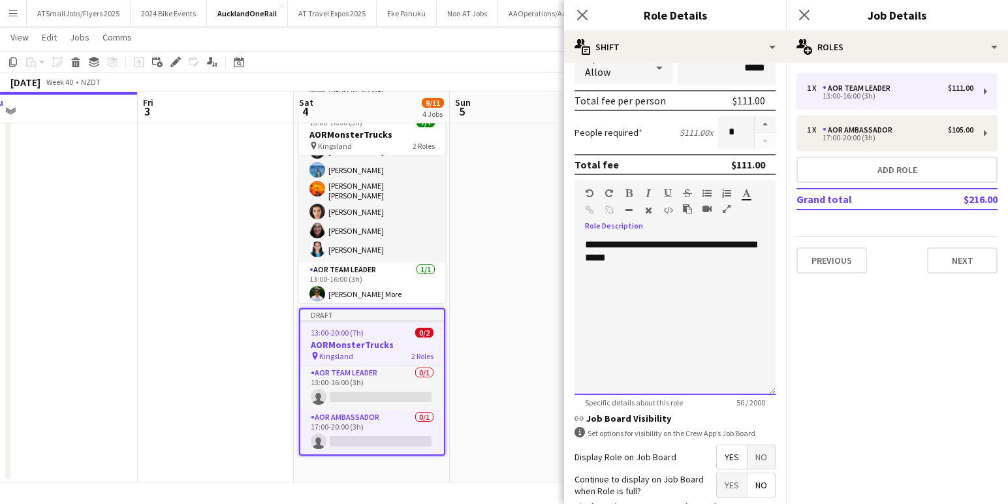
scroll to position [380, 0]
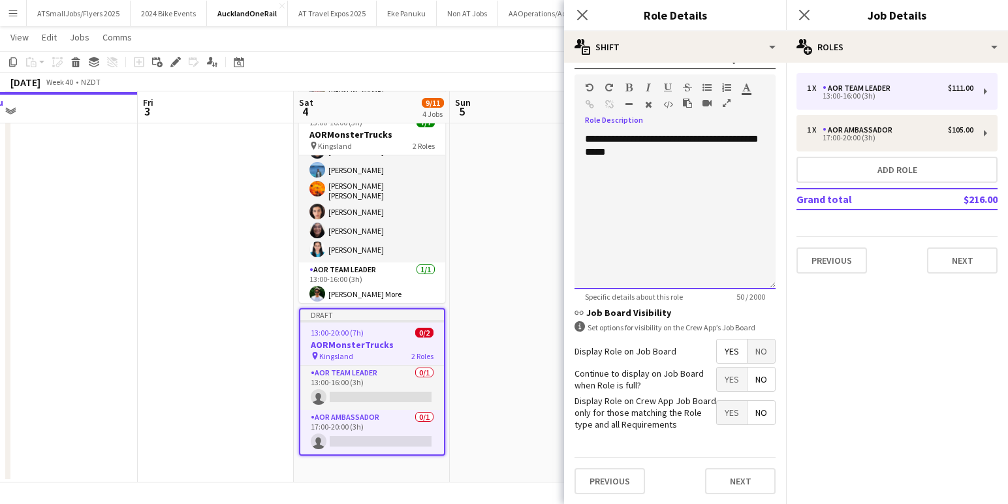
click at [671, 138] on div "**********" at bounding box center [675, 211] width 201 height 157
click at [746, 482] on button "Next" at bounding box center [740, 481] width 71 height 26
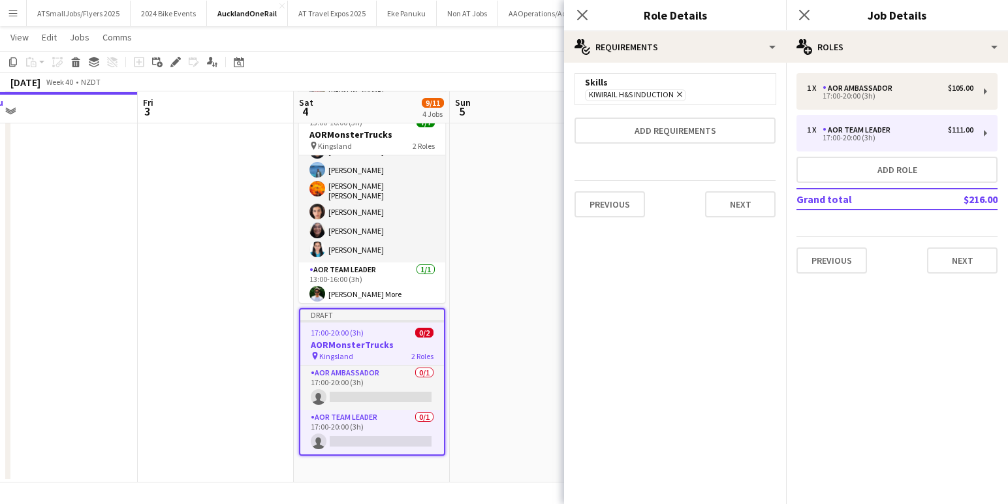
scroll to position [0, 0]
click at [739, 203] on button "Next" at bounding box center [740, 204] width 71 height 26
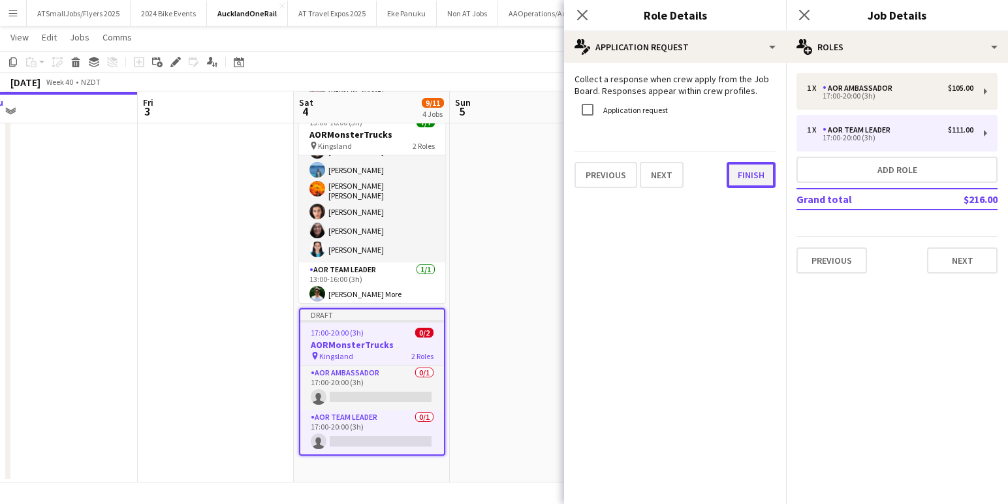
click at [748, 170] on button "Finish" at bounding box center [751, 175] width 49 height 26
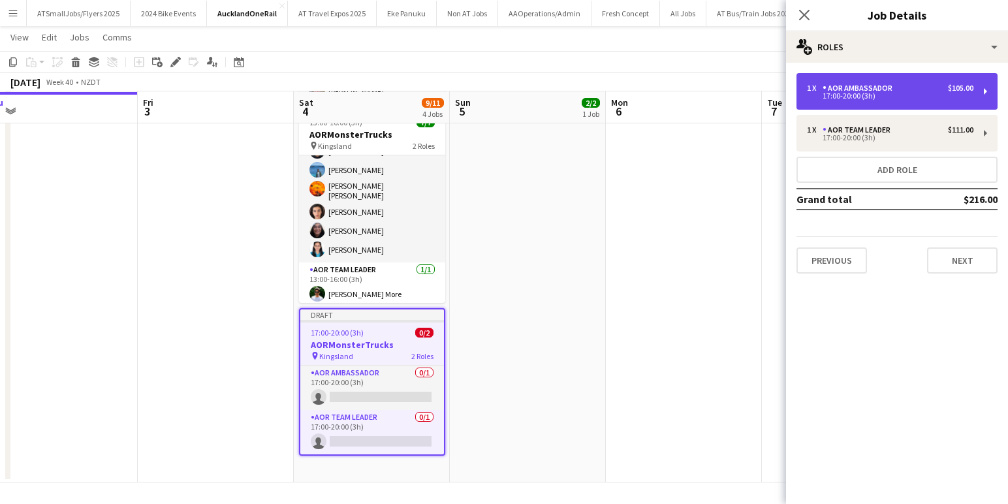
click at [915, 96] on div "17:00-20:00 (3h)" at bounding box center [890, 96] width 166 height 7
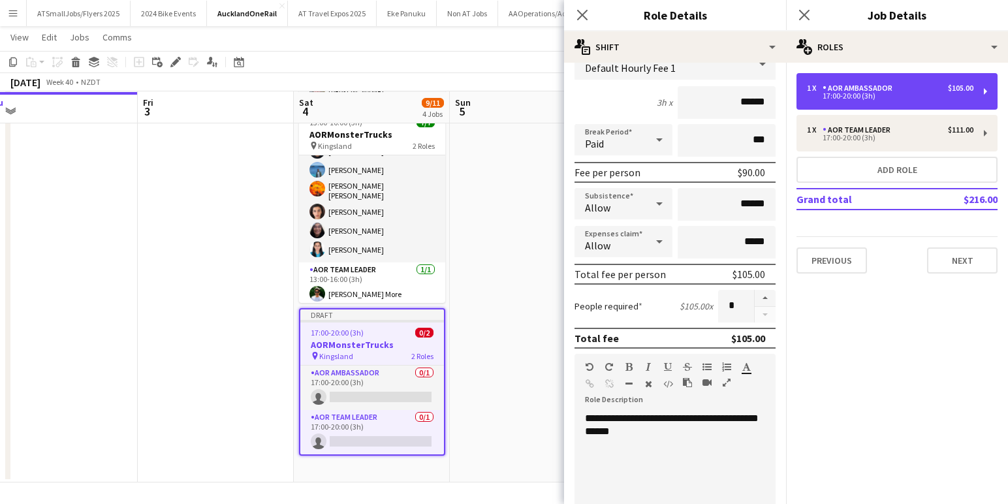
scroll to position [25, 0]
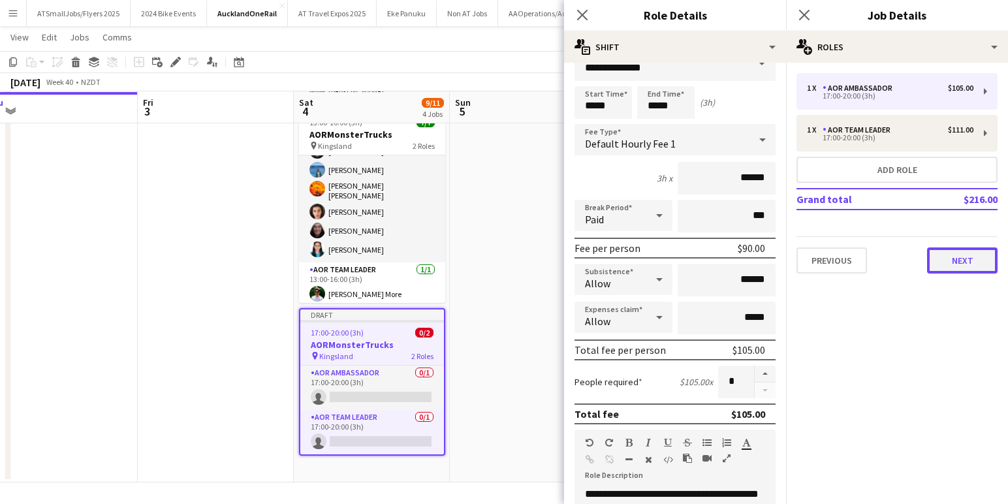
click at [973, 258] on button "Next" at bounding box center [962, 260] width 71 height 26
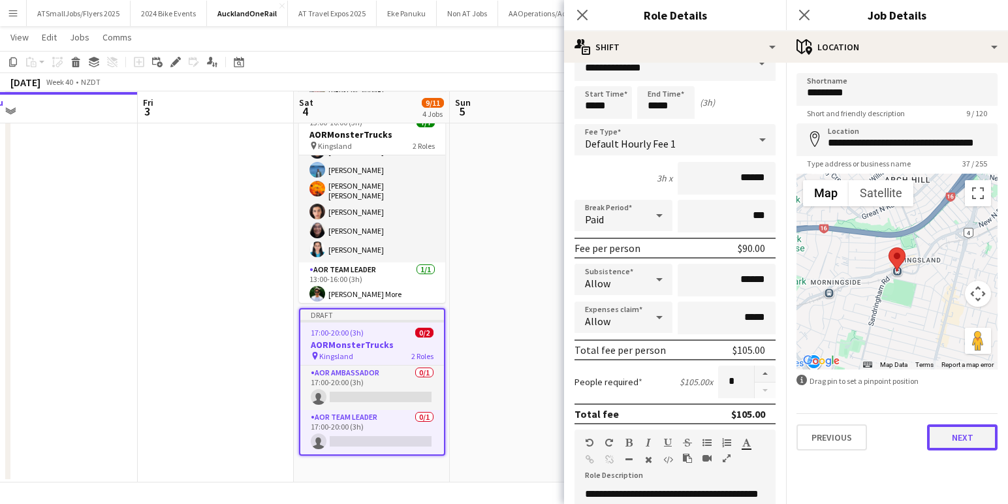
click at [970, 436] on button "Next" at bounding box center [962, 437] width 71 height 26
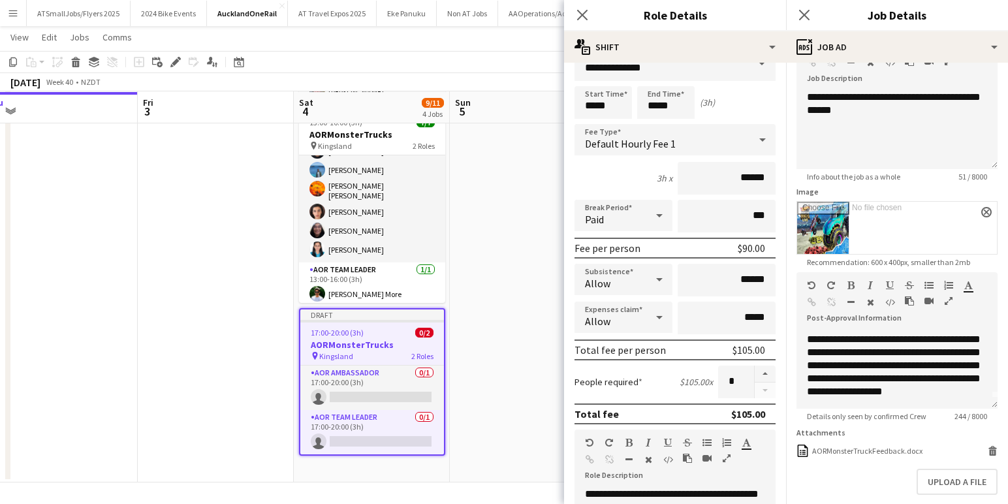
scroll to position [95, 0]
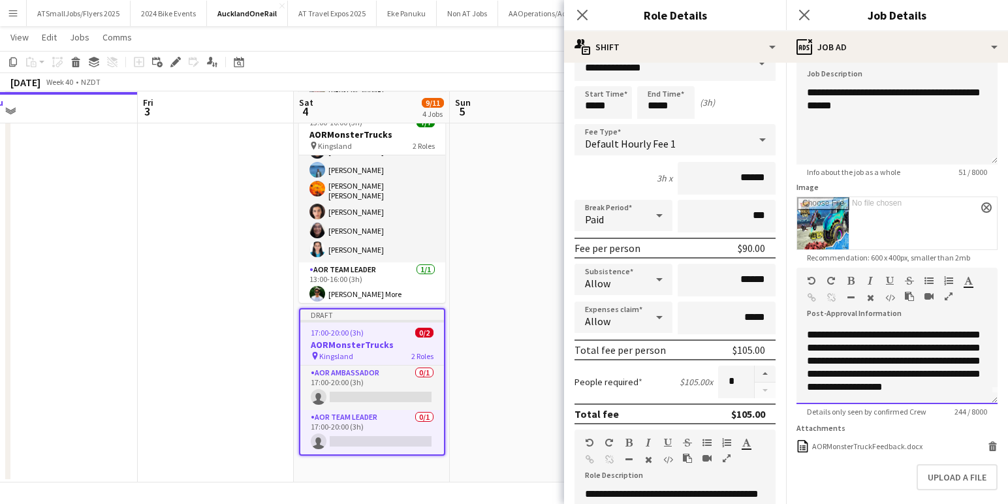
click at [911, 373] on div "**********" at bounding box center [897, 365] width 201 height 78
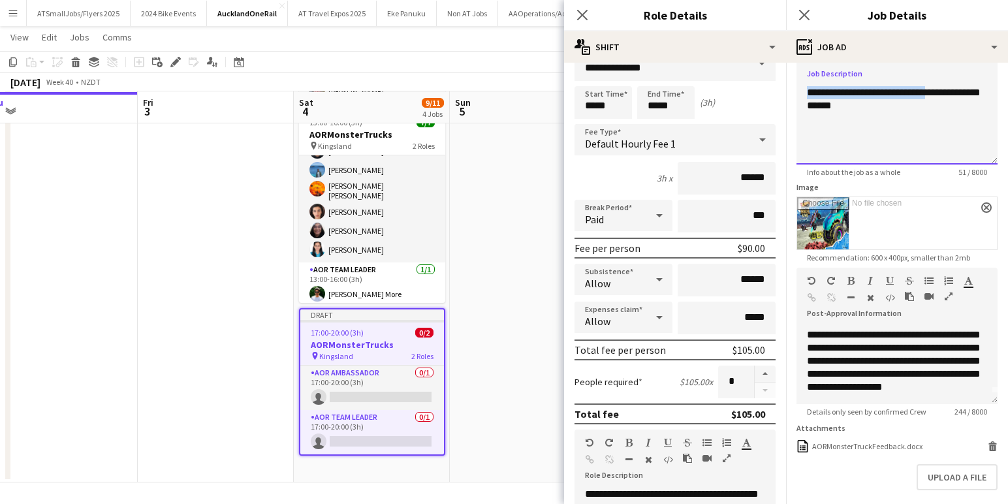
drag, startPoint x: 942, startPoint y: 90, endPoint x: 799, endPoint y: 87, distance: 143.0
click at [799, 87] on div "**********" at bounding box center [897, 125] width 201 height 78
drag, startPoint x: 806, startPoint y: 91, endPoint x: 887, endPoint y: 103, distance: 81.1
click at [887, 102] on div "**********" at bounding box center [897, 125] width 201 height 78
copy div "**********"
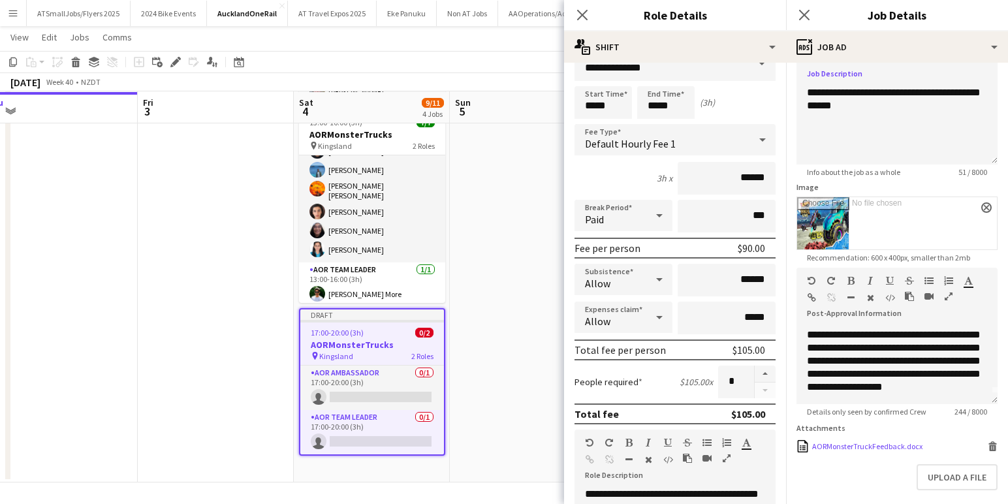
click at [992, 447] on icon at bounding box center [993, 448] width 7 height 6
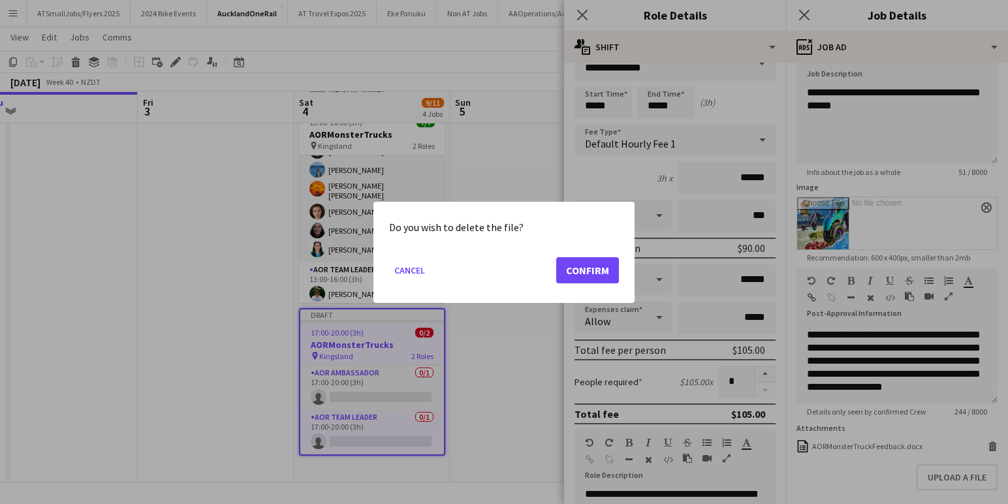
scroll to position [0, 0]
drag, startPoint x: 586, startPoint y: 268, endPoint x: 613, endPoint y: 282, distance: 30.7
click at [586, 268] on button "Confirm" at bounding box center [587, 270] width 63 height 26
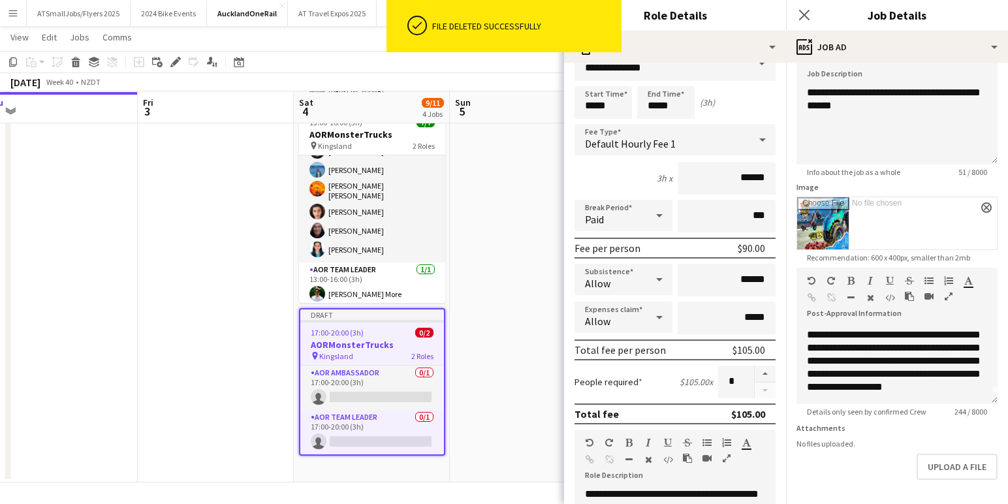
scroll to position [144, 0]
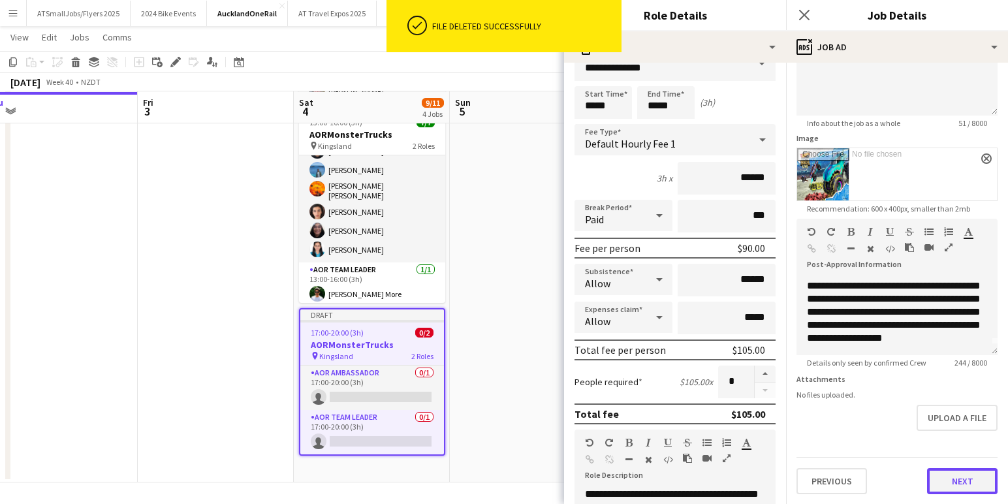
click at [964, 477] on button "Next" at bounding box center [962, 481] width 71 height 26
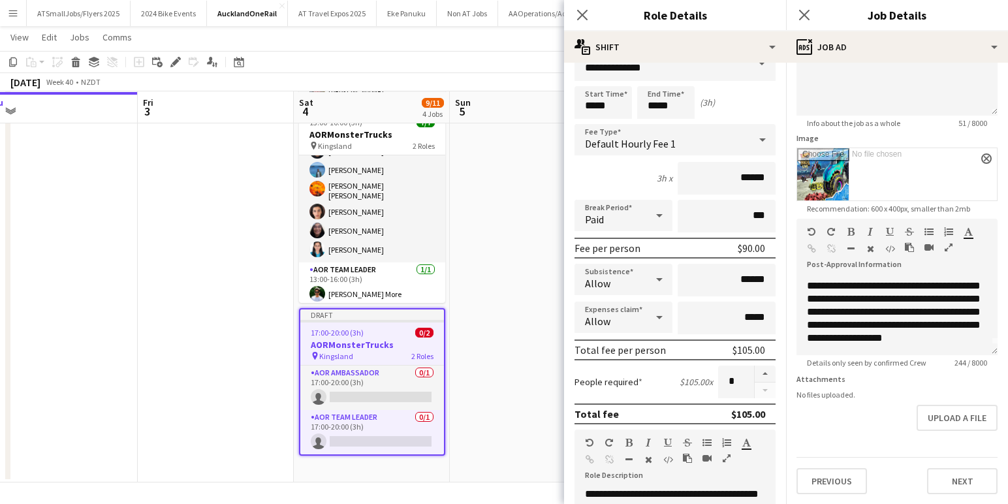
scroll to position [0, 0]
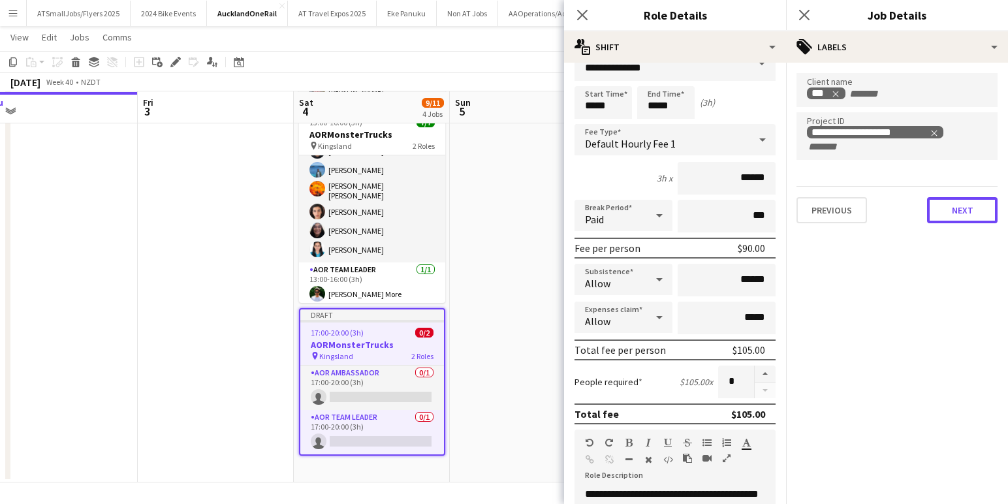
click at [960, 208] on button "Next" at bounding box center [962, 210] width 71 height 26
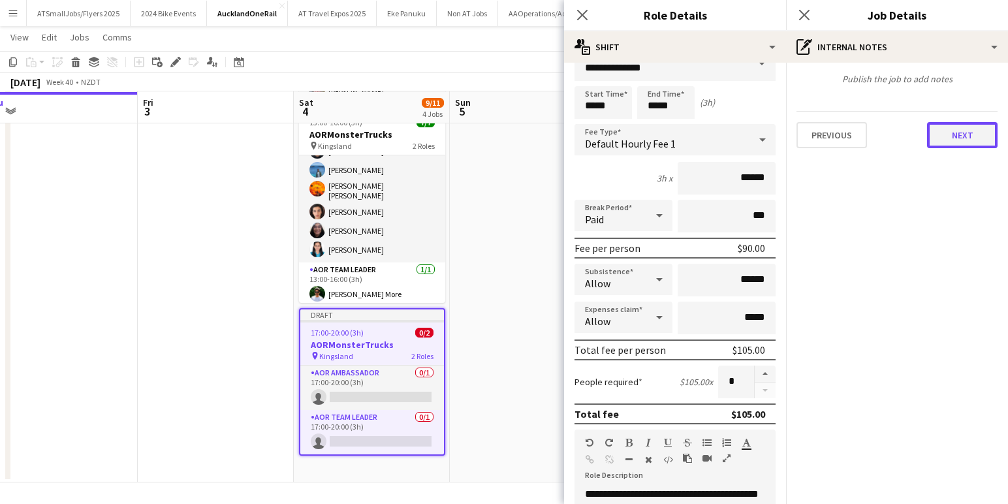
click at [966, 133] on button "Next" at bounding box center [962, 135] width 71 height 26
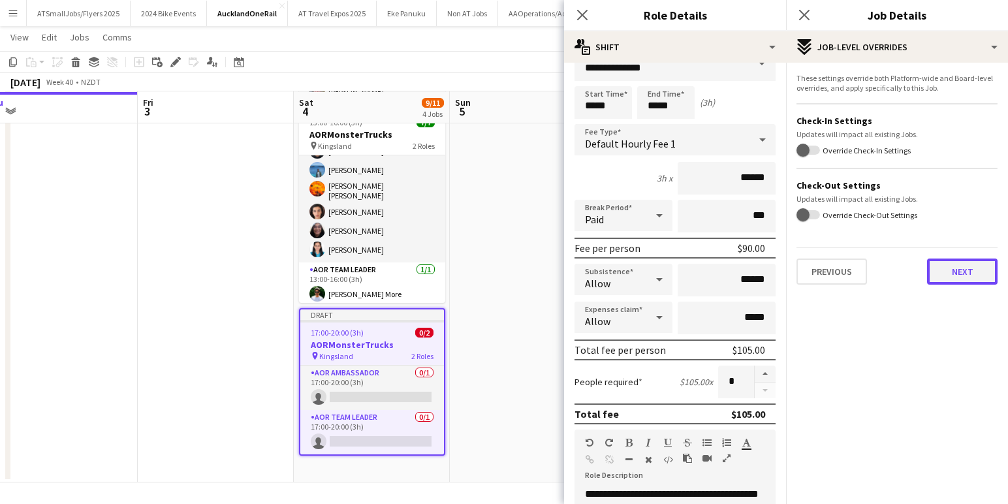
click at [973, 271] on button "Next" at bounding box center [962, 272] width 71 height 26
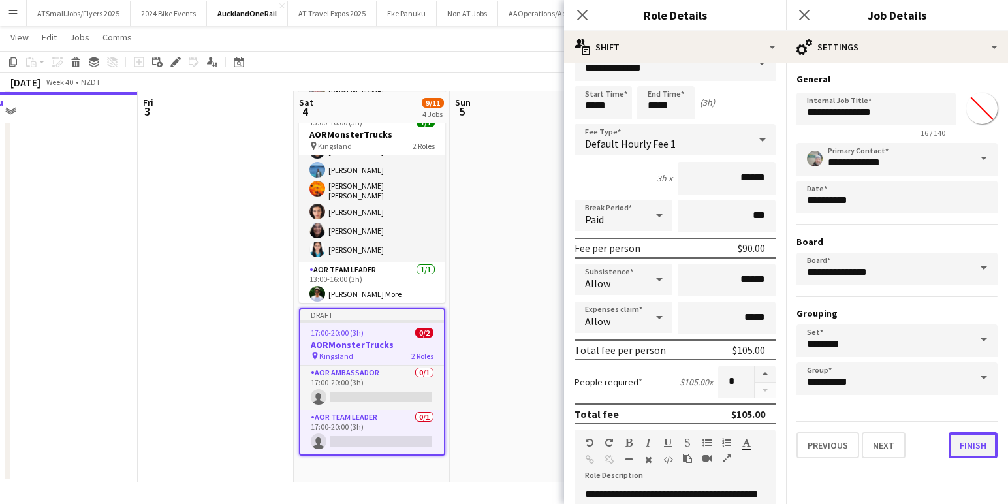
click at [977, 443] on button "Finish" at bounding box center [973, 445] width 49 height 26
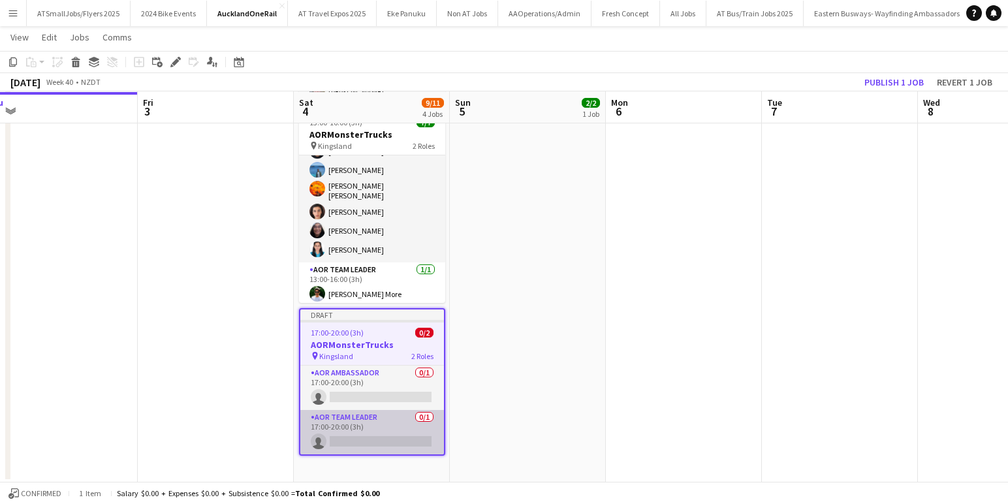
click at [373, 430] on app-card-role "AOR Team Leader 0/1 17:00-20:00 (3h) single-neutral-actions" at bounding box center [372, 432] width 144 height 44
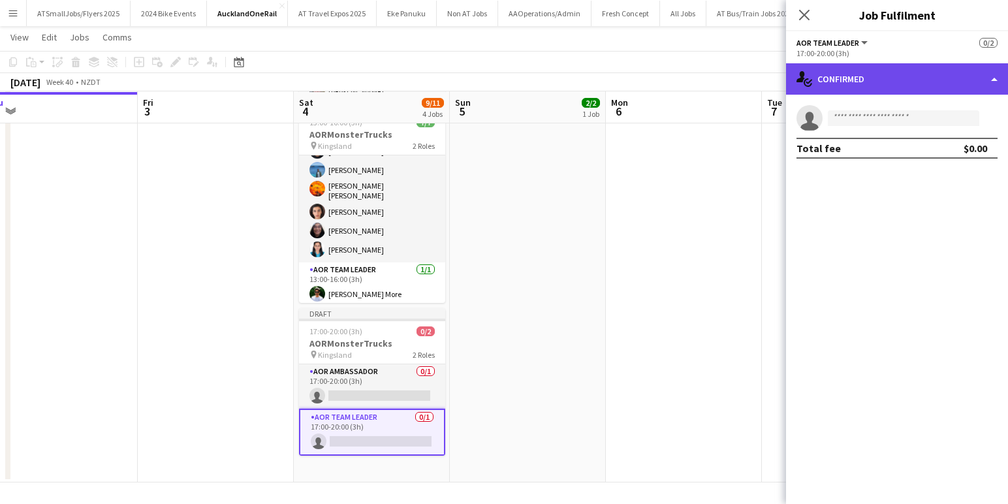
click at [896, 82] on div "single-neutral-actions-check-2 Confirmed" at bounding box center [897, 78] width 222 height 31
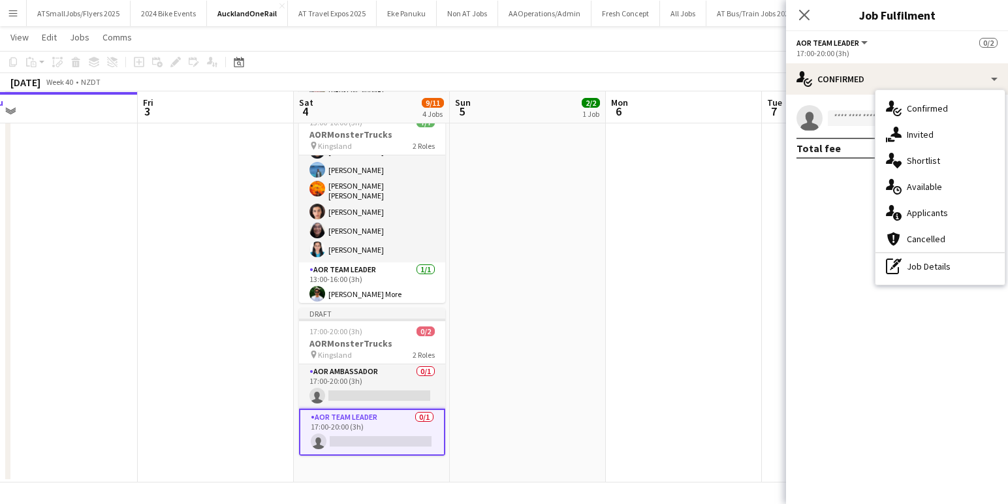
click at [704, 149] on app-date-cell at bounding box center [684, 198] width 156 height 569
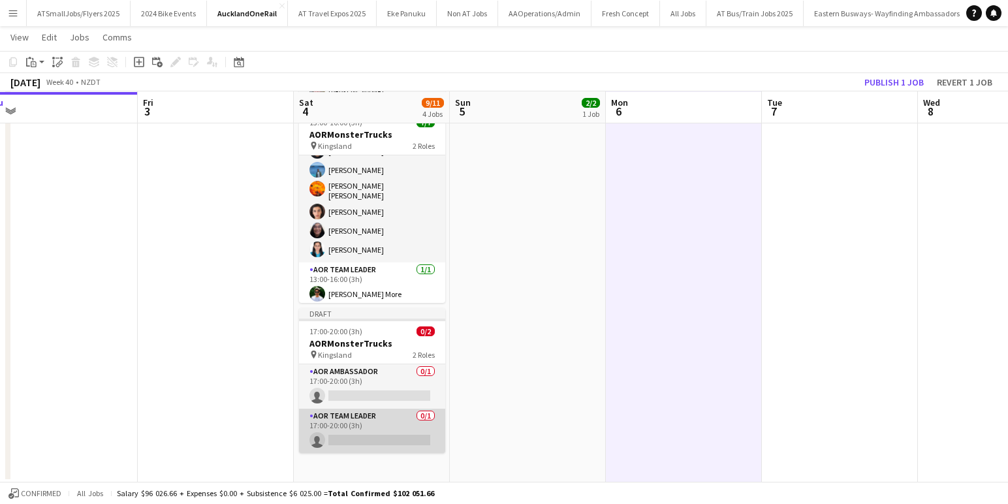
click at [365, 420] on app-card-role "AOR Team Leader 0/1 17:00-20:00 (3h) single-neutral-actions" at bounding box center [372, 431] width 146 height 44
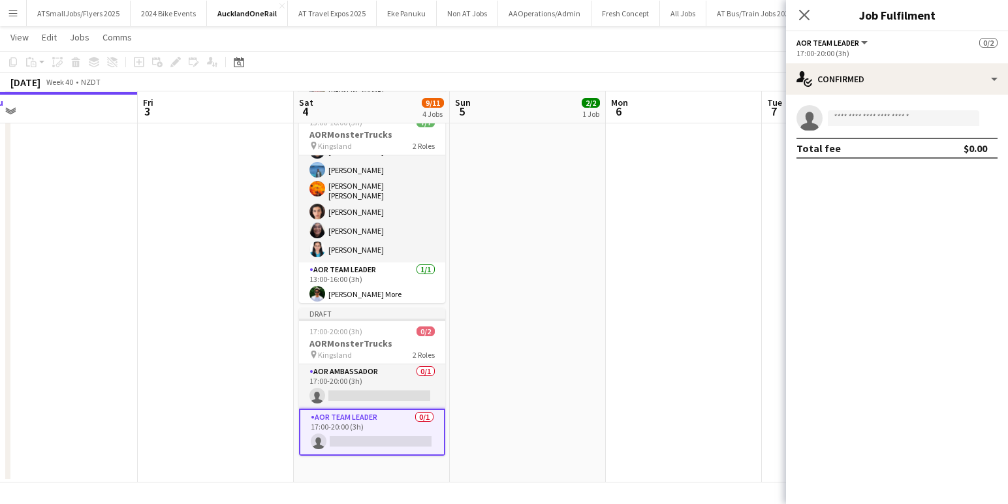
click at [857, 42] on span "AOR Team Leader" at bounding box center [828, 43] width 63 height 10
click at [919, 37] on div "AOR Team Leader All roles AOR Team Leader 0/2" at bounding box center [897, 43] width 201 height 12
click at [884, 40] on div "AOR Team Leader All roles AOR Team Leader 0/2" at bounding box center [897, 43] width 201 height 12
click at [845, 42] on span "AOR Team Leader" at bounding box center [828, 43] width 63 height 10
click at [845, 85] on li "AOR Team Leader" at bounding box center [842, 88] width 69 height 12
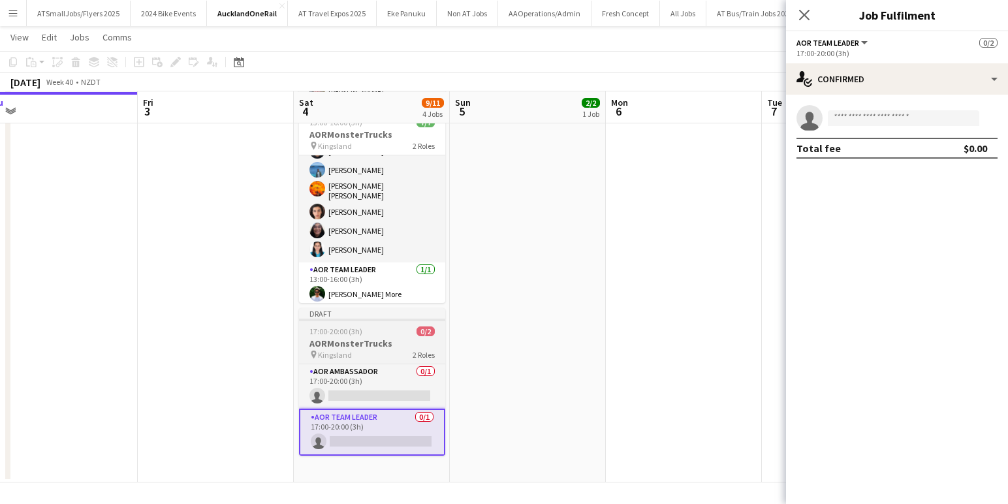
click at [381, 338] on h3 "AORMonsterTrucks" at bounding box center [372, 344] width 146 height 12
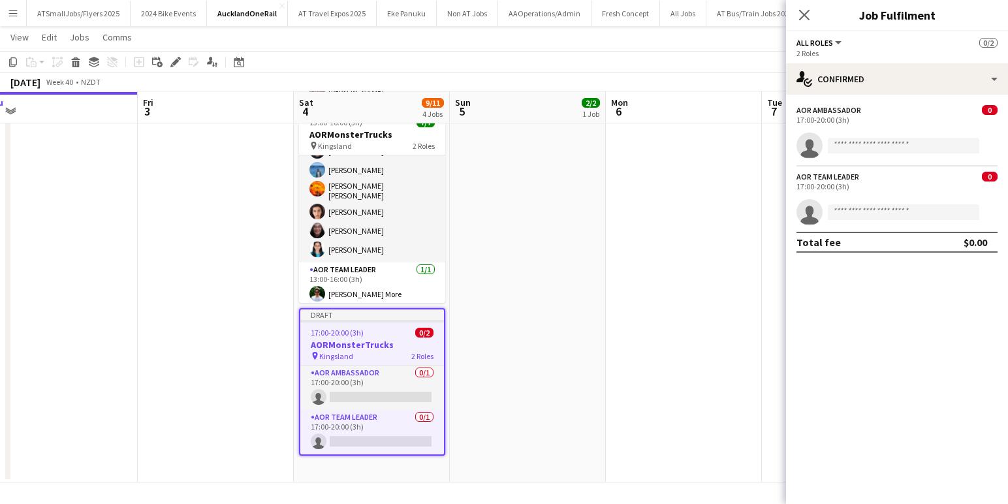
scroll to position [0, 486]
click at [823, 178] on div "AOR Team Leader" at bounding box center [828, 177] width 63 height 10
click at [177, 59] on icon at bounding box center [175, 62] width 7 height 7
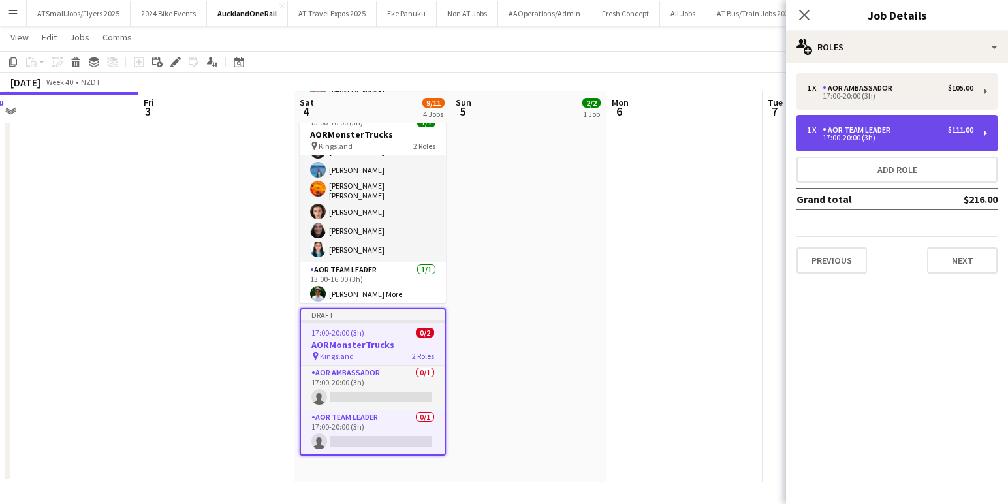
click at [913, 132] on div "1 x AOR Team Leader $111.00" at bounding box center [890, 129] width 166 height 9
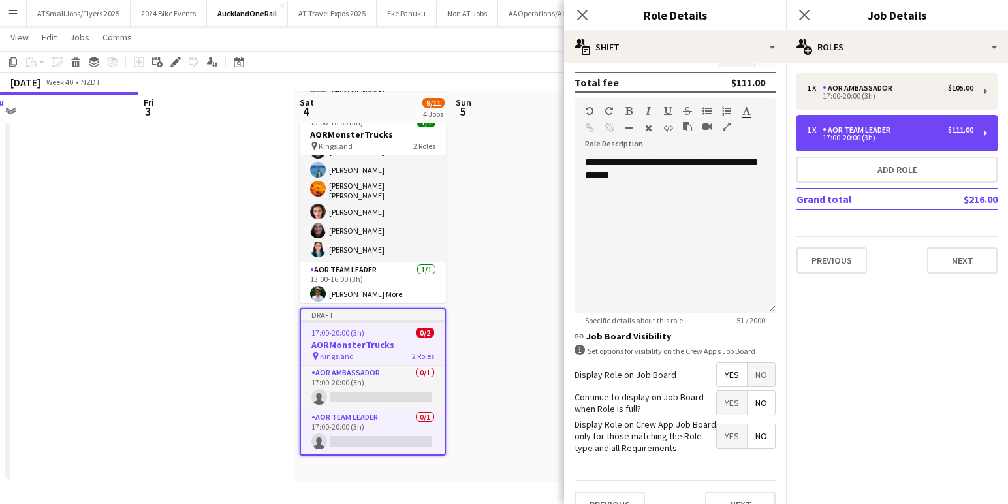
scroll to position [380, 0]
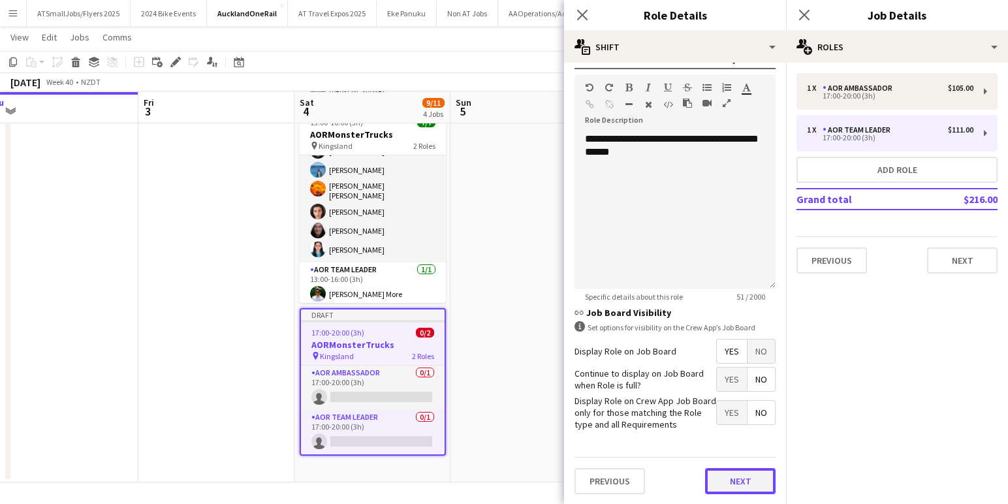
click at [747, 480] on button "Next" at bounding box center [740, 481] width 71 height 26
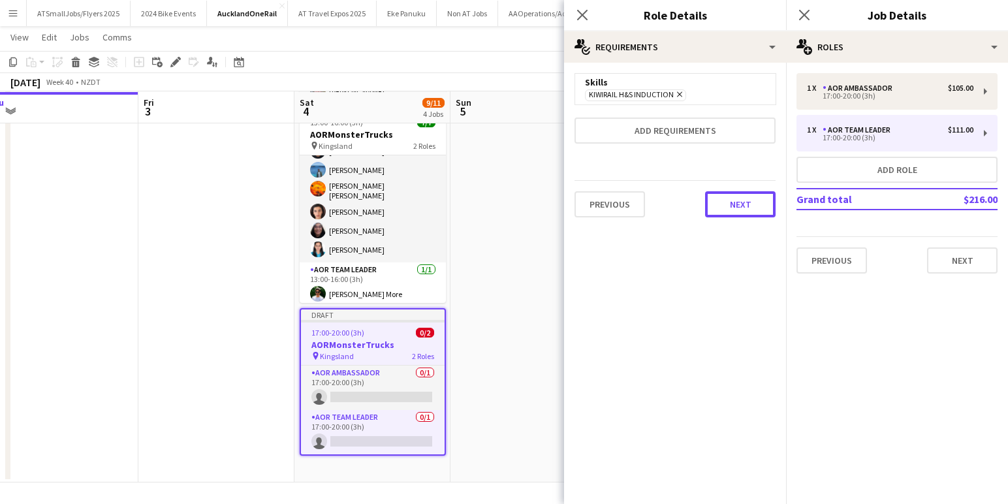
drag, startPoint x: 741, startPoint y: 202, endPoint x: 748, endPoint y: 207, distance: 8.0
click at [741, 203] on button "Next" at bounding box center [740, 204] width 71 height 26
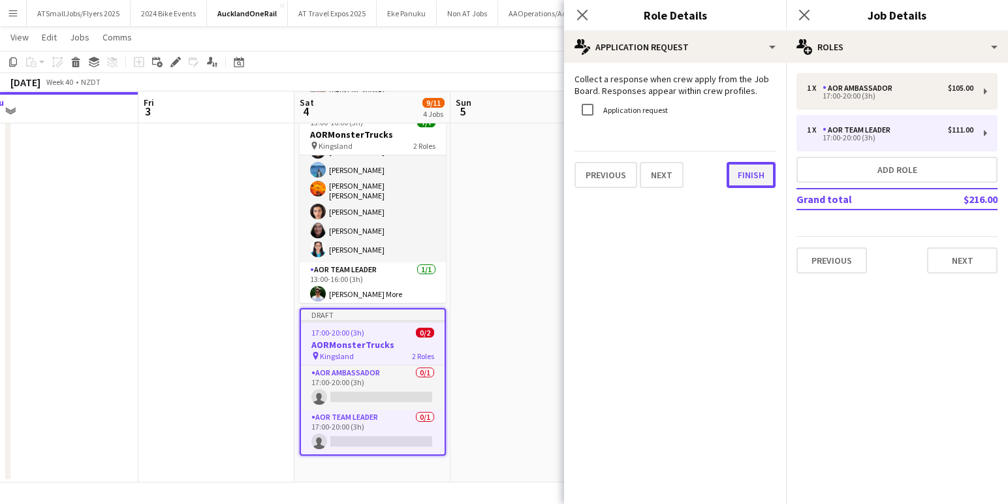
click at [751, 178] on button "Finish" at bounding box center [751, 175] width 49 height 26
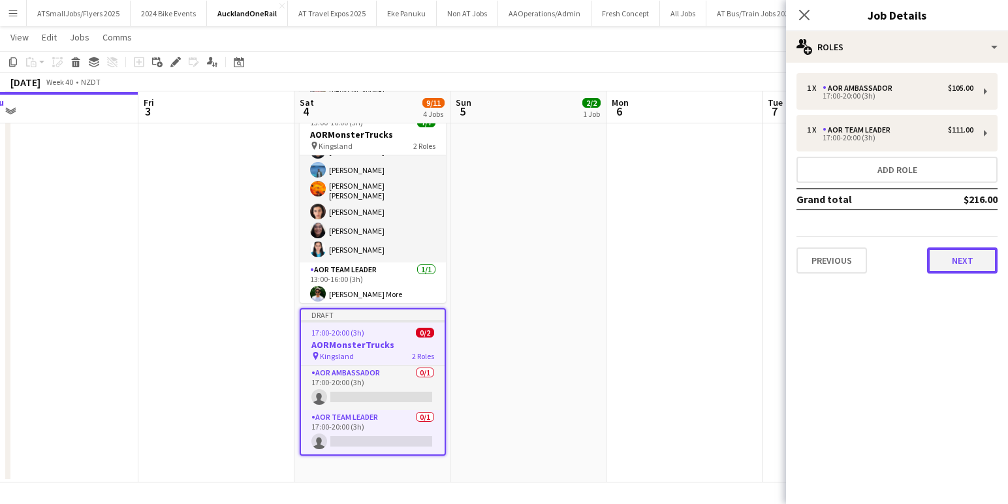
click at [968, 257] on button "Next" at bounding box center [962, 260] width 71 height 26
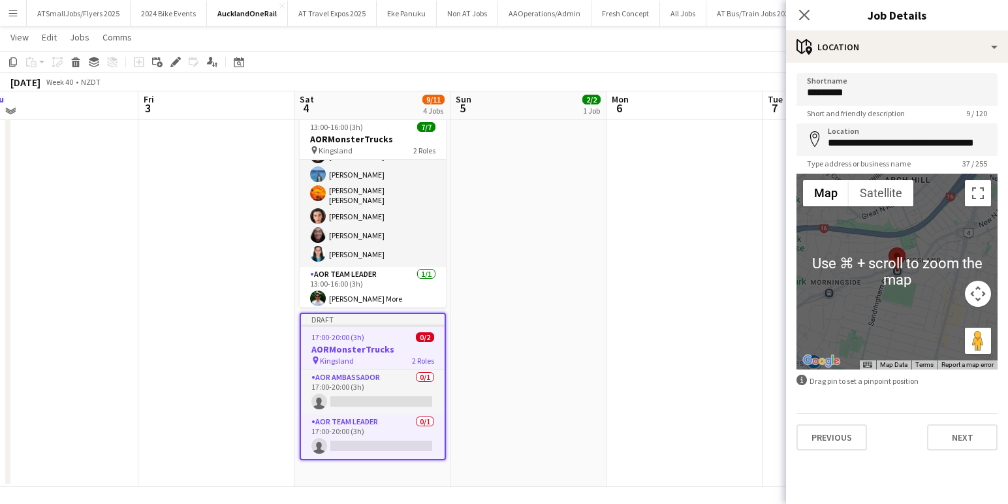
scroll to position [225, 0]
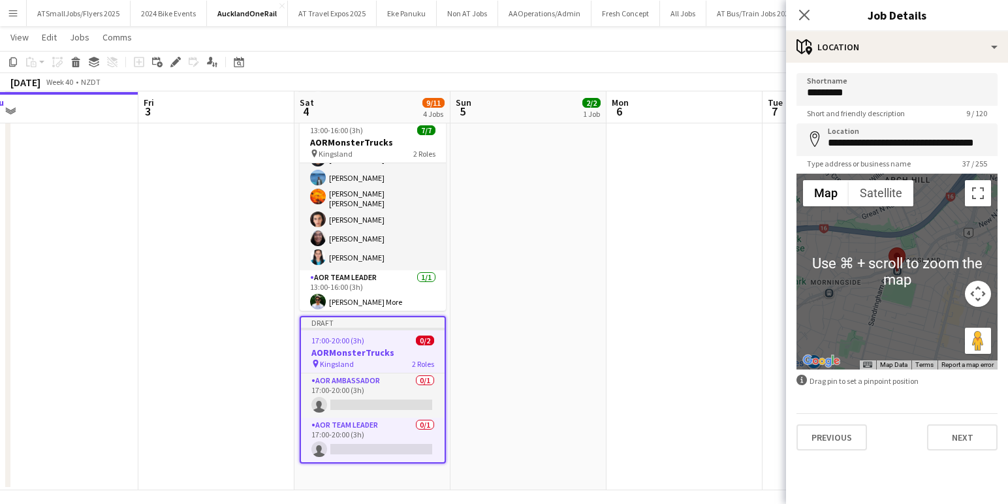
click at [899, 397] on form "**********" at bounding box center [897, 261] width 222 height 377
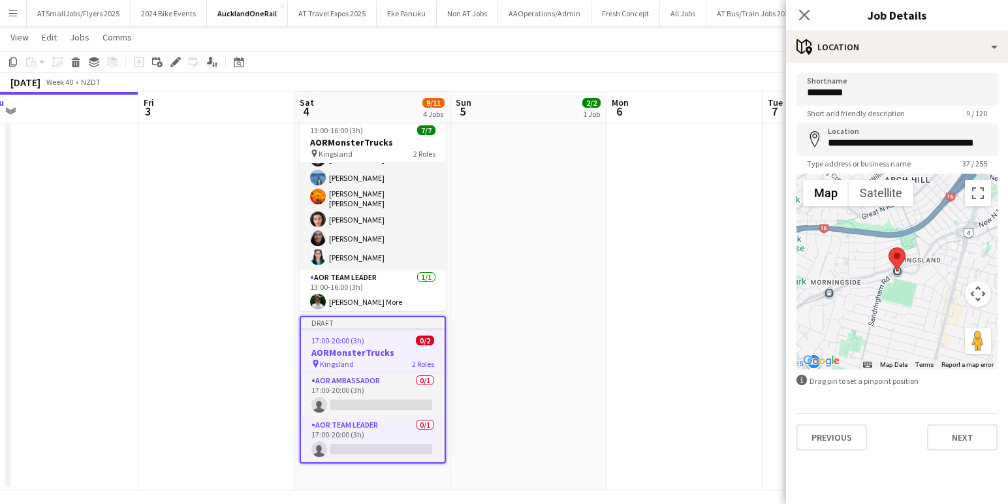
drag, startPoint x: 915, startPoint y: 402, endPoint x: 914, endPoint y: 394, distance: 8.5
click at [915, 400] on form "**********" at bounding box center [897, 261] width 222 height 377
click at [961, 437] on button "Next" at bounding box center [962, 437] width 71 height 26
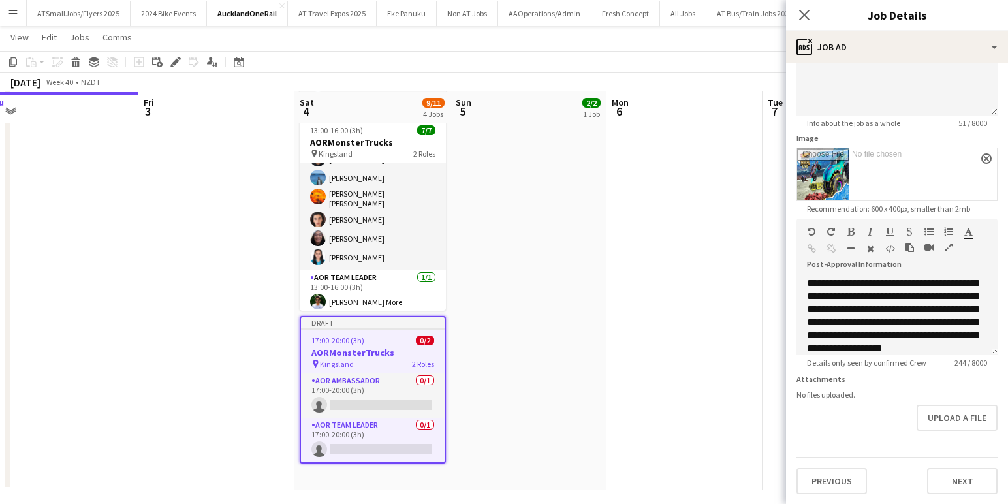
scroll to position [232, 0]
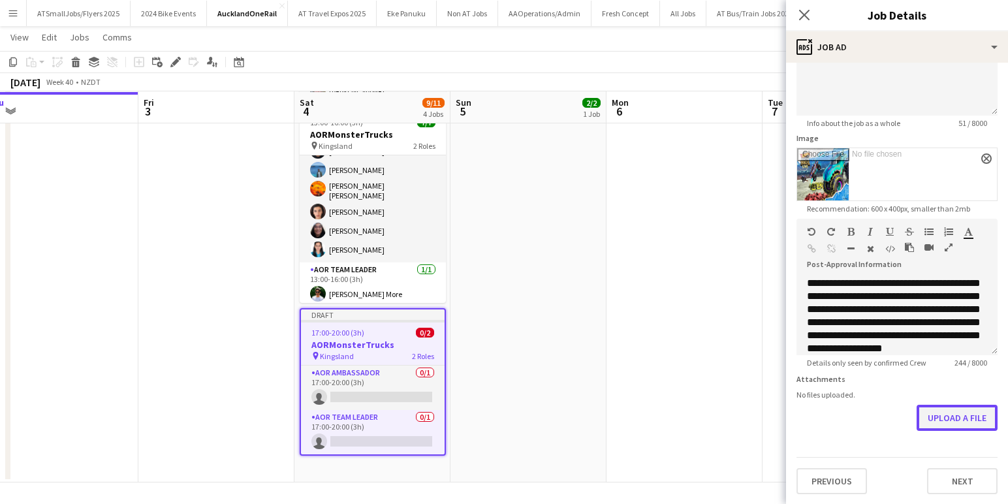
click at [966, 417] on button "Upload a file" at bounding box center [957, 418] width 81 height 26
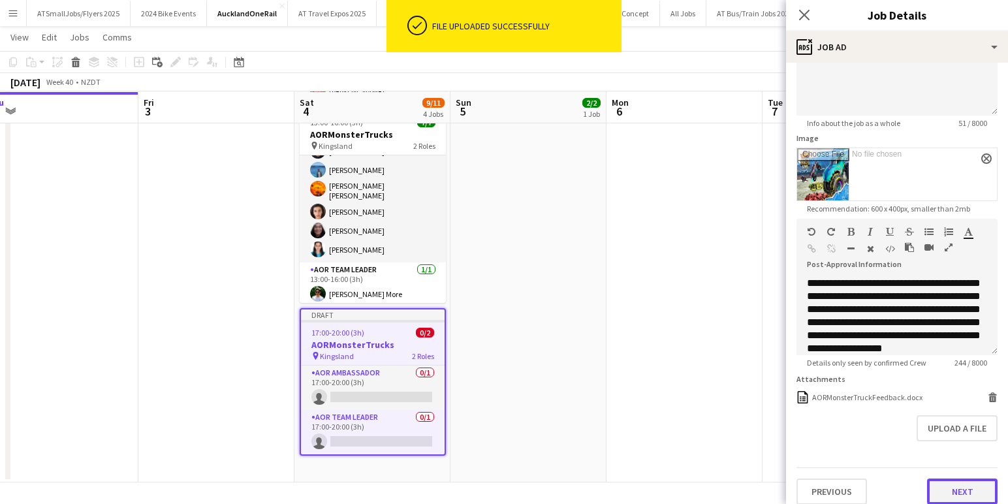
click at [966, 487] on button "Next" at bounding box center [962, 492] width 71 height 26
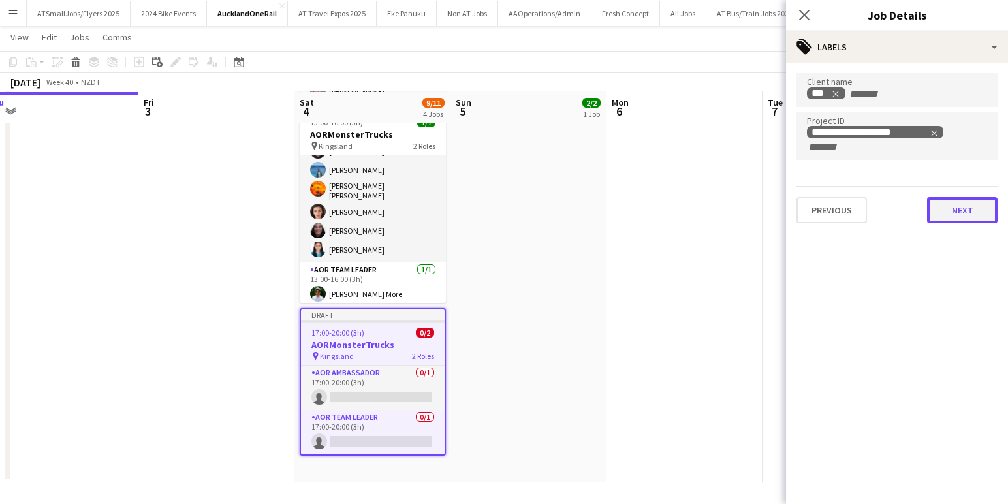
click at [965, 210] on button "Next" at bounding box center [962, 210] width 71 height 26
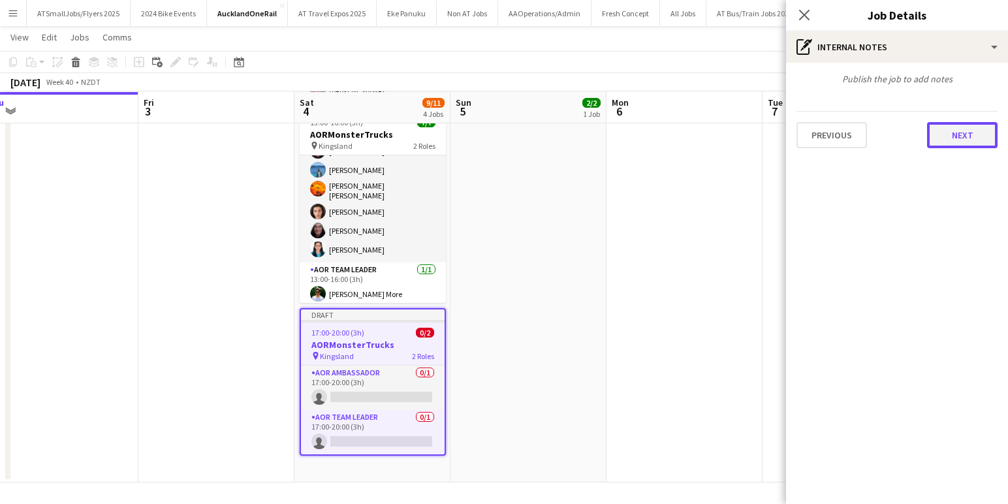
click at [964, 128] on button "Next" at bounding box center [962, 135] width 71 height 26
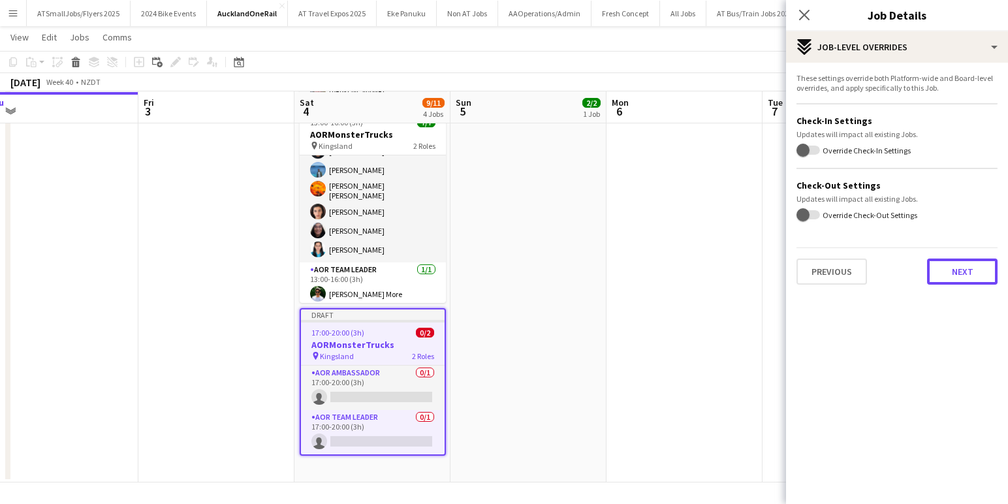
click at [968, 270] on button "Next" at bounding box center [962, 272] width 71 height 26
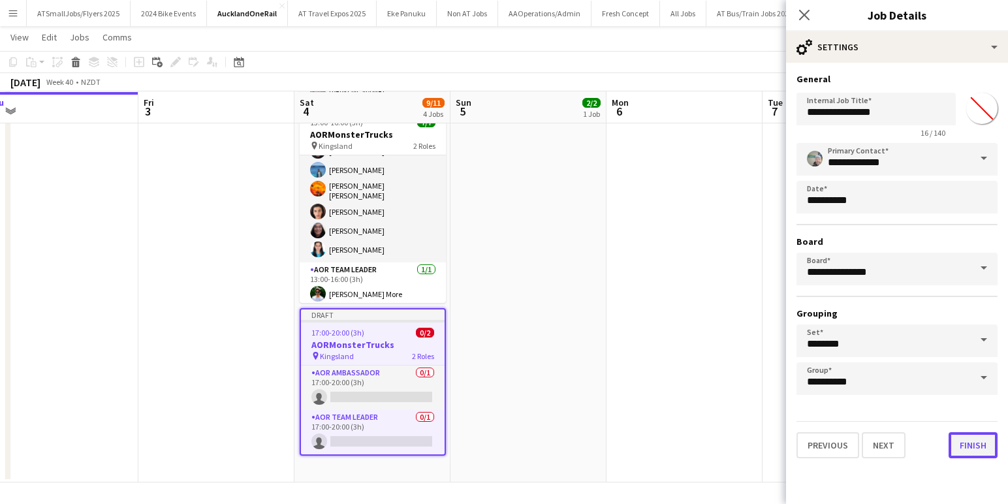
click at [973, 445] on button "Finish" at bounding box center [973, 445] width 49 height 26
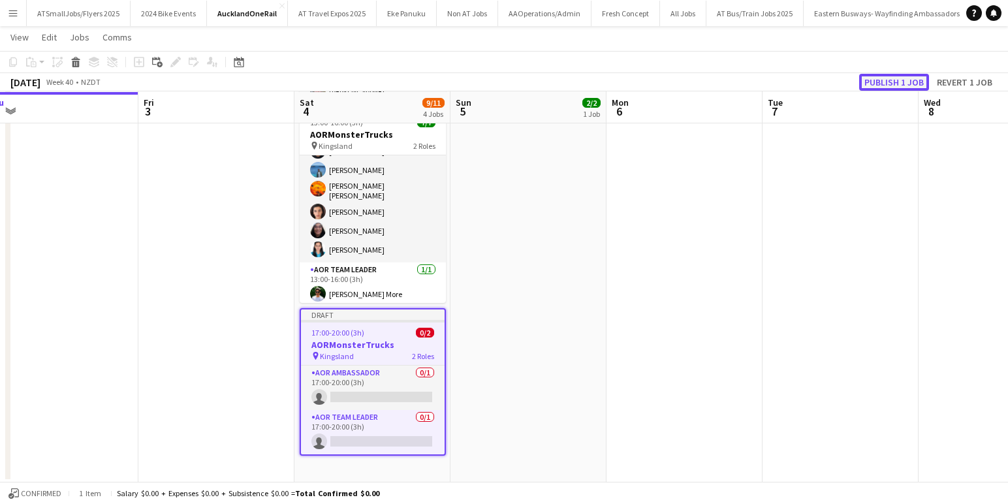
click at [892, 80] on button "Publish 1 job" at bounding box center [894, 82] width 70 height 17
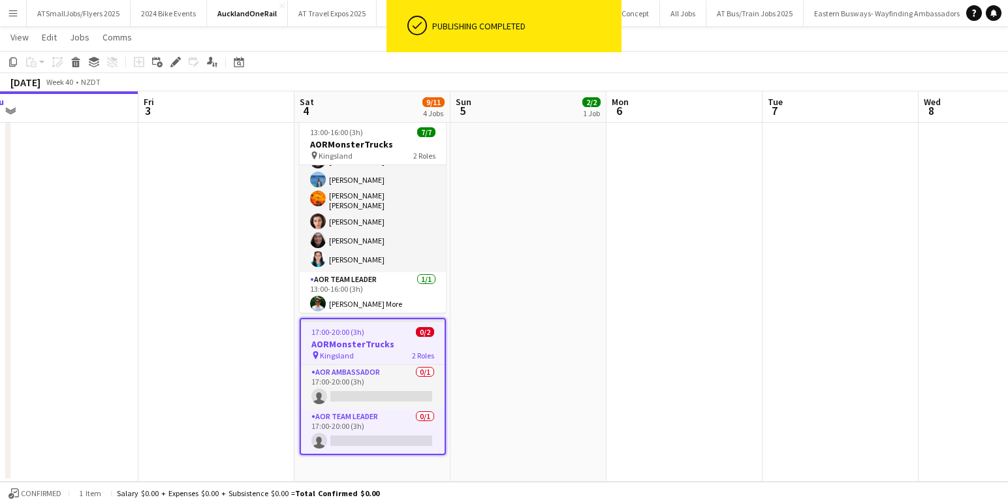
scroll to position [222, 0]
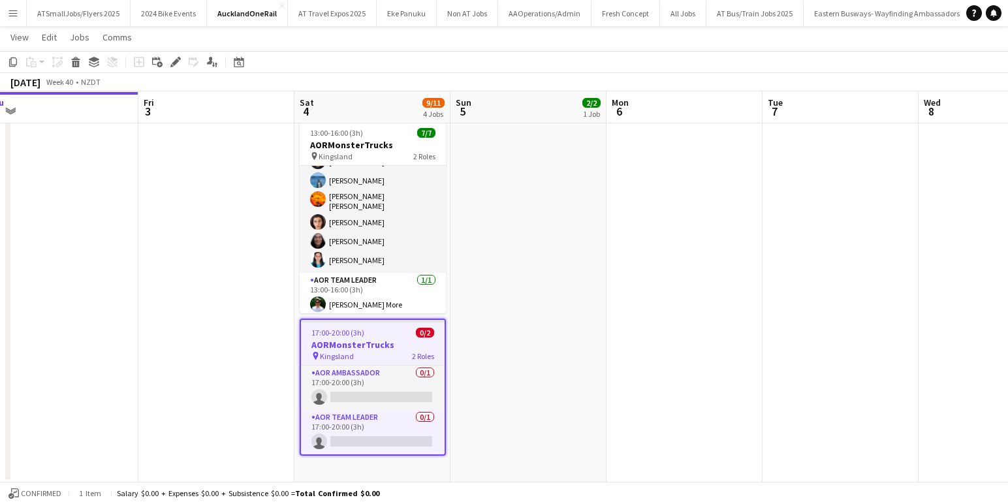
click at [377, 332] on div "17:00-20:00 (3h) 0/2" at bounding box center [373, 333] width 144 height 10
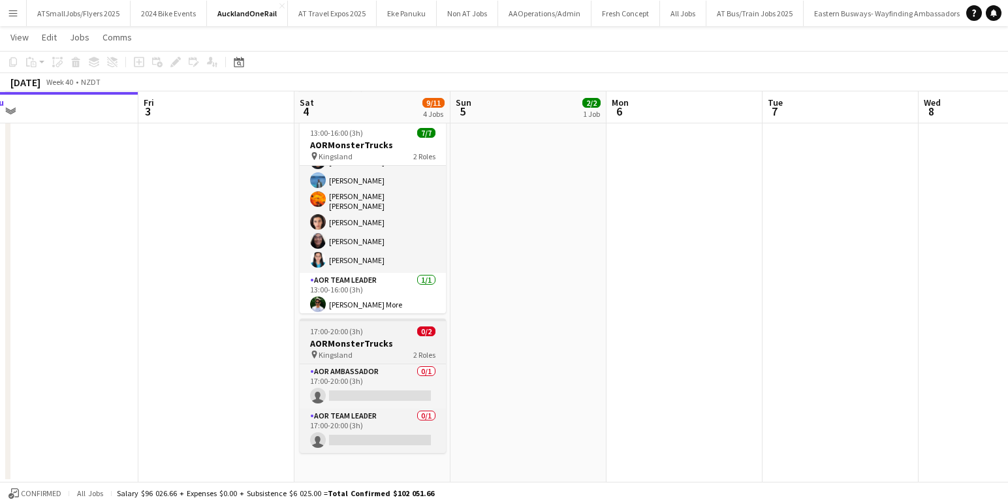
click at [377, 332] on div "17:00-20:00 (3h) 0/2" at bounding box center [373, 331] width 146 height 10
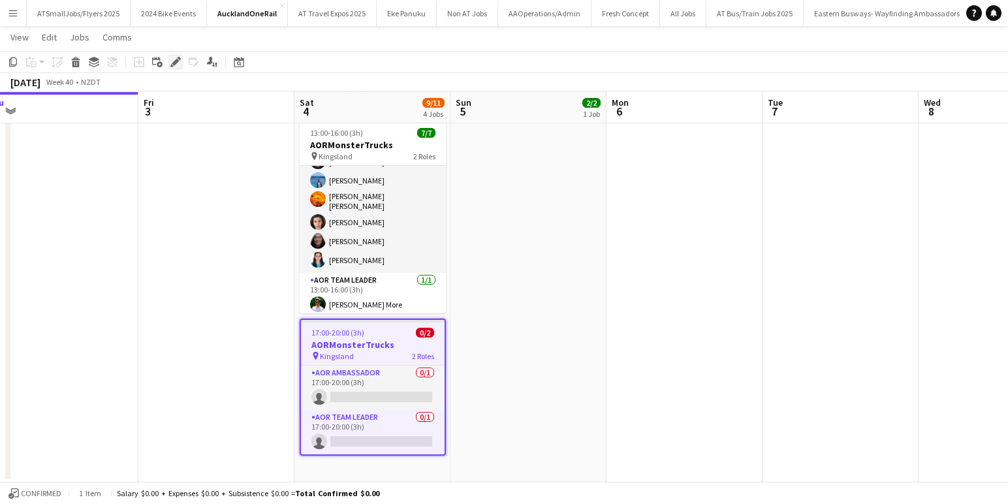
click at [176, 61] on icon at bounding box center [175, 62] width 7 height 7
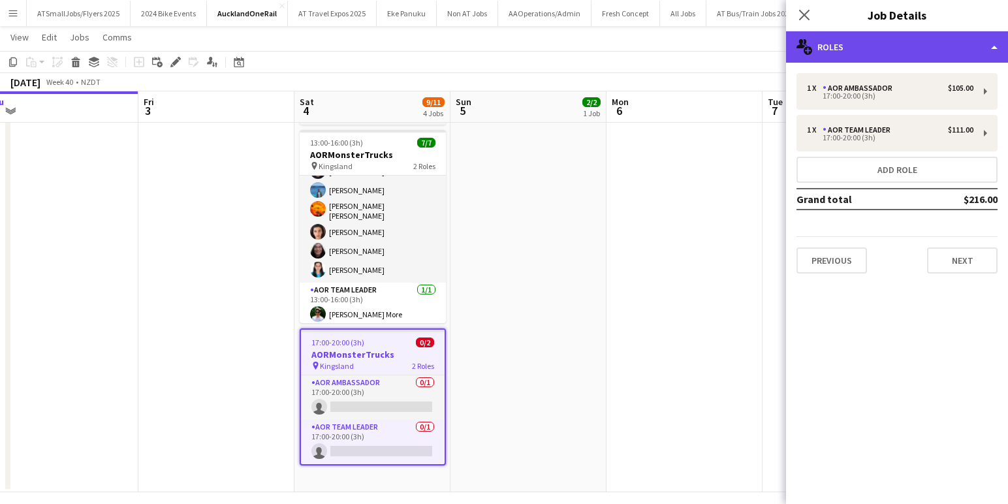
click at [962, 44] on div "multiple-users-add Roles" at bounding box center [897, 46] width 222 height 31
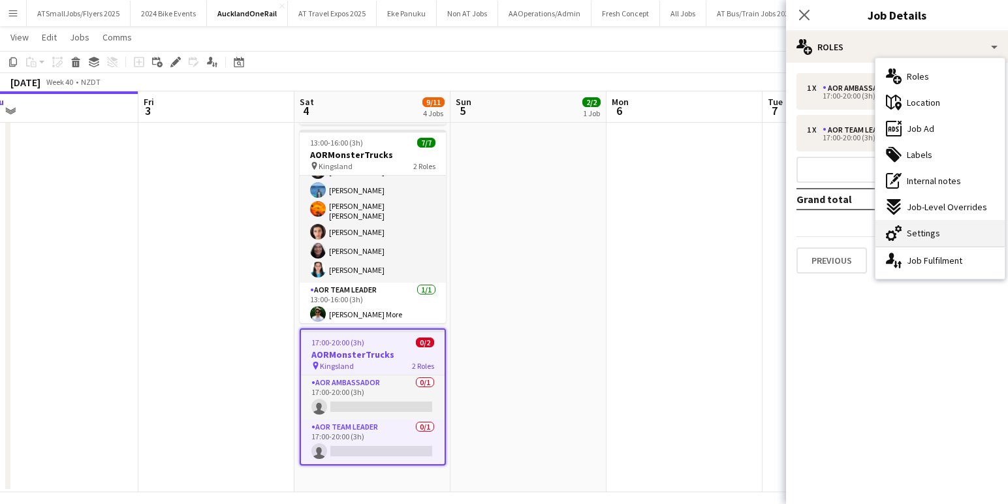
click at [919, 230] on span "Settings" at bounding box center [923, 233] width 33 height 12
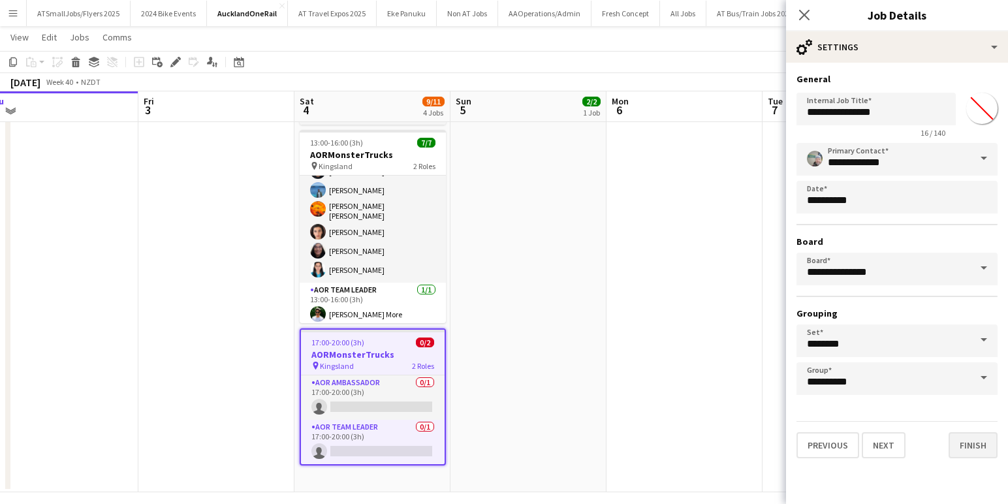
scroll to position [212, 0]
click at [971, 443] on button "Finish" at bounding box center [973, 445] width 49 height 26
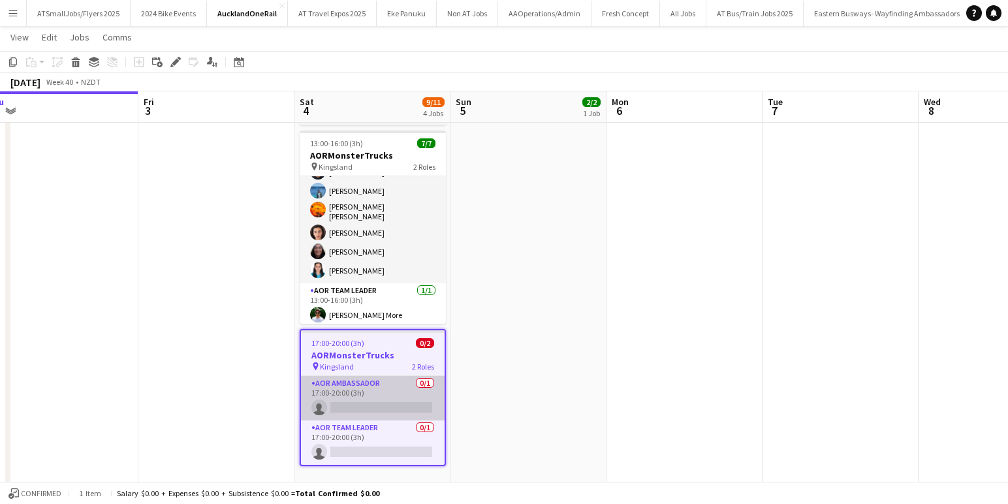
click at [335, 406] on app-card-role "AOR Ambassador 0/1 17:00-20:00 (3h) single-neutral-actions" at bounding box center [373, 398] width 144 height 44
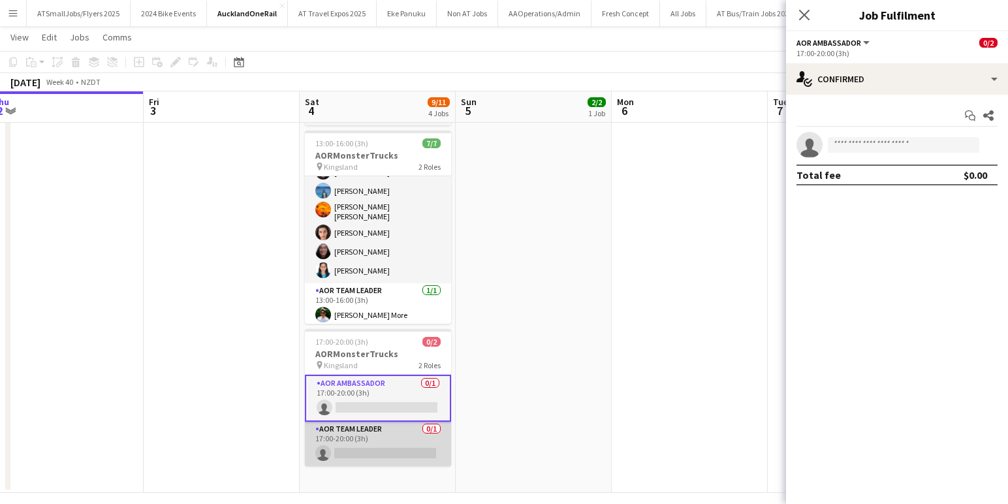
scroll to position [0, 482]
click at [343, 447] on app-card-role "AOR Team Leader 0/1 17:00-20:00 (3h) single-neutral-actions" at bounding box center [377, 444] width 146 height 44
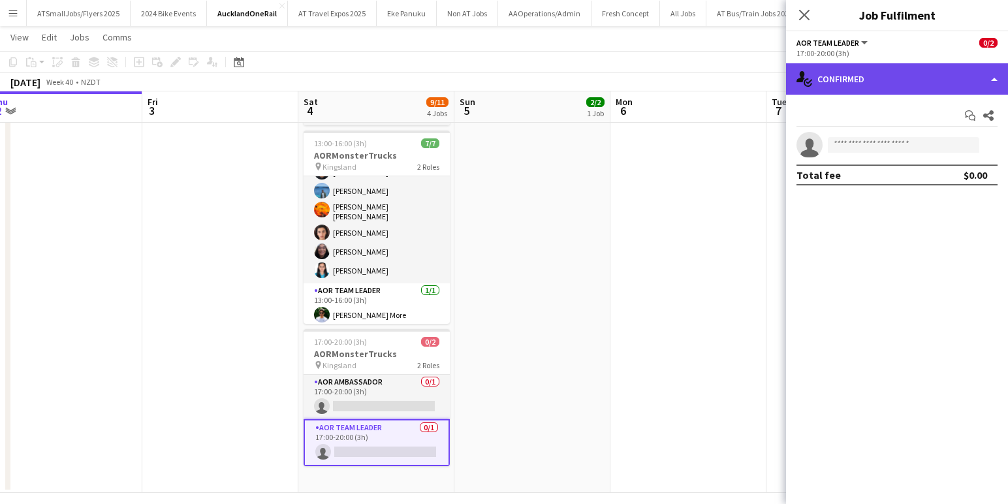
click at [910, 81] on div "single-neutral-actions-check-2 Confirmed" at bounding box center [897, 78] width 222 height 31
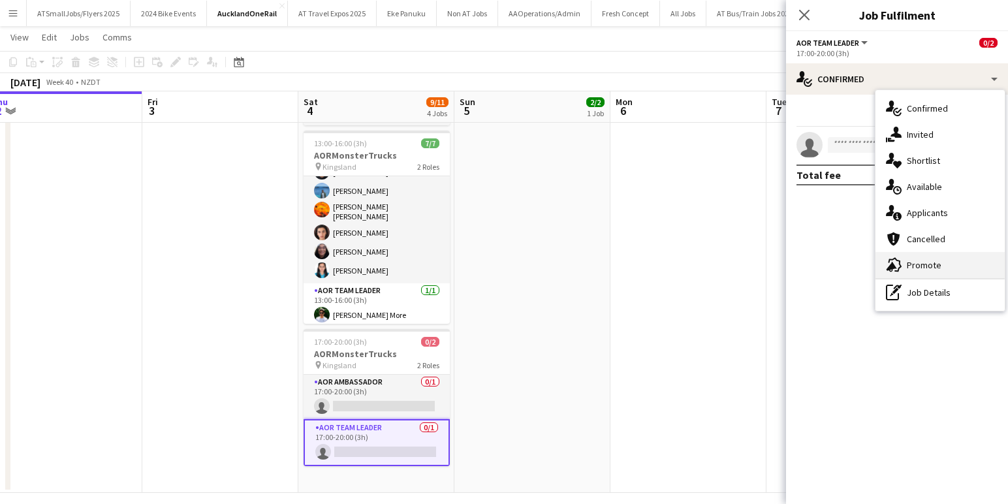
click at [926, 262] on span "Promote" at bounding box center [924, 265] width 35 height 12
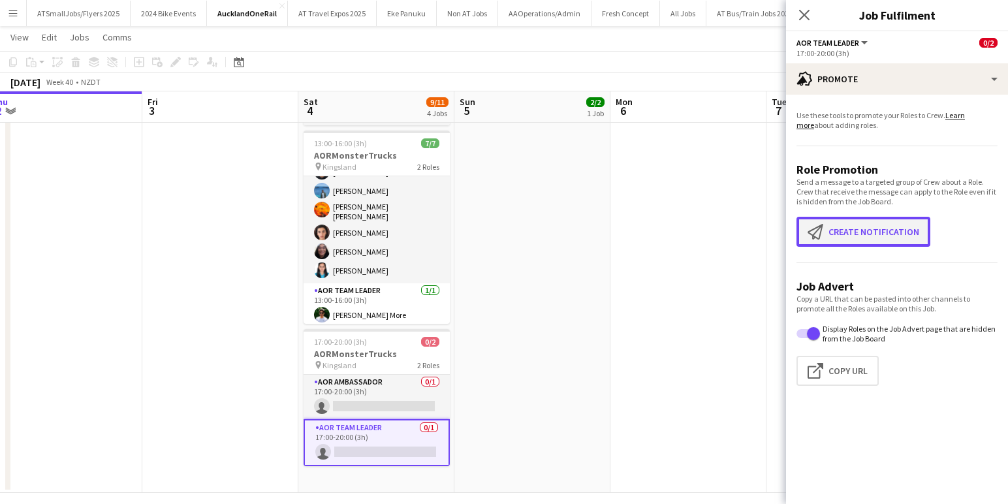
click at [870, 234] on button "Create notification Create notification" at bounding box center [864, 232] width 134 height 30
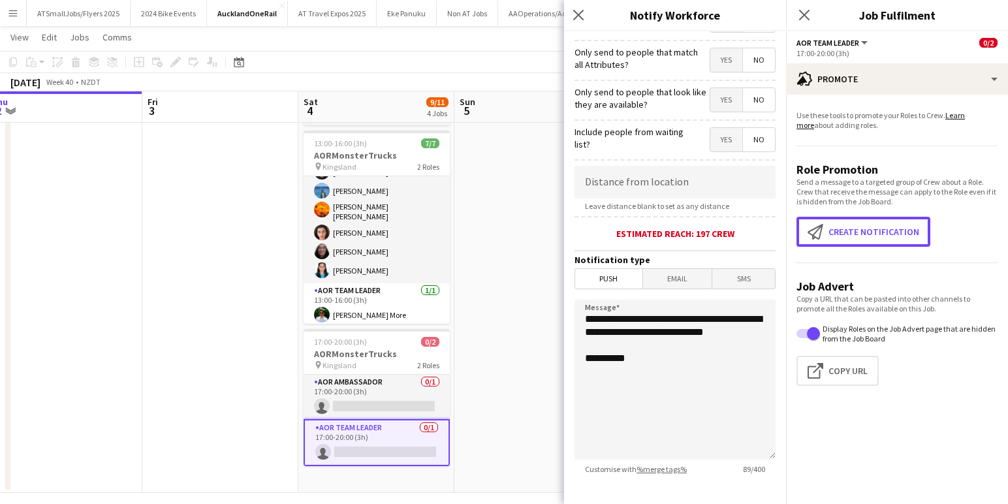
scroll to position [217, 0]
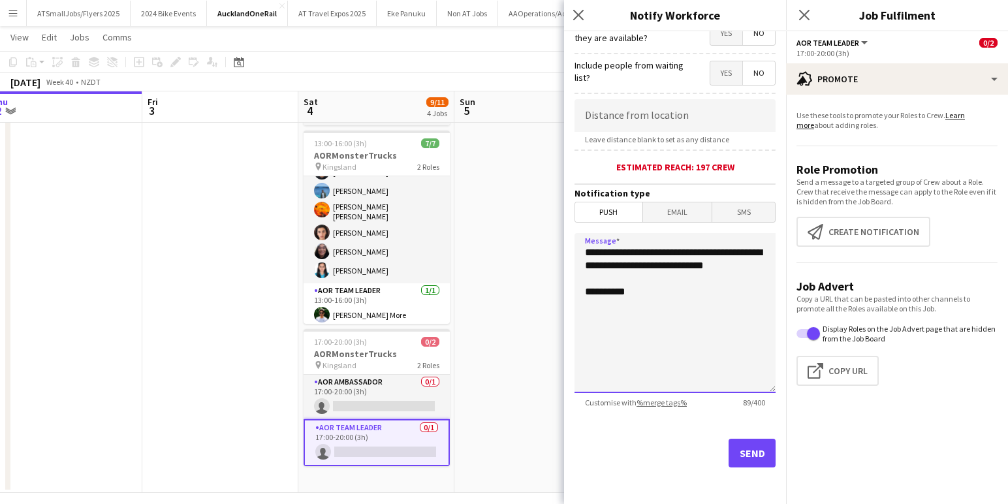
drag, startPoint x: 663, startPoint y: 251, endPoint x: 659, endPoint y: 206, distance: 45.9
click at [663, 251] on textarea "**********" at bounding box center [675, 313] width 201 height 160
type textarea "**********"
click at [756, 452] on button "Send" at bounding box center [752, 453] width 47 height 29
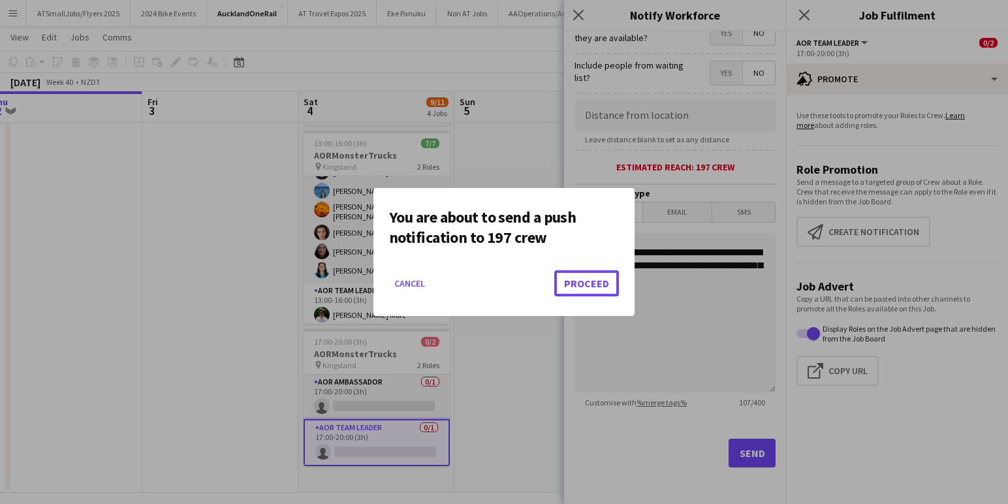
drag, startPoint x: 604, startPoint y: 283, endPoint x: 601, endPoint y: 290, distance: 7.6
click at [604, 282] on button "Proceed" at bounding box center [586, 283] width 65 height 26
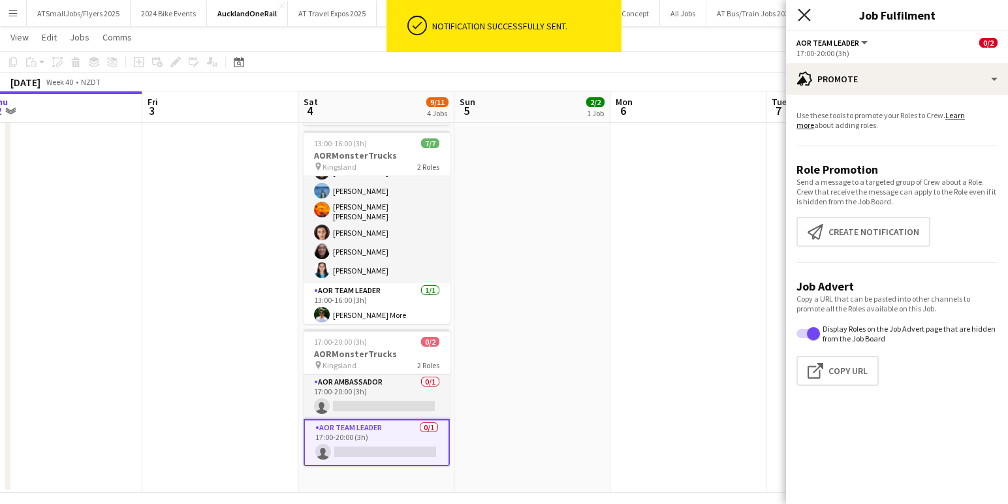
click at [806, 14] on icon at bounding box center [804, 14] width 12 height 12
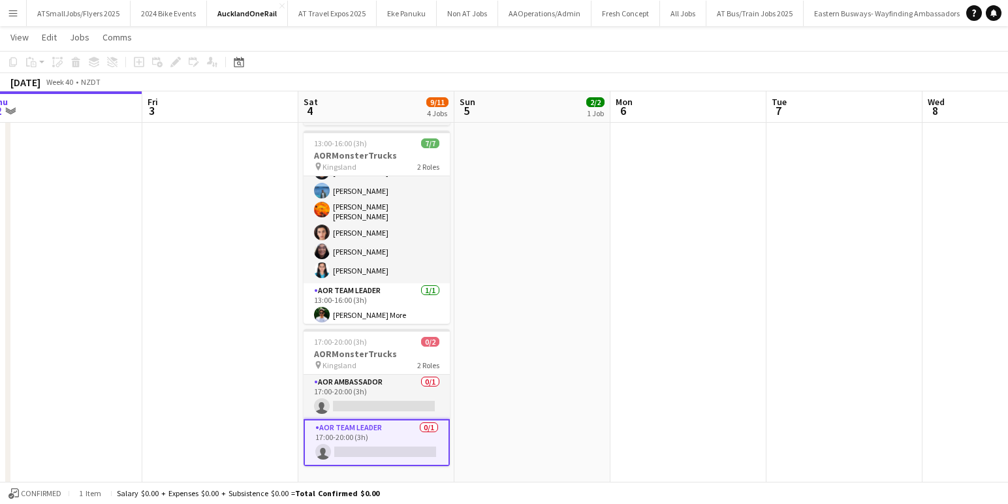
click at [382, 90] on div "October 2025 Week 40 • NZDT" at bounding box center [504, 82] width 1008 height 18
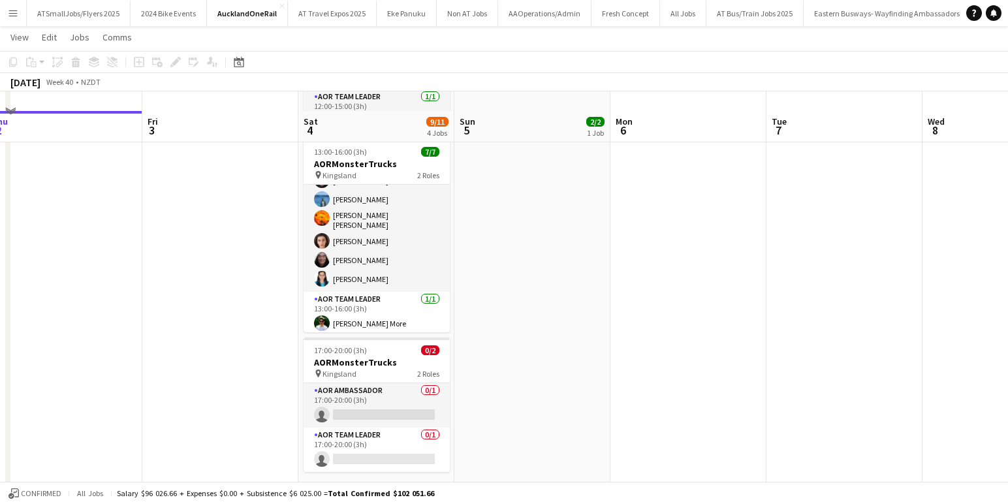
scroll to position [222, 0]
